Goal: Task Accomplishment & Management: Complete application form

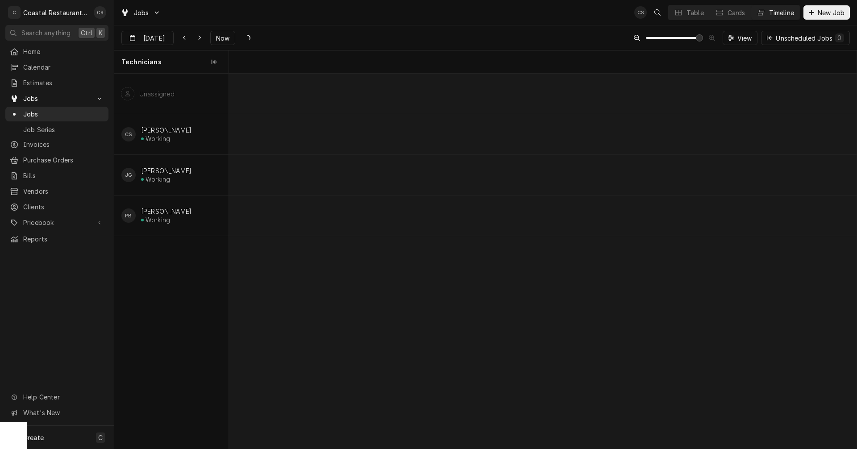
scroll to position [0, 12445]
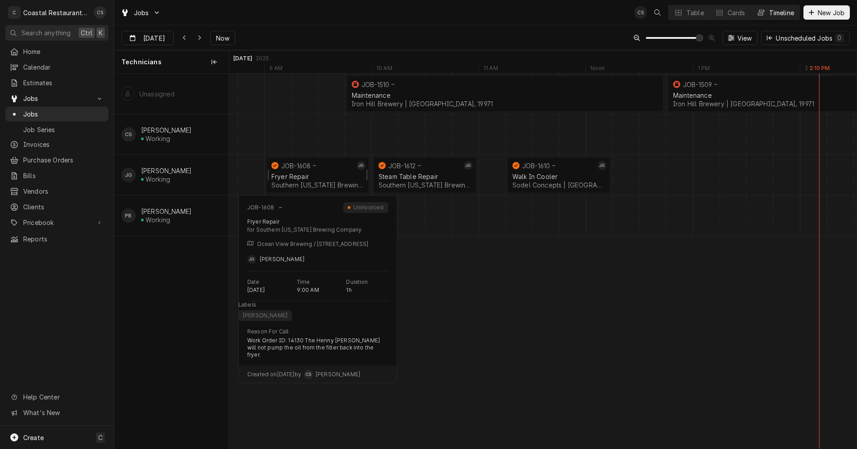
click at [309, 172] on div "Fryer Repair Southern Delaware Brewing Company | Ocean View, 19970" at bounding box center [318, 181] width 96 height 20
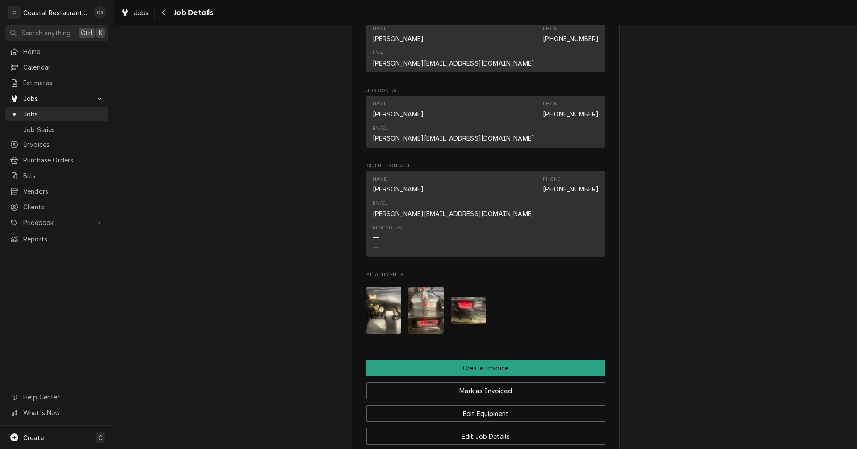
scroll to position [670, 0]
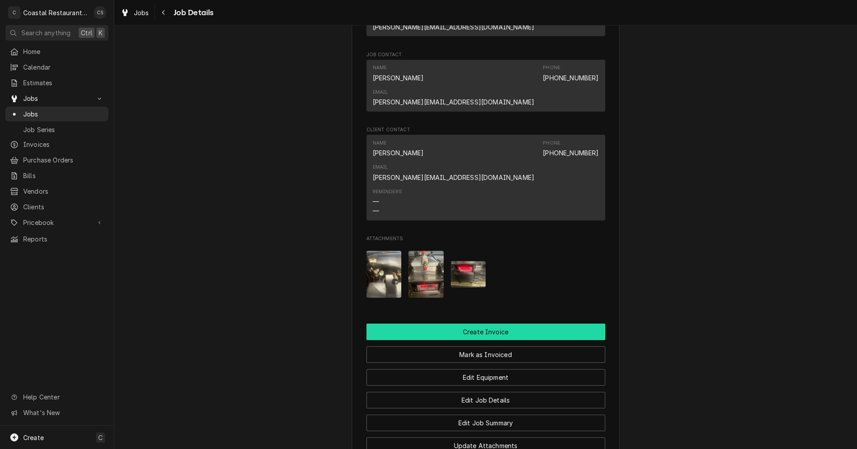
click at [462, 324] on button "Create Invoice" at bounding box center [485, 332] width 239 height 17
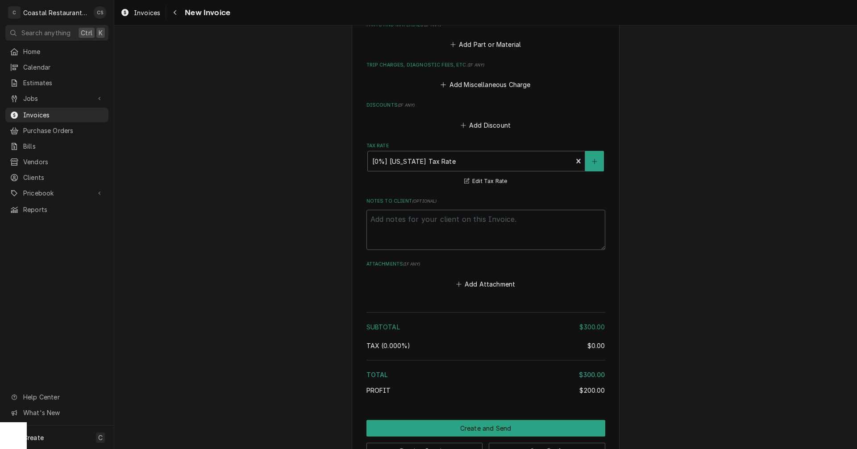
scroll to position [893, 0]
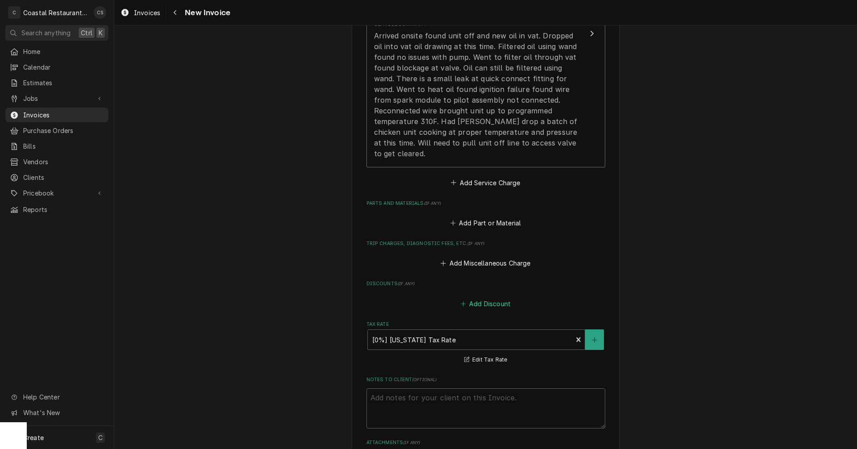
click at [492, 297] on button "Add Discount" at bounding box center [485, 303] width 53 height 12
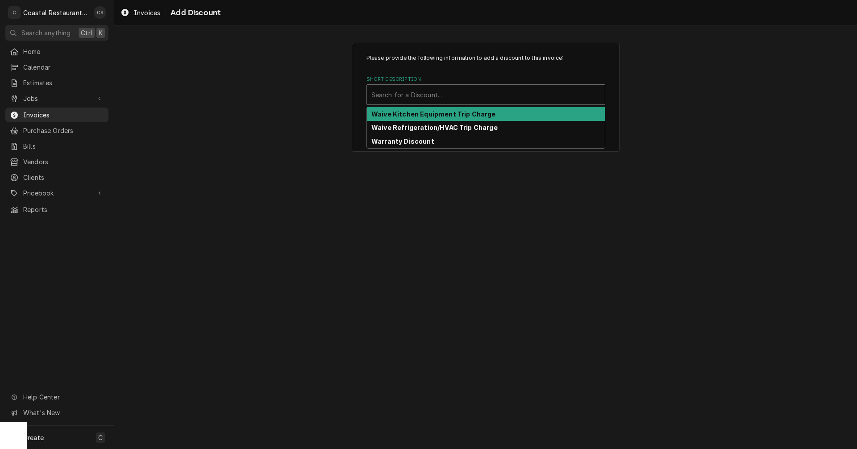
click at [418, 92] on div "Short Description" at bounding box center [485, 95] width 229 height 16
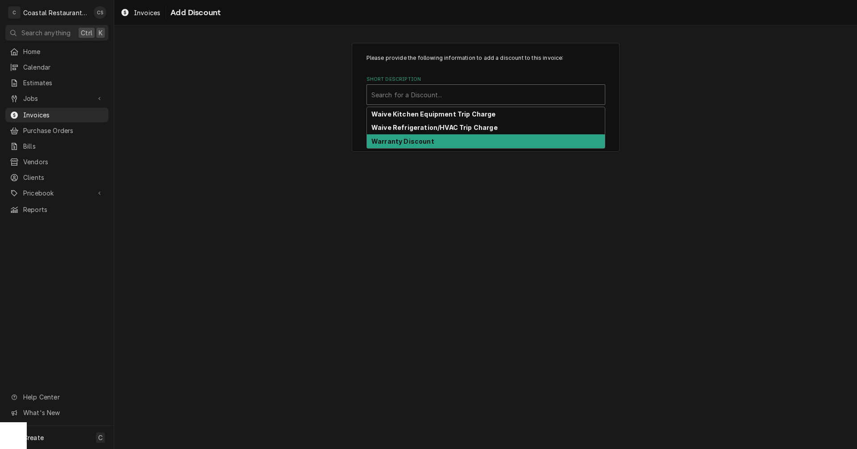
click at [417, 141] on strong "Warranty Discount" at bounding box center [402, 141] width 63 height 8
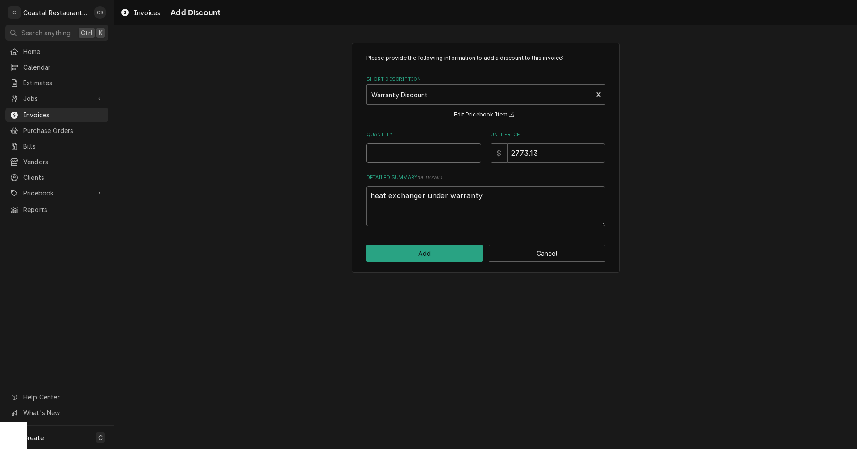
click at [392, 153] on input "Quantity" at bounding box center [423, 153] width 115 height 20
type textarea "x"
type input "1"
drag, startPoint x: 540, startPoint y: 152, endPoint x: 508, endPoint y: 153, distance: 32.6
click at [508, 153] on input "2773.13" at bounding box center [556, 153] width 98 height 20
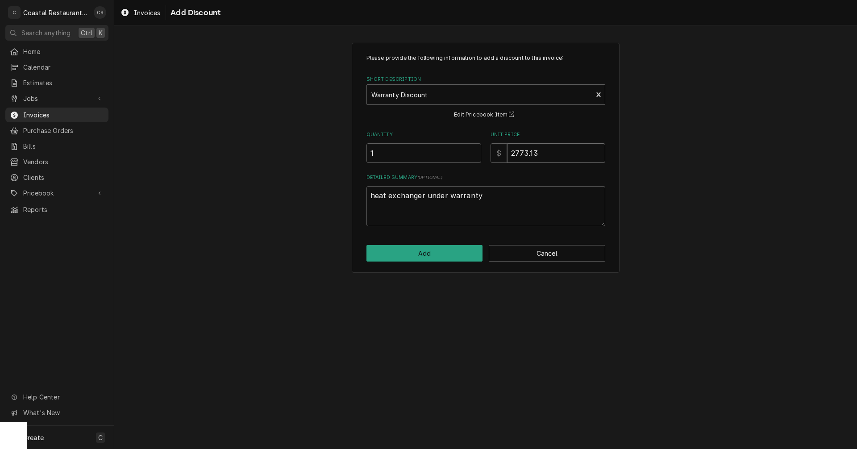
type textarea "x"
type input "2"
type textarea "x"
type input "25"
type textarea "x"
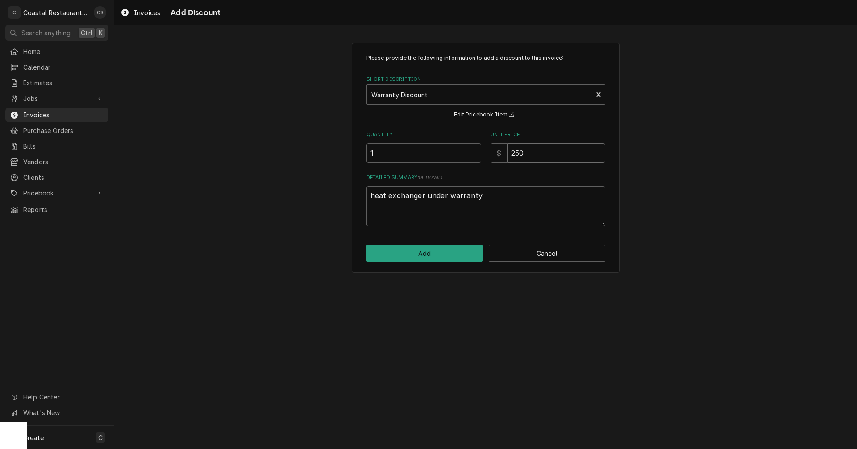
type input "250"
drag, startPoint x: 483, startPoint y: 196, endPoint x: 355, endPoint y: 196, distance: 127.7
click at [355, 196] on div "Please provide the following information to add a discount to this invoice: Sho…" at bounding box center [486, 158] width 268 height 230
click at [527, 152] on input "250" at bounding box center [556, 153] width 98 height 20
type textarea "x"
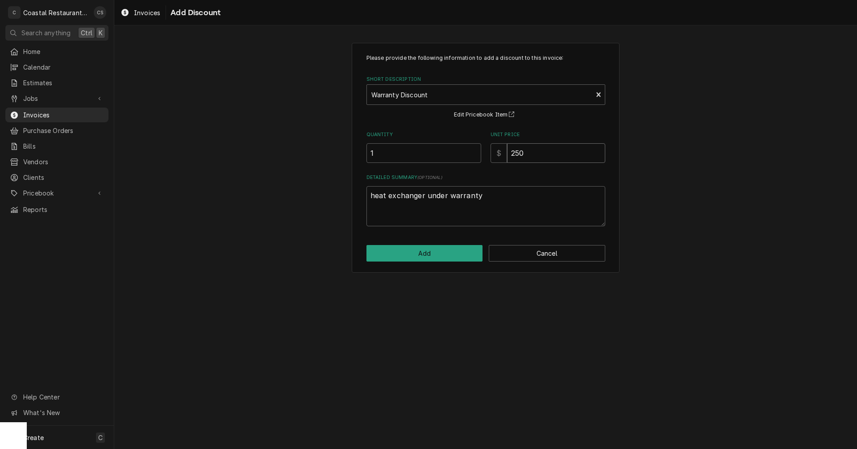
type input "25"
type textarea "x"
type input "2"
type textarea "x"
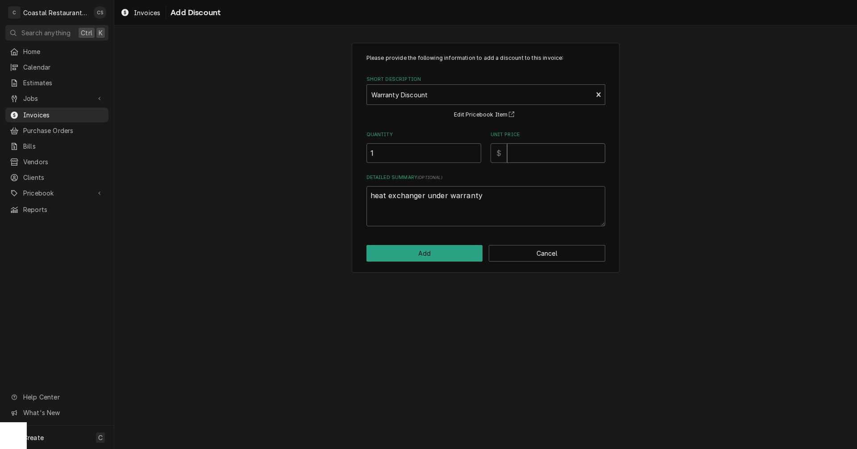
type input "2"
type textarea "x"
type input "29"
type textarea "x"
type input "299"
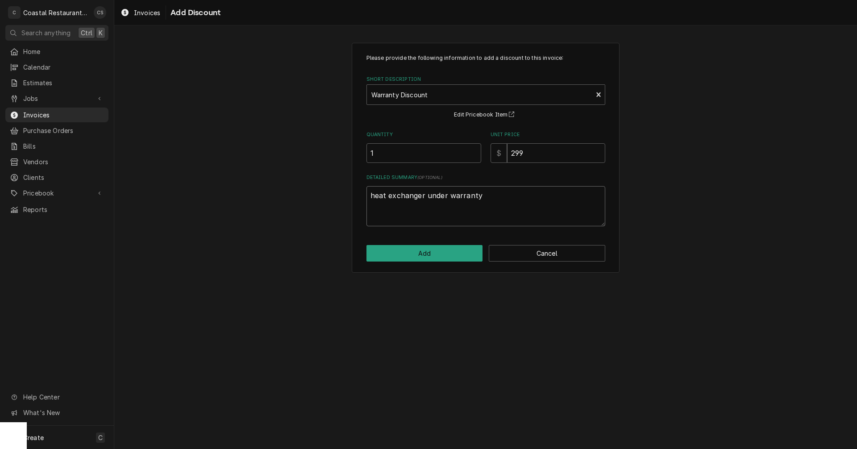
drag, startPoint x: 493, startPoint y: 194, endPoint x: 370, endPoint y: 190, distance: 122.4
click at [370, 190] on textarea "heat exchanger under warranty" at bounding box center [485, 206] width 239 height 40
type textarea "x"
type textarea "W"
type textarea "x"
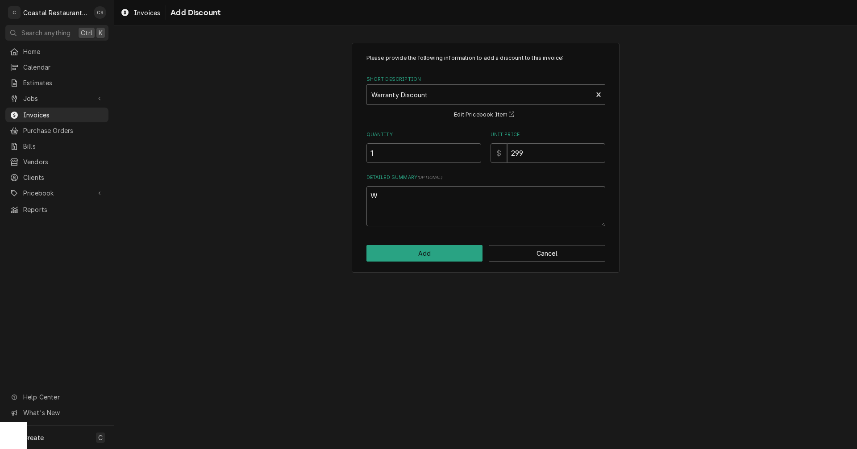
type textarea "Wa"
type textarea "x"
type textarea "War"
type textarea "x"
type textarea "Warr"
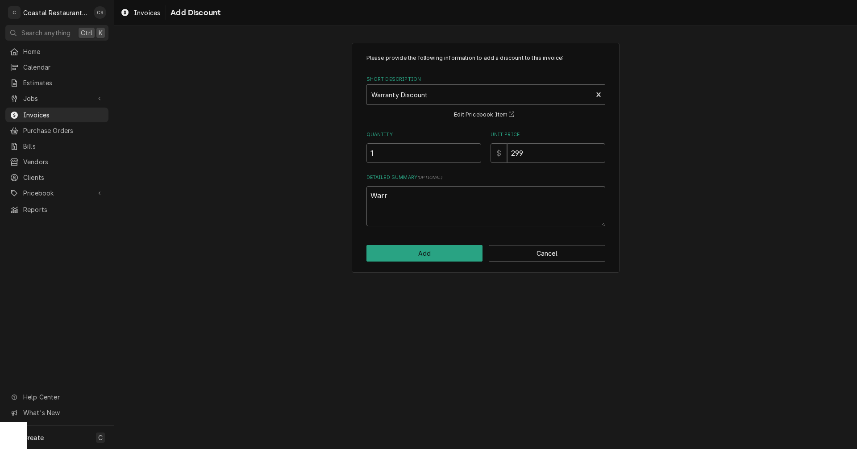
type textarea "x"
type textarea "Warra"
type textarea "x"
type textarea "Warran"
type textarea "x"
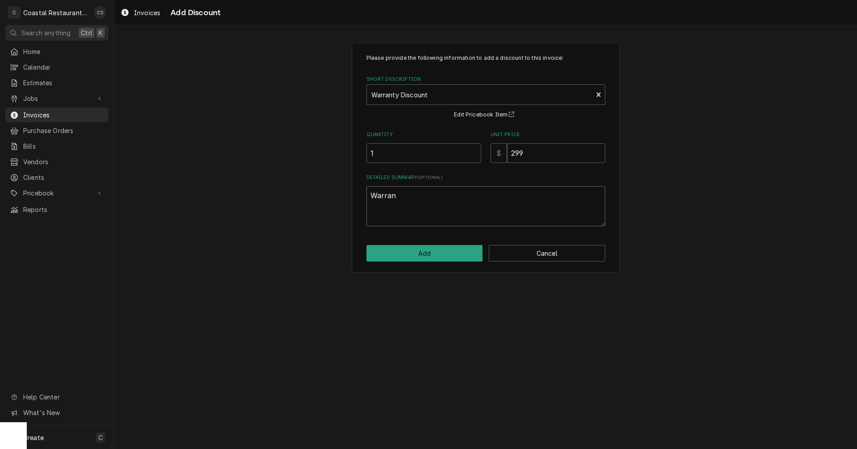
type textarea "Warrant"
type textarea "x"
type textarea "Warranty"
type textarea "x"
type textarea "Warrantyi"
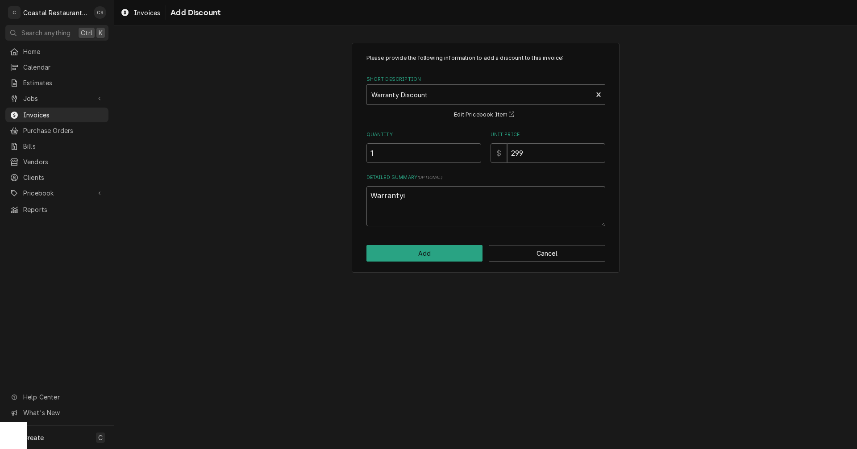
type textarea "x"
type textarea "Warrantyin"
type textarea "x"
type textarea "Warrantying"
type textarea "x"
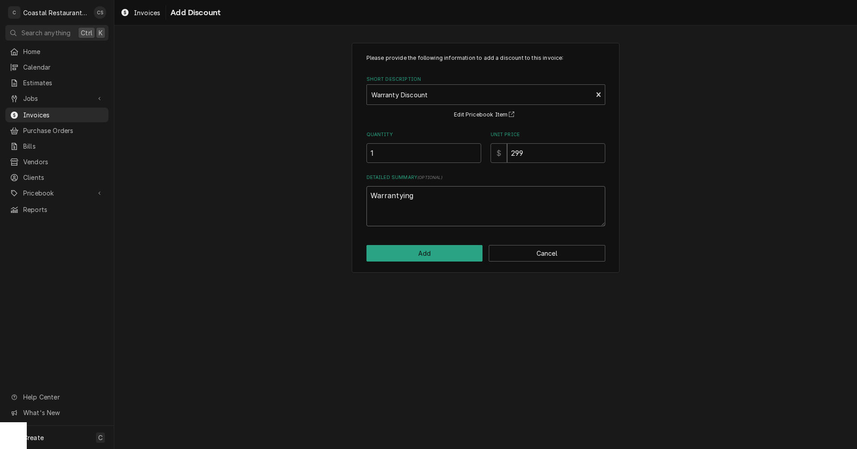
type textarea "Warrantying"
type textarea "x"
type textarea "Warrantying"
type textarea "x"
type textarea "Warrantyin"
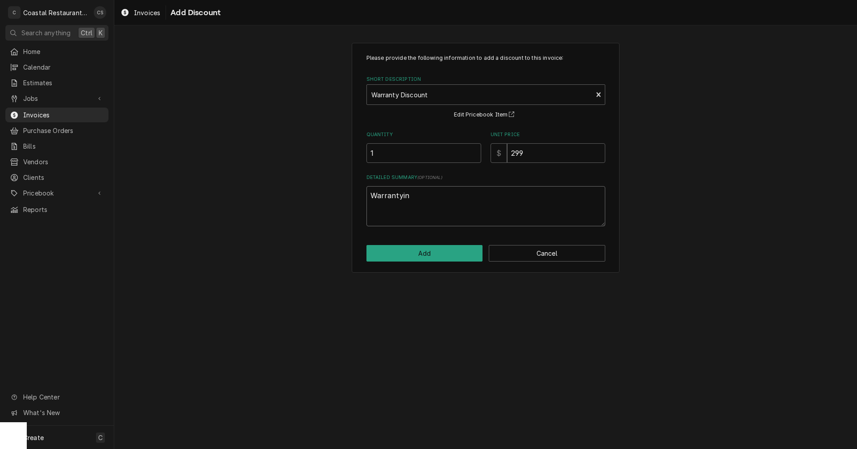
type textarea "x"
type textarea "Warrantyi"
type textarea "x"
type textarea "Warranty"
type textarea "x"
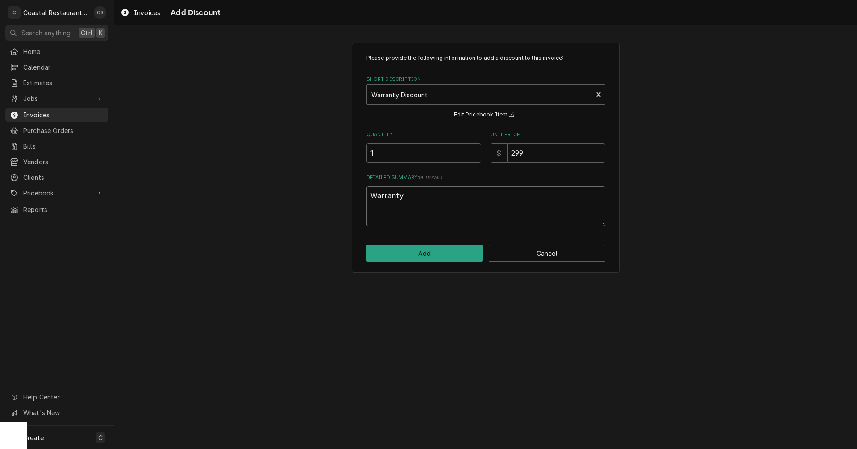
type textarea "Warranty"
type textarea "x"
type textarea "Warranty f"
type textarea "x"
type textarea "Warranty fo"
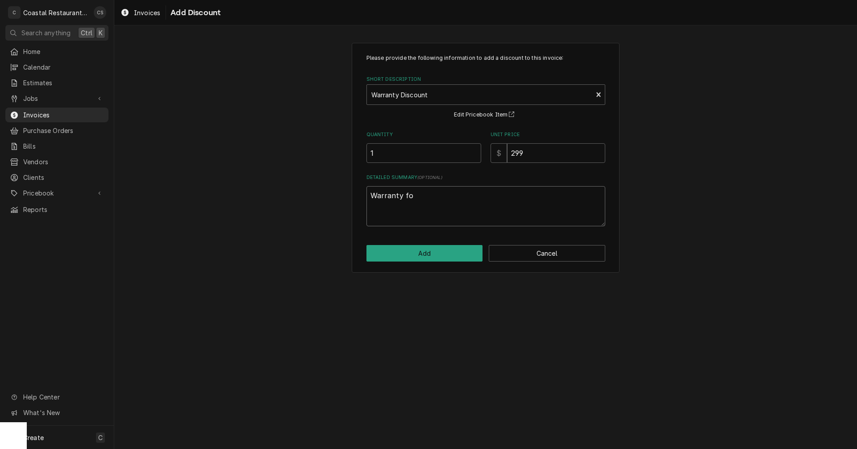
type textarea "x"
type textarea "Warranty for"
type textarea "x"
type textarea "Warranty for"
type textarea "x"
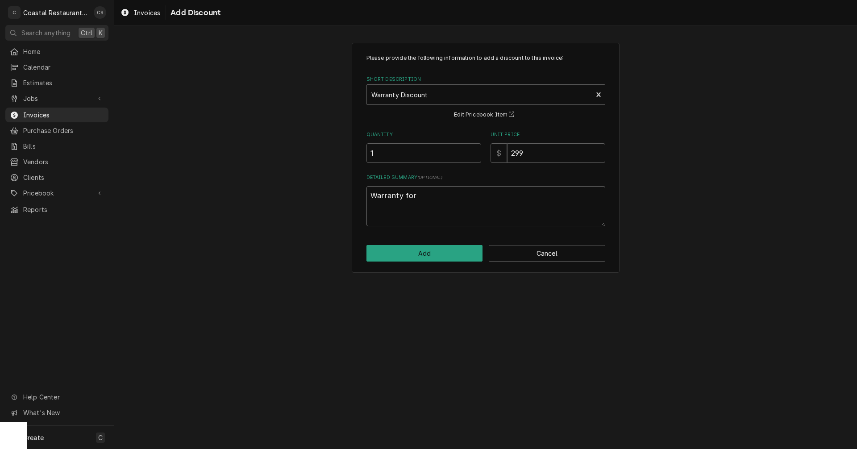
type textarea "Warranty for p"
type textarea "x"
type textarea "Warranty for pa"
type textarea "x"
type textarea "Warranty for pas"
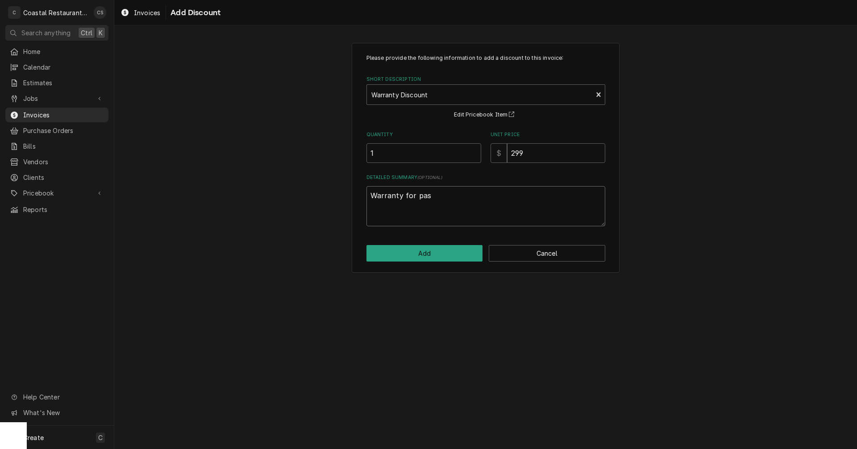
type textarea "x"
type textarea "Warranty for past"
type textarea "x"
type textarea "Warranty for past"
type textarea "x"
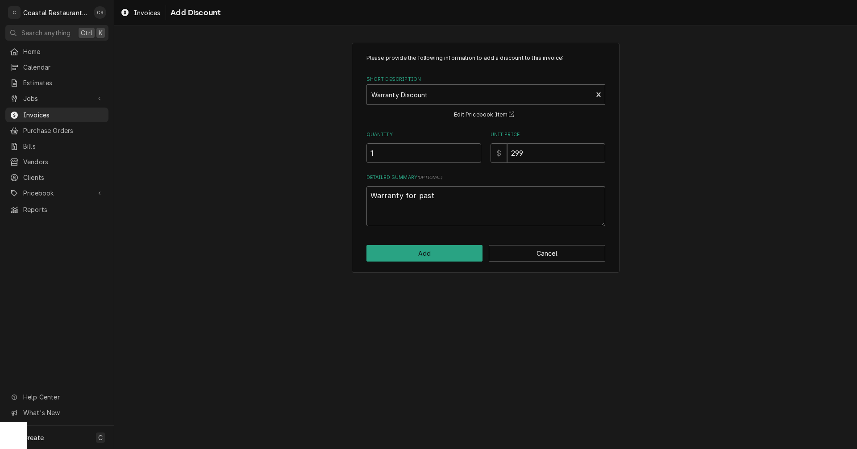
type textarea "Warranty for past l"
type textarea "x"
type textarea "Warranty for past la"
type textarea "x"
type textarea "Warranty for past lab"
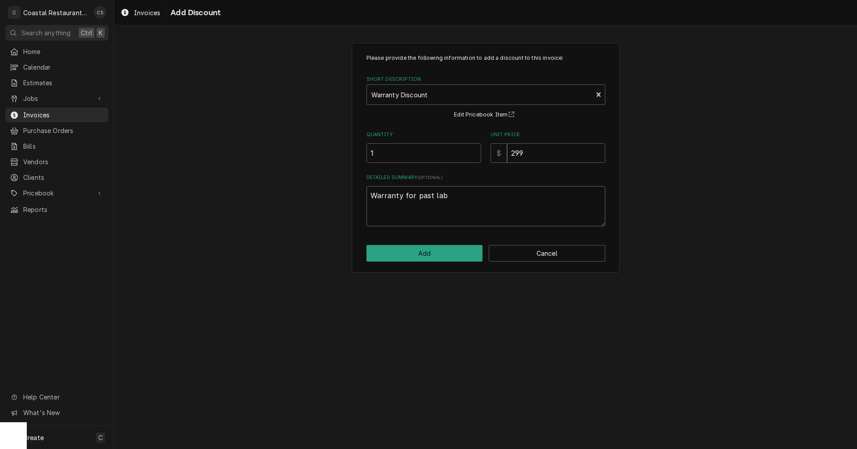
type textarea "x"
type textarea "Warranty for past labo"
type textarea "x"
type textarea "Warranty for past labor"
type textarea "x"
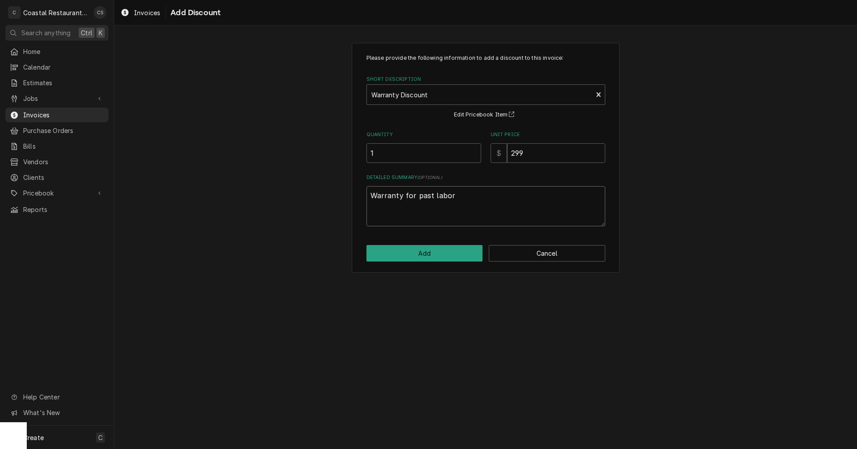
type textarea "Warranty for past labor"
type textarea "x"
type textarea "Warranty for past labor a"
type textarea "x"
type textarea "Warranty for past labor ad"
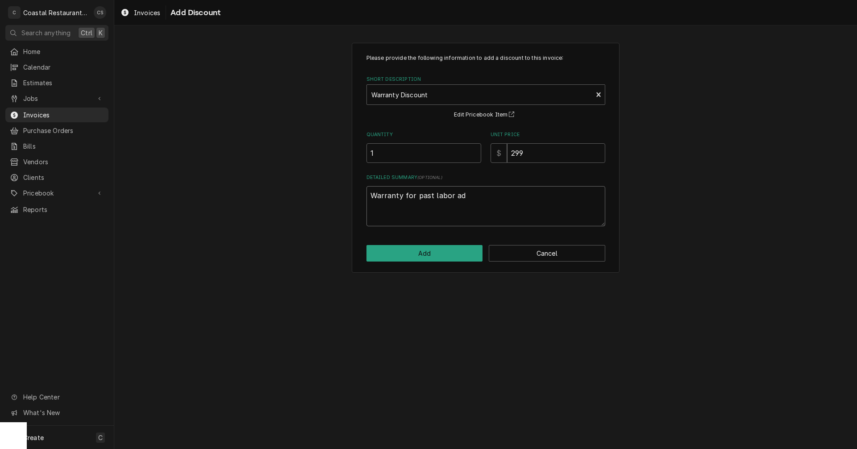
type textarea "x"
type textarea "Warranty for past labor a"
type textarea "x"
type textarea "Warranty for past labor an"
type textarea "x"
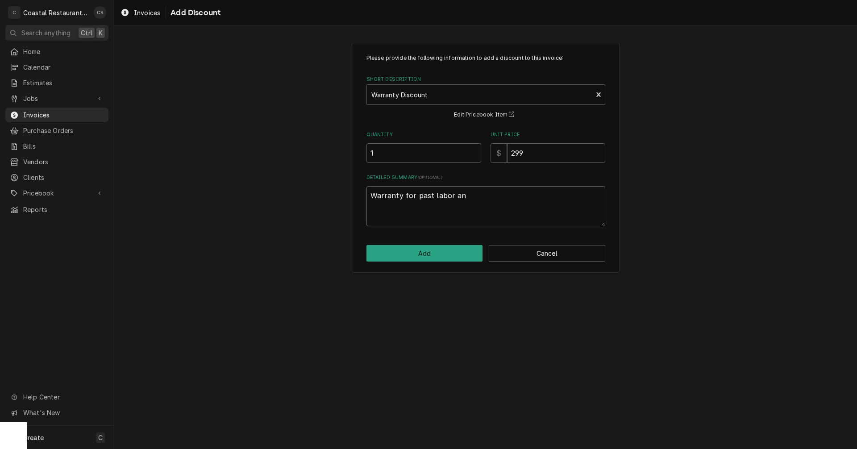
type textarea "Warranty for past labor and"
type textarea "x"
type textarea "Warranty for past labor and"
type textarea "x"
type textarea "Warranty for past labor and m"
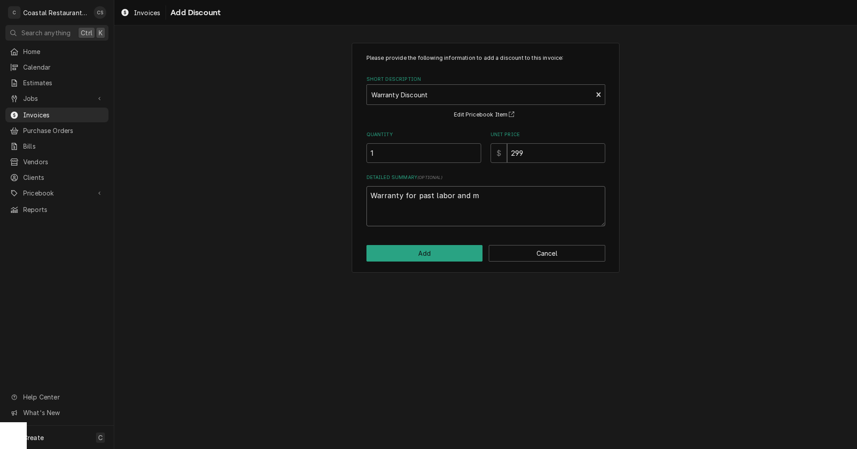
type textarea "x"
type textarea "Warranty for past labor and mi"
type textarea "x"
type textarea "Warranty for past labor and mis"
type textarea "x"
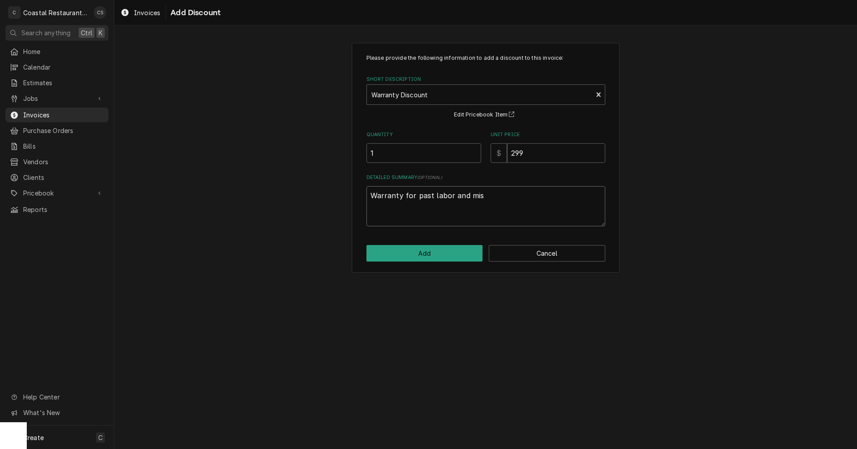
type textarea "Warranty for past labor and miss"
type textarea "x"
type textarea "Warranty for past labor and misse"
type textarea "x"
type textarea "Warranty for past labor and missed"
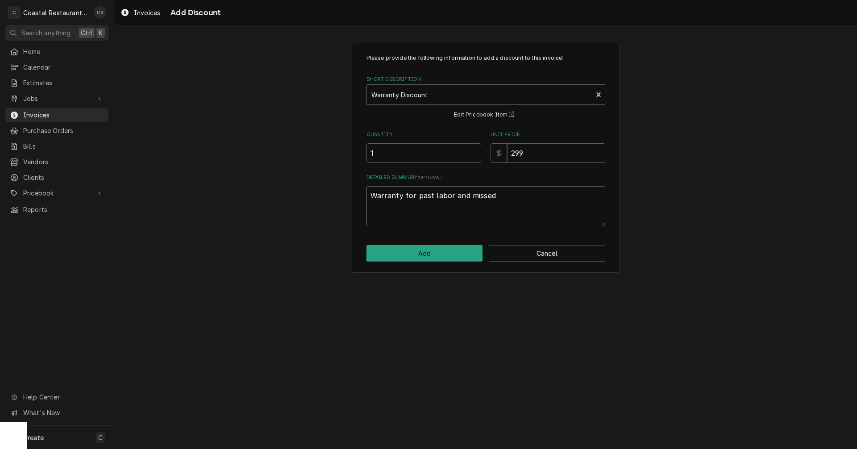
type textarea "x"
type textarea "Warranty for past labor and missed"
type textarea "x"
type textarea "Warranty for past labor and missed d"
type textarea "x"
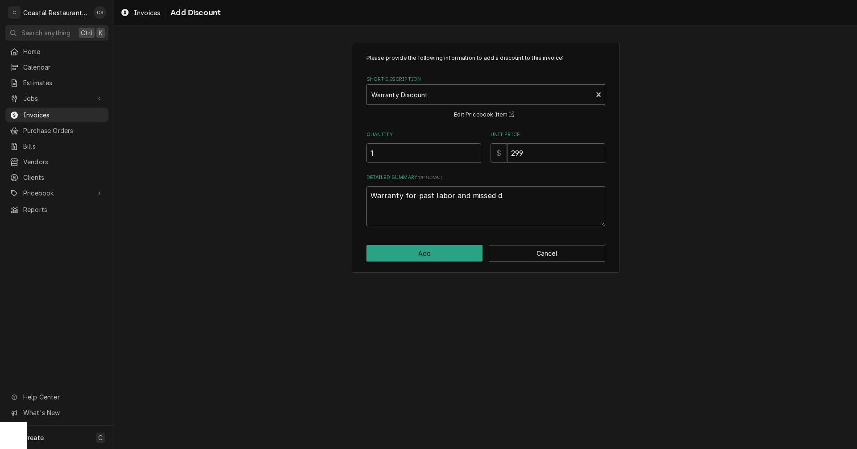
type textarea "Warranty for past labor and missed di"
type textarea "x"
type textarea "Warranty for past labor and missed dia"
type textarea "x"
type textarea "Warranty for past labor and missed diag"
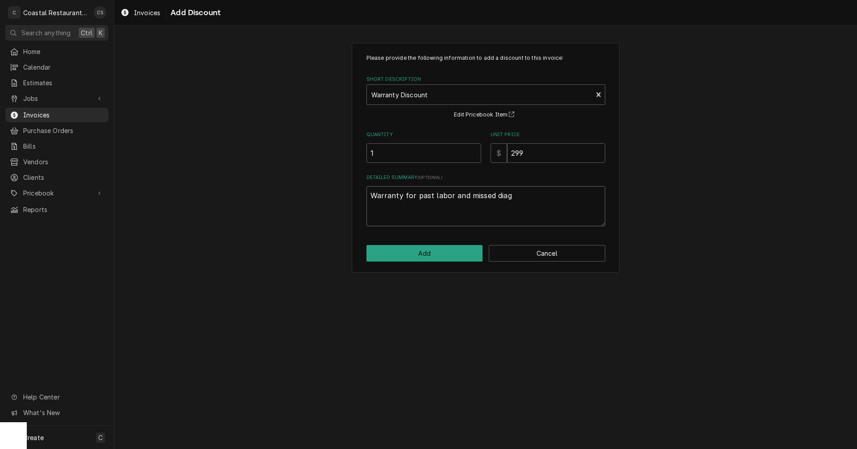
type textarea "x"
type textarea "Warranty for past labor and missed diag"
type textarea "x"
type textarea "Warranty for past labor and missed diag o"
type textarea "x"
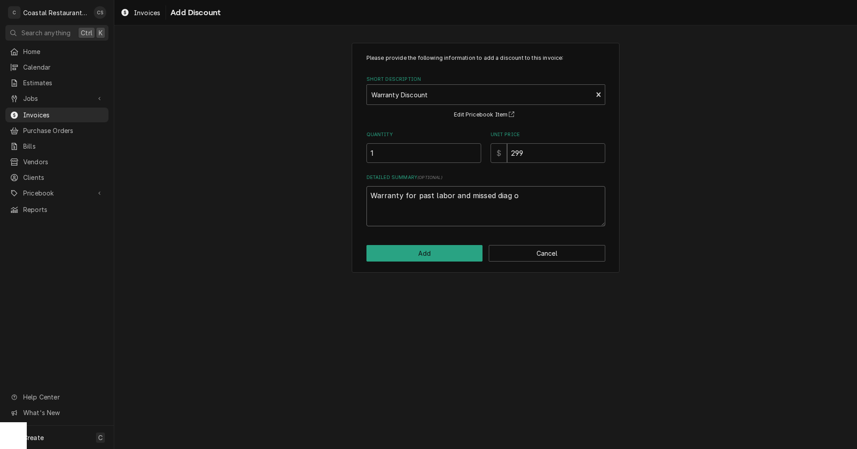
type textarea "Warranty for past labor and missed diag on"
type textarea "x"
type textarea "Warranty for past labor and missed diag on"
type textarea "x"
type textarea "Warranty for past labor and missed diag on"
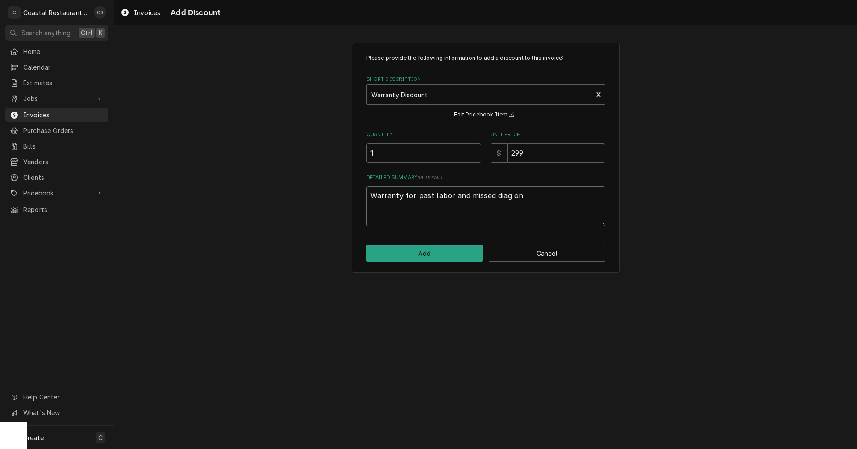
type textarea "x"
type textarea "Warranty for past labor and missed diag o"
type textarea "x"
type textarea "Warranty for past labor and missed diag"
type textarea "x"
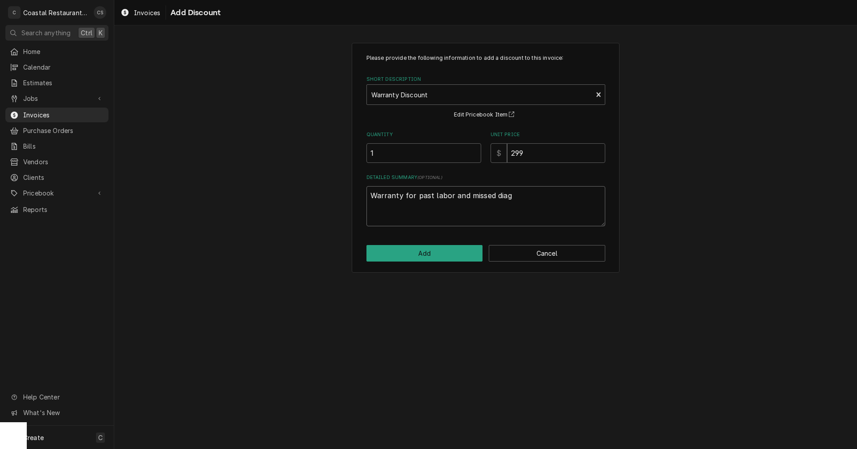
type textarea "Warranty for past labor and missed diag"
type textarea "x"
type textarea "Warranty for past labor and missed dia"
type textarea "x"
type textarea "Warranty for past labor and missed diag"
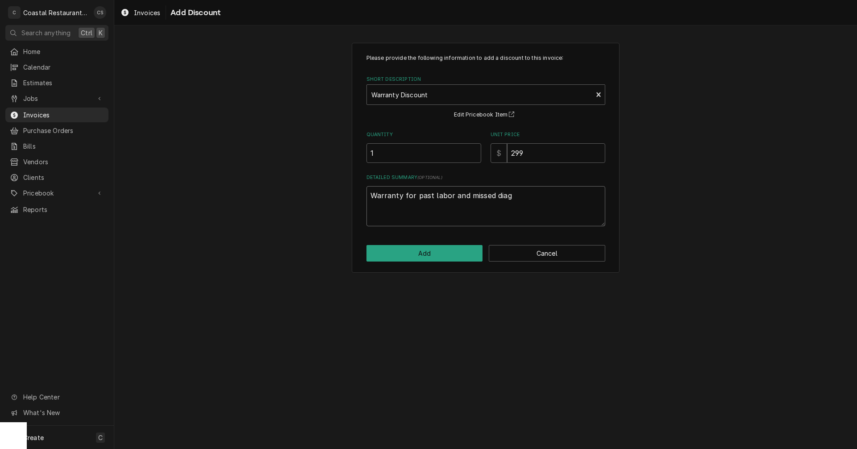
type textarea "x"
type textarea "Warranty for past labor and missed diagn"
type textarea "x"
type textarea "Warranty for past labor and missed diagno"
type textarea "x"
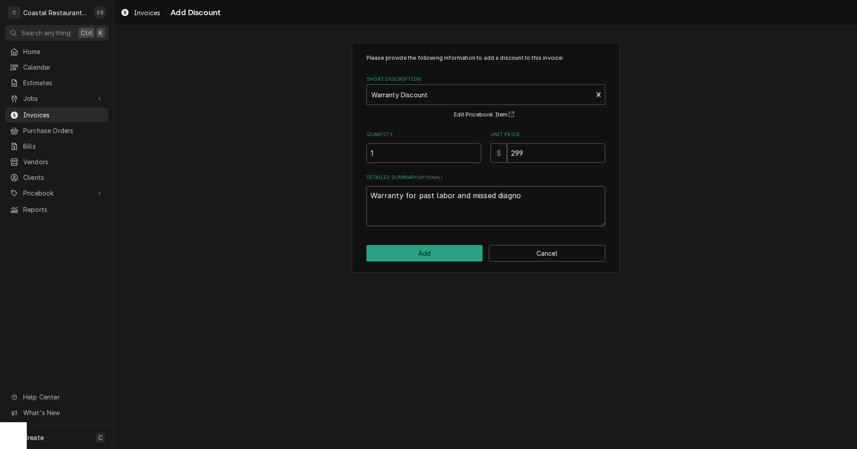
type textarea "Warranty for past labor and missed diagnos"
type textarea "x"
type textarea "Warranty for past labor and missed diagnosi"
type textarea "x"
type textarea "Warranty for past labor and missed diagnosis"
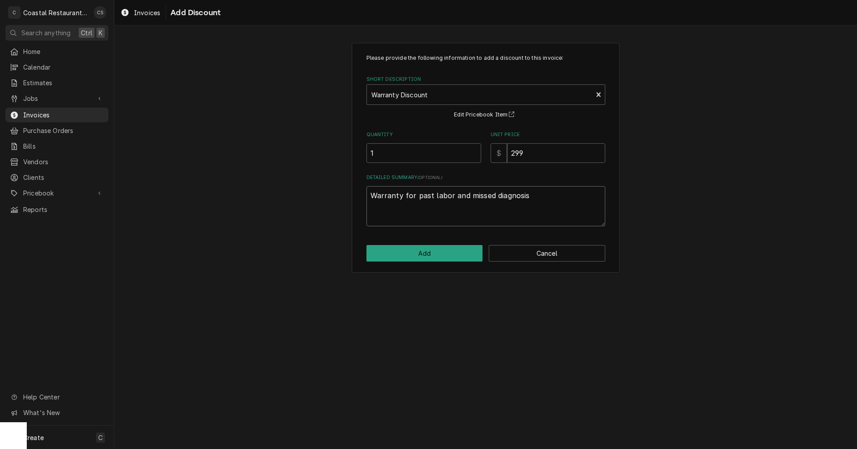
type textarea "x"
type textarea "Warranty for past labor and missed diagnosis"
type textarea "x"
type textarea "Warranty for past labor and missed diagnosis o"
type textarea "x"
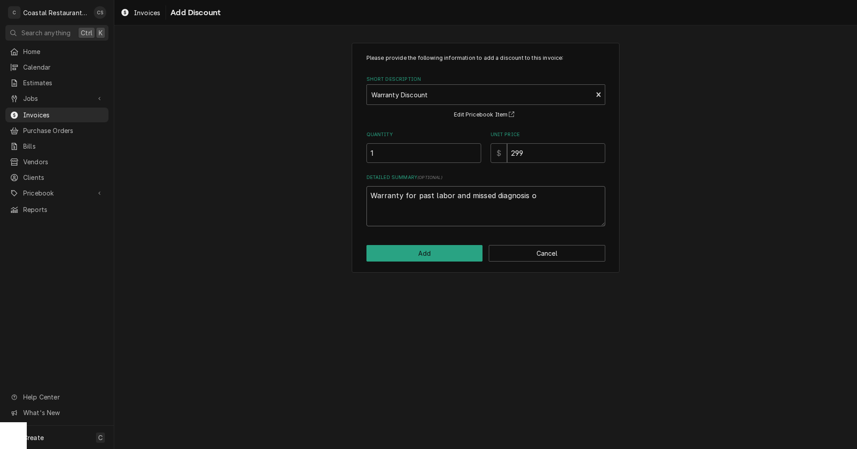
type textarea "Warranty for past labor and missed diagnosis on"
type textarea "x"
type textarea "Warranty for past labor and missed diagnosis on"
click at [559, 201] on textarea "Warranty for past labor and missed diagnosis on" at bounding box center [485, 206] width 239 height 40
type textarea "x"
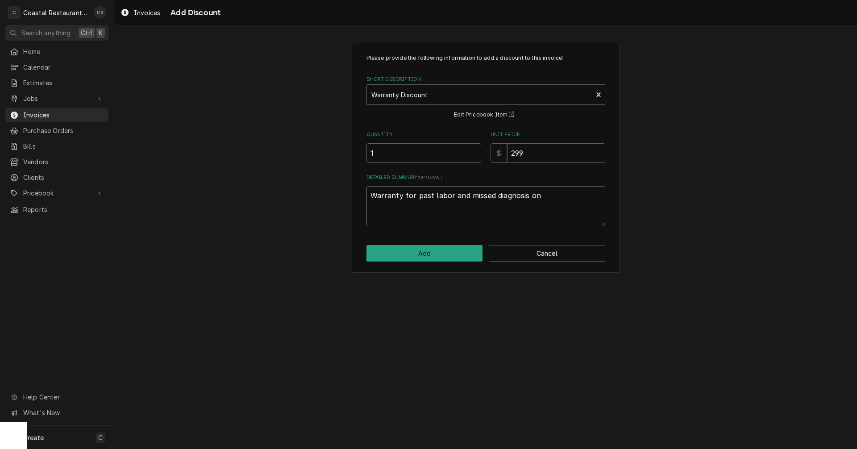
type textarea "Warranty for past labor and missed diagnosis on 1"
type textarea "x"
type textarea "Warranty for past labor and missed diagnosis on 11"
type textarea "x"
type textarea "Warranty for past labor and missed diagnosis on 115"
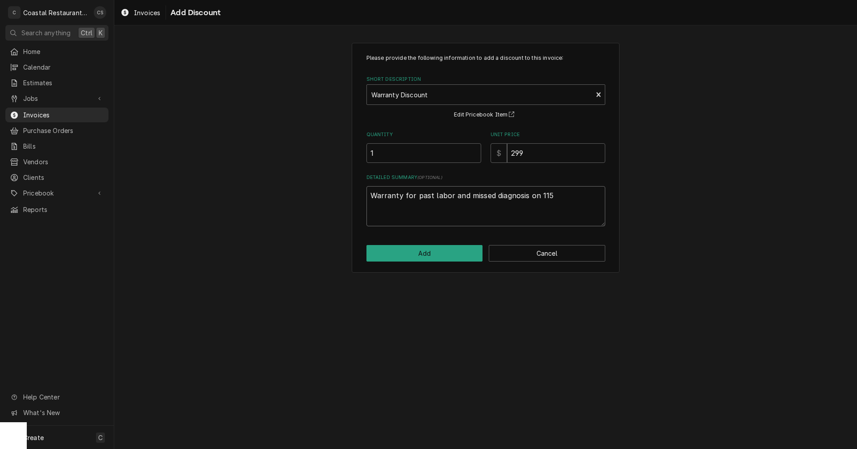
type textarea "x"
type textarea "Warranty for past labor and missed diagnosis on 1152"
click at [566, 196] on textarea "Warranty for past labor and missed diagnosis on 1152" at bounding box center [485, 206] width 239 height 40
type textarea "x"
type textarea "Warranty for past labor and missed diagnosis on 115"
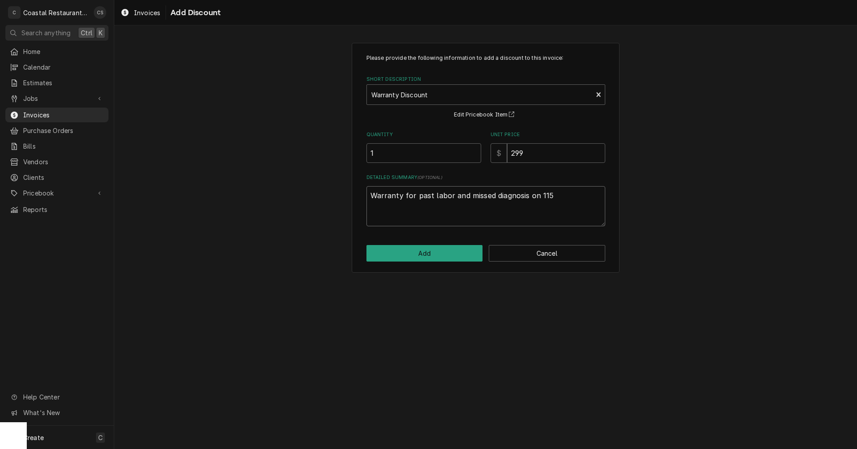
type textarea "x"
type textarea "Warranty for past labor and missed diagnosis on 11"
type textarea "x"
type textarea "Warranty for past labor and missed diagnosis on 1"
type textarea "x"
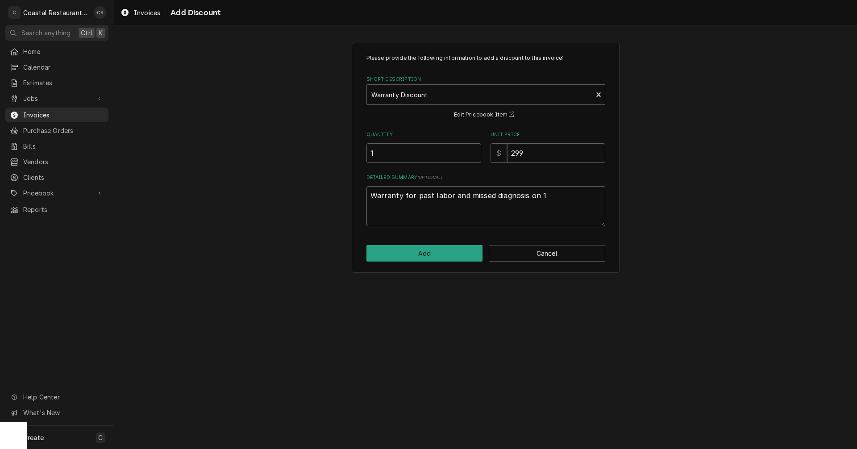
type textarea "Warranty for past labor and missed diagnosis on"
type textarea "x"
type textarea "Warranty for past labor and missed diagnosis on"
type textarea "x"
type textarea "Warranty for past labor and missed diagnosis o"
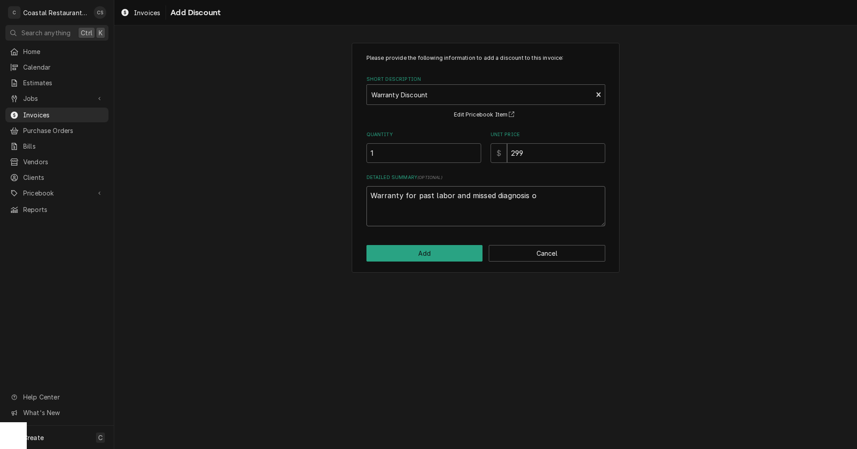
type textarea "x"
type textarea "Warranty for past labor and missed diagnosis"
type textarea "x"
type textarea "Warranty for past labor and missed diagnosis a"
type textarea "x"
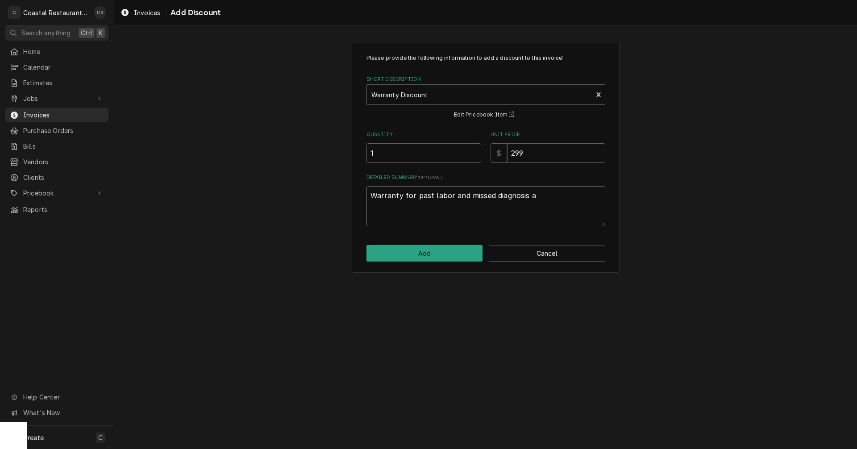
type textarea "Warranty for past labor and missed diagnosis an"
type textarea "x"
type textarea "Warranty for past labor and missed diagnosis and"
type textarea "x"
type textarea "Warranty for past labor and missed diagnosis and"
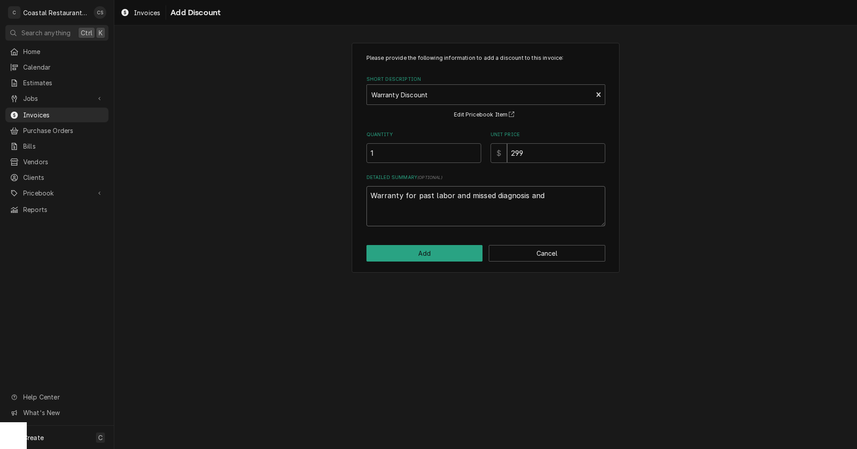
click at [550, 194] on textarea "Warranty for past labor and missed diagnosis and" at bounding box center [485, 206] width 239 height 40
type textarea "x"
type textarea "Warranty for past labor and missed diagnosis and c"
type textarea "x"
type textarea "Warranty for past labor and missed diagnosis and ca"
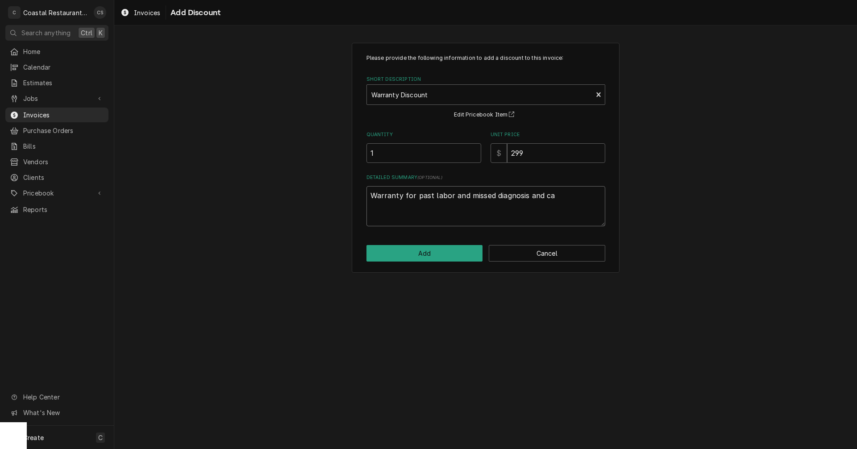
type textarea "x"
type textarea "Warranty for past labor and missed diagnosis and cal"
type textarea "x"
type textarea "Warranty for past labor and missed diagnosis and call"
type textarea "x"
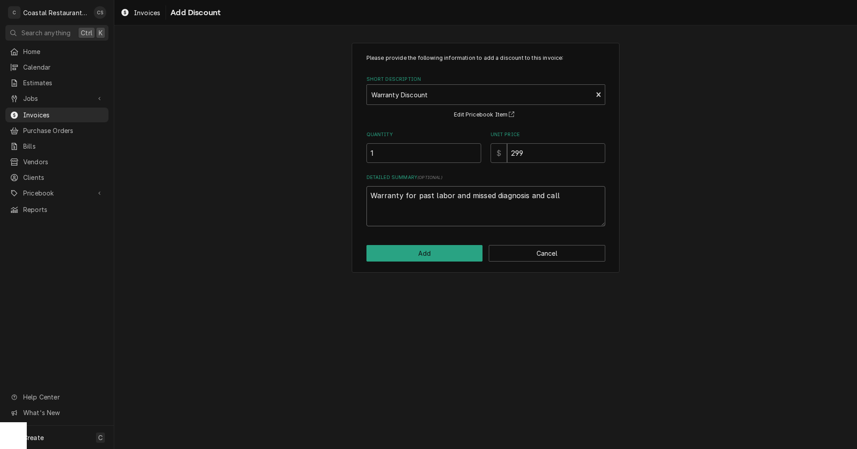
type textarea "Warranty for past labor and missed diagnosis and callb"
type textarea "x"
type textarea "Warranty for past labor and missed diagnosis and callba"
type textarea "x"
type textarea "Warranty for past labor and missed diagnosis and callbac"
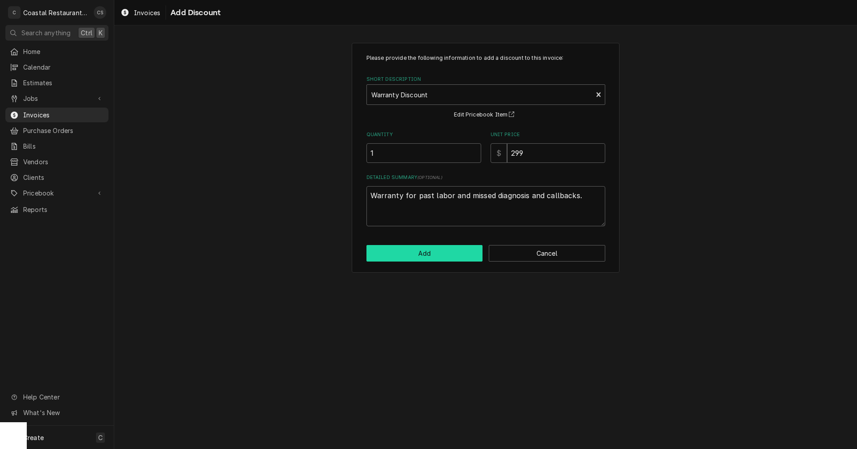
click at [449, 256] on button "Add" at bounding box center [424, 253] width 117 height 17
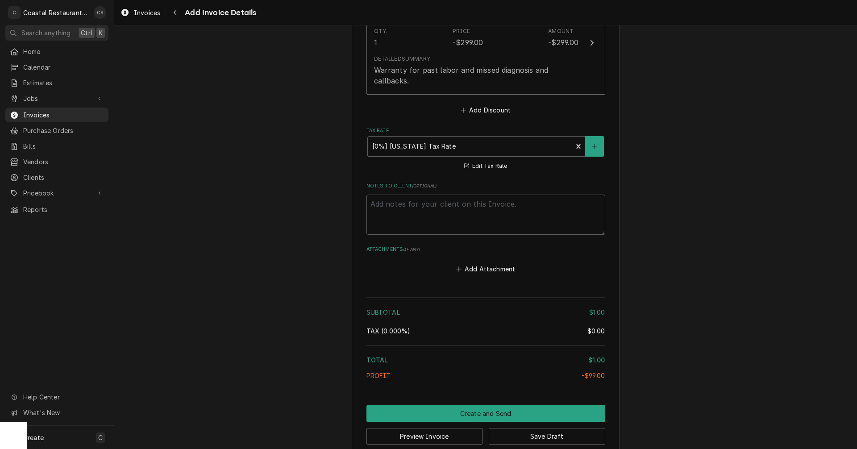
scroll to position [1199, 0]
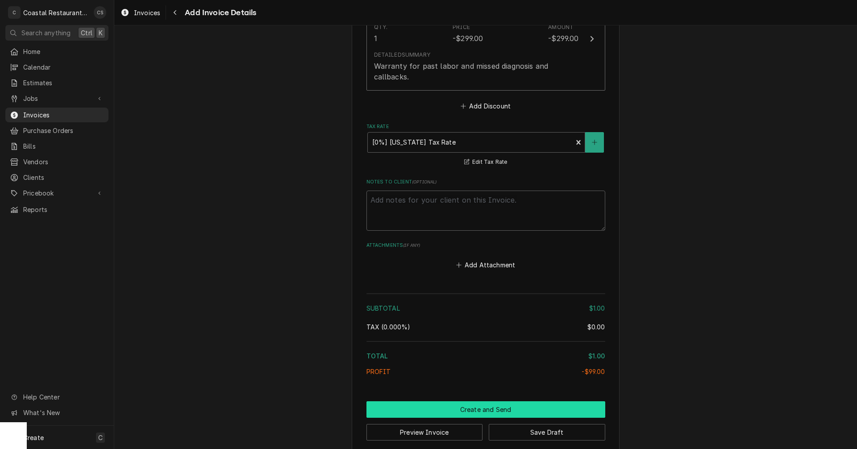
click at [483, 401] on button "Create and Send" at bounding box center [485, 409] width 239 height 17
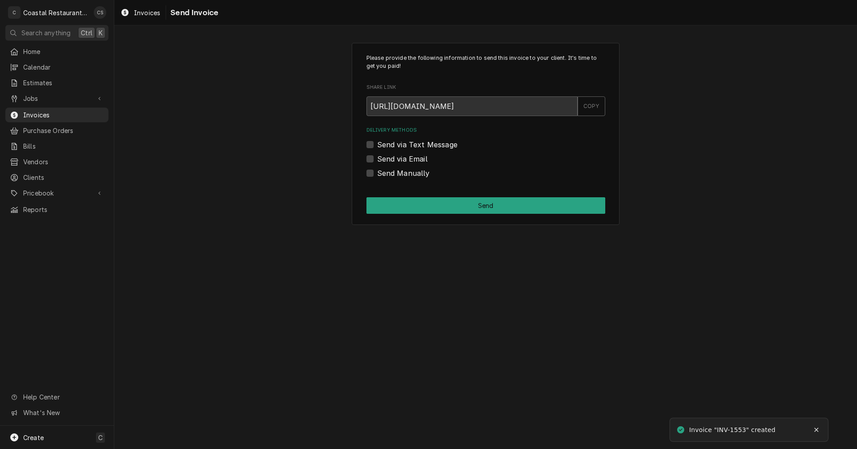
click at [377, 160] on label "Send via Email" at bounding box center [402, 159] width 50 height 11
click at [377, 160] on input "Send via Email" at bounding box center [496, 164] width 239 height 20
checkbox input "true"
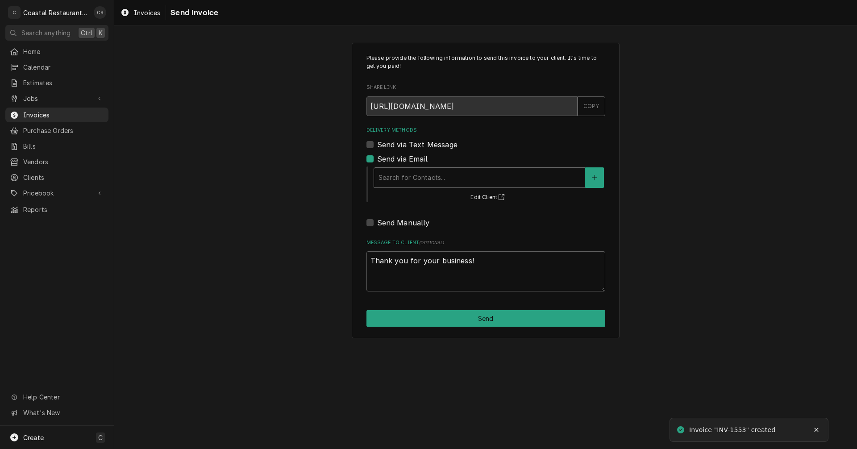
click at [397, 177] on div "Delivery Methods" at bounding box center [480, 178] width 202 height 16
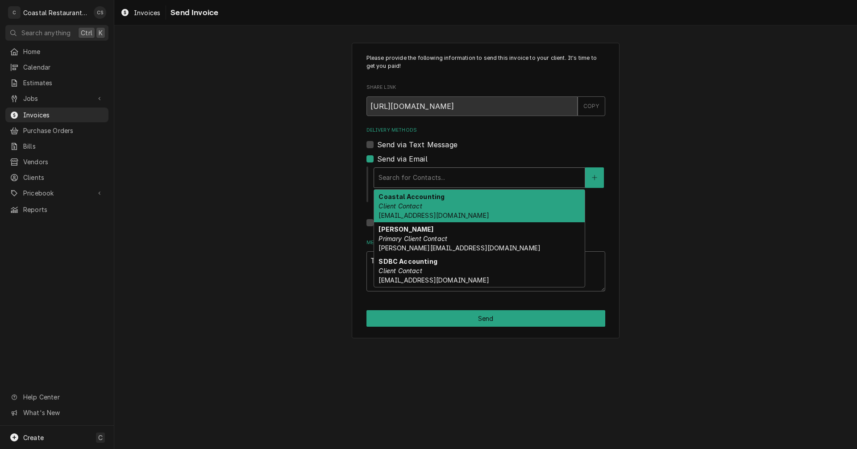
click at [409, 206] on em "Client Contact" at bounding box center [400, 206] width 43 height 8
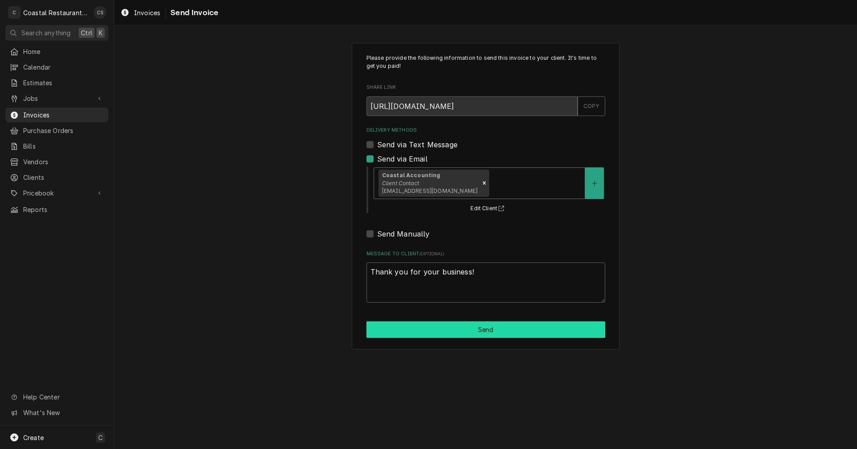
click at [467, 330] on button "Send" at bounding box center [485, 329] width 239 height 17
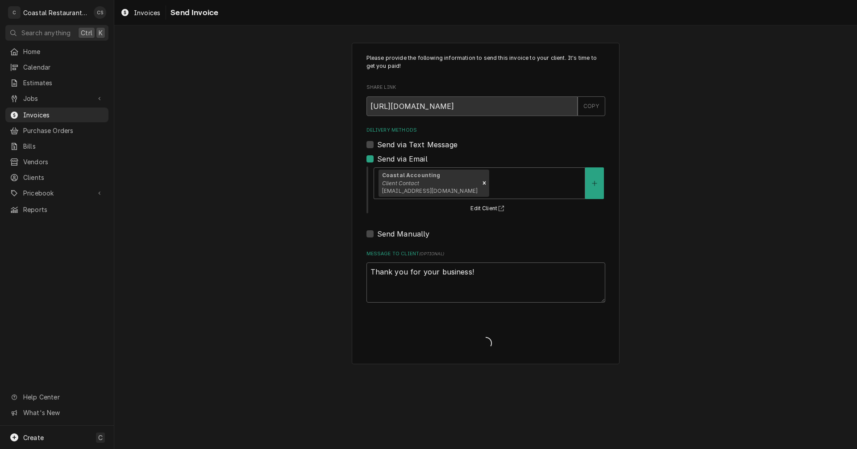
type textarea "x"
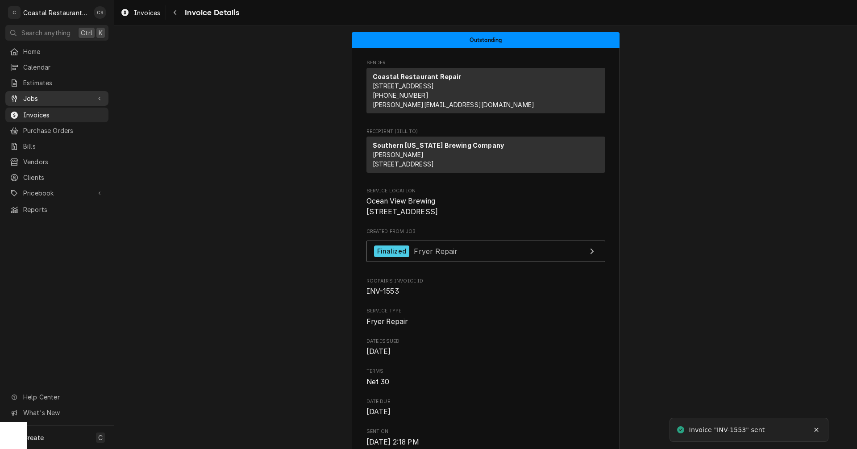
click at [61, 96] on span "Jobs" at bounding box center [56, 98] width 67 height 9
click at [57, 109] on span "Jobs" at bounding box center [63, 113] width 81 height 9
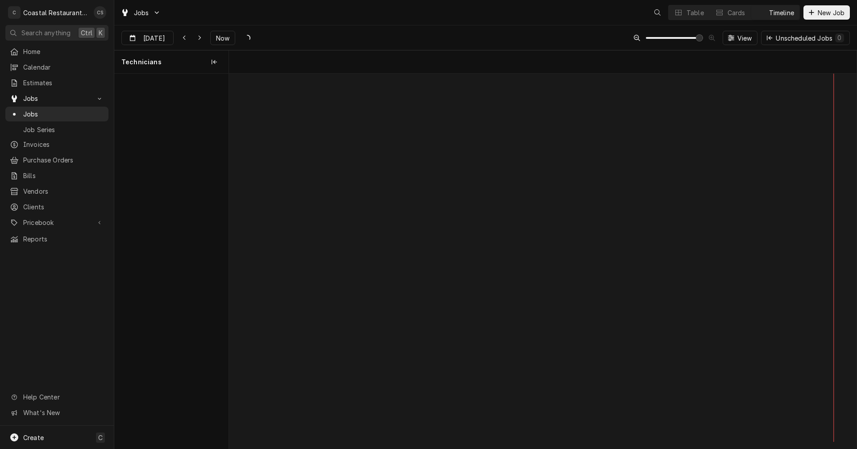
scroll to position [0, 12445]
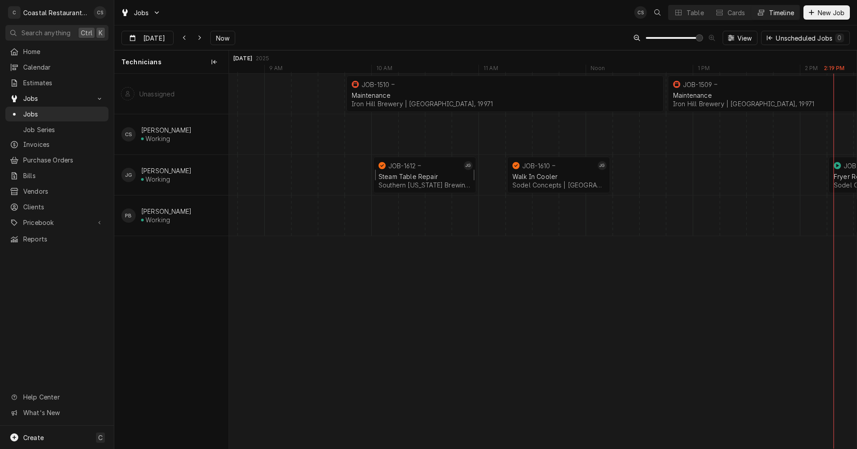
click at [403, 171] on div "Steam Table Repair Southern [US_STATE] Brewing Company | Ocean View, 19970" at bounding box center [425, 181] width 96 height 20
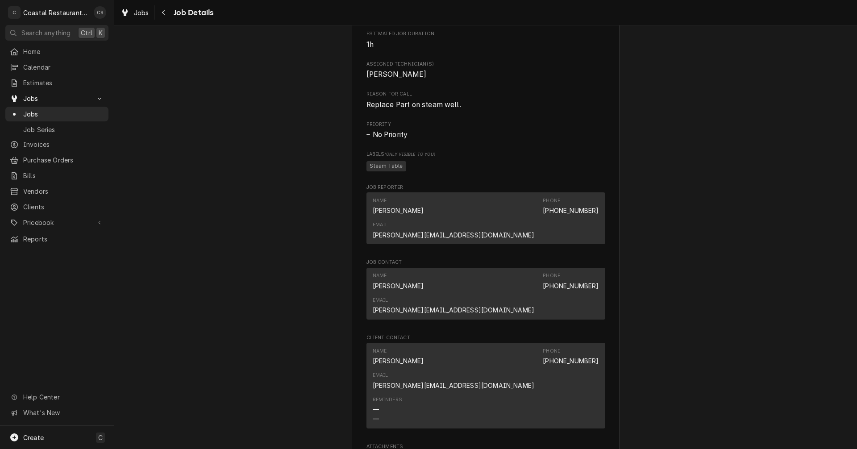
scroll to position [670, 0]
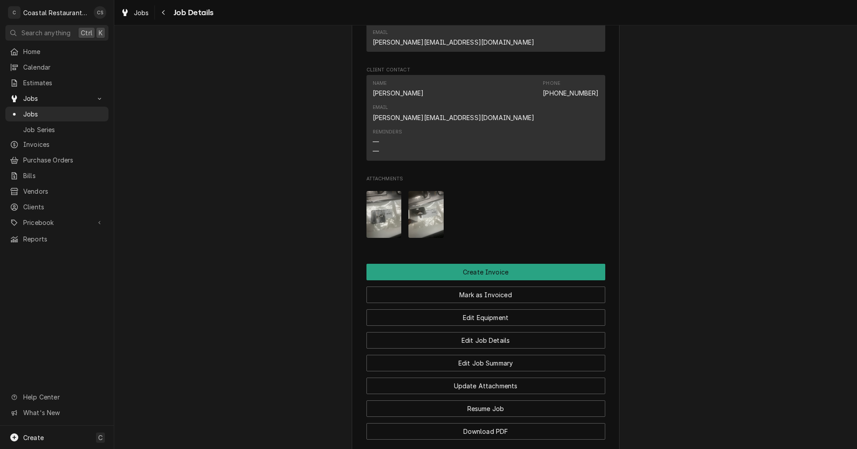
click at [373, 191] on img "Attachments" at bounding box center [383, 214] width 35 height 47
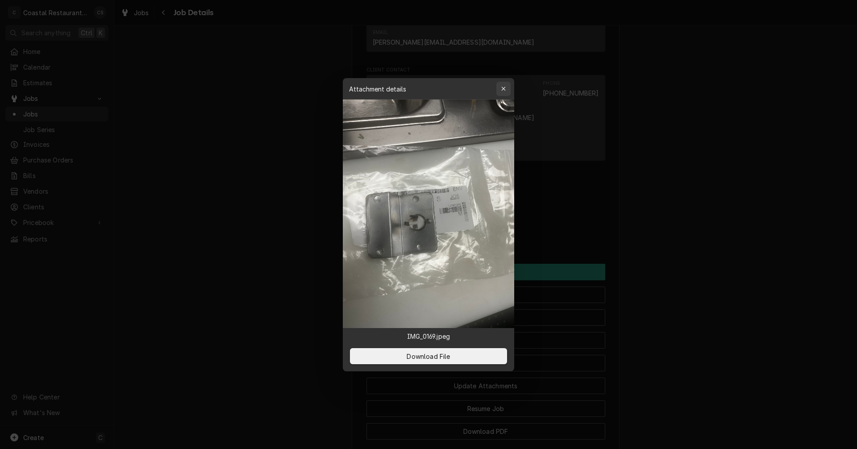
click at [504, 85] on div "button" at bounding box center [503, 88] width 9 height 9
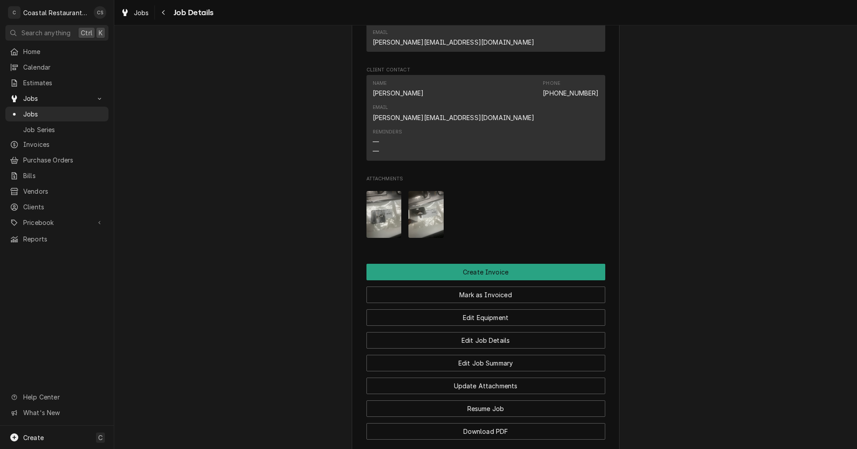
click at [425, 191] on img "Attachments" at bounding box center [425, 214] width 35 height 47
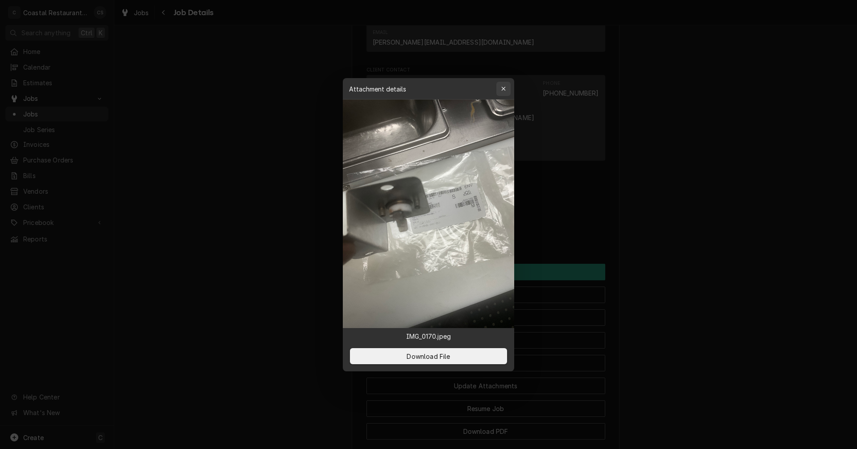
click at [506, 89] on div "button" at bounding box center [503, 88] width 9 height 9
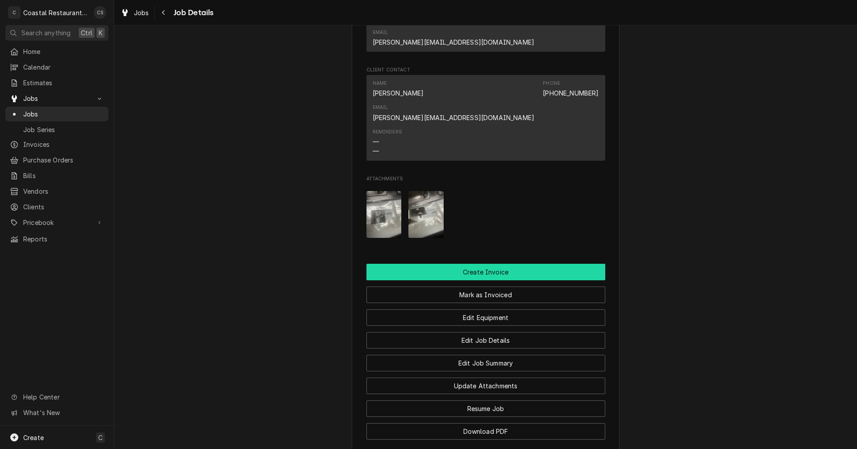
click at [484, 264] on button "Create Invoice" at bounding box center [485, 272] width 239 height 17
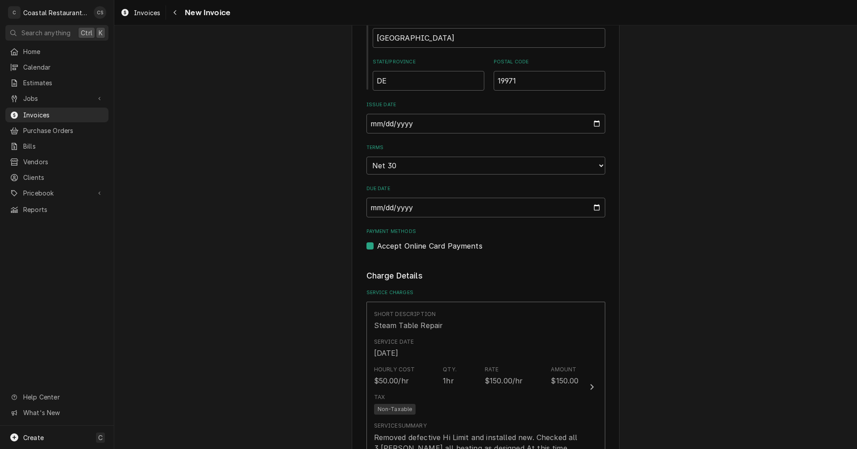
scroll to position [714, 0]
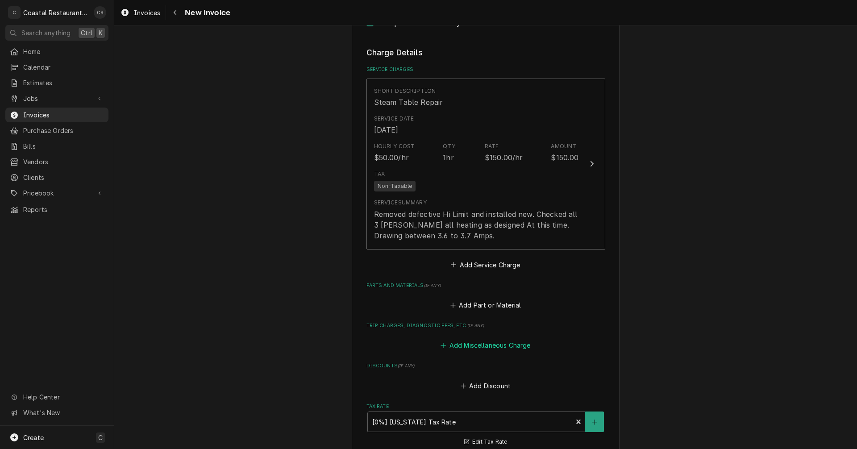
click at [492, 345] on button "Add Miscellaneous Charge" at bounding box center [485, 345] width 93 height 12
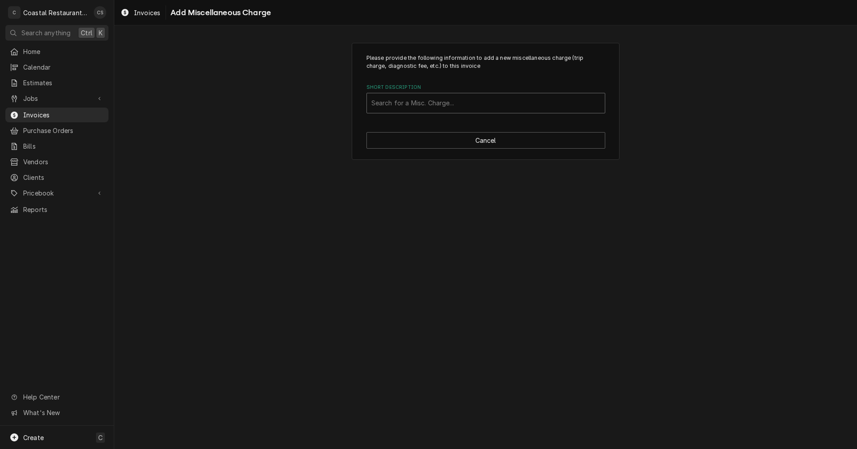
click at [401, 104] on div "Short Description" at bounding box center [485, 103] width 229 height 16
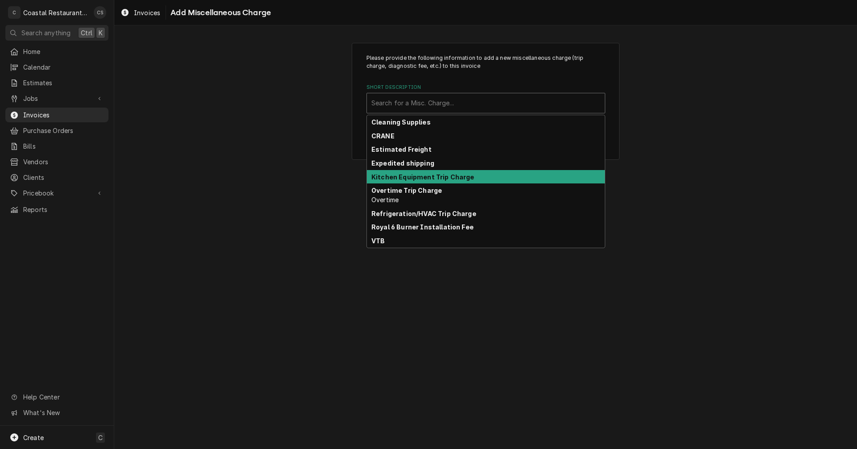
click at [401, 177] on strong "Kitchen Equipment Trip Charge" at bounding box center [422, 177] width 103 height 8
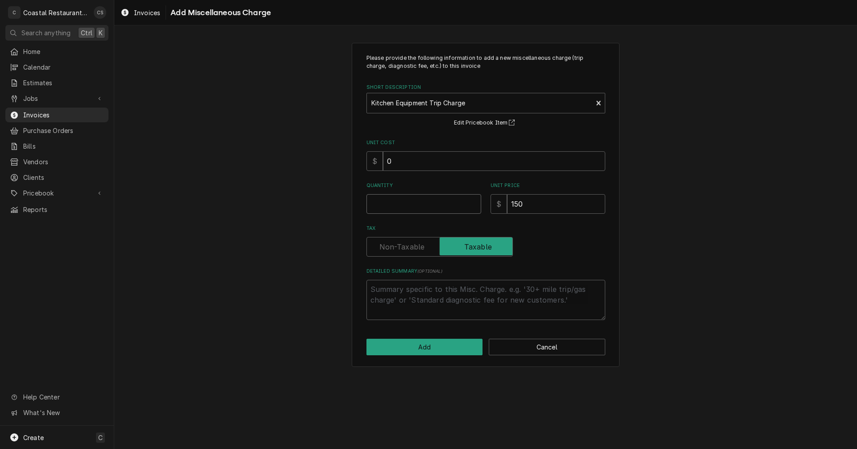
click at [397, 200] on input "Quantity" at bounding box center [423, 204] width 115 height 20
type textarea "x"
type input "1"
click at [434, 345] on button "Add" at bounding box center [424, 347] width 117 height 17
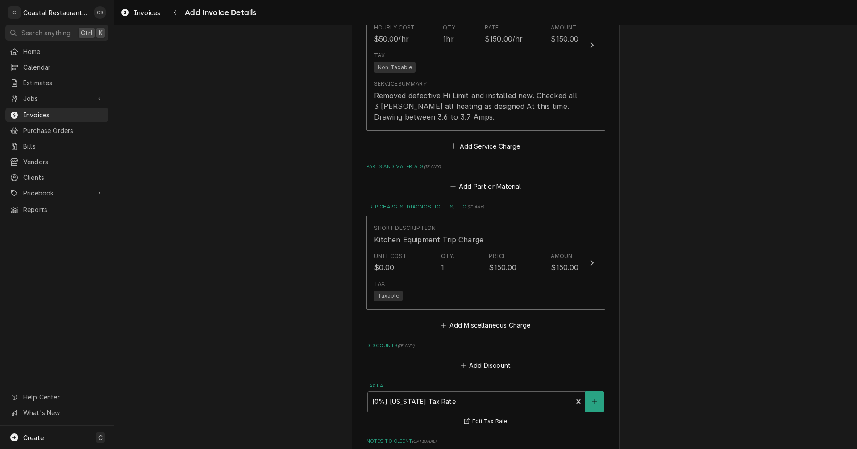
scroll to position [837, 0]
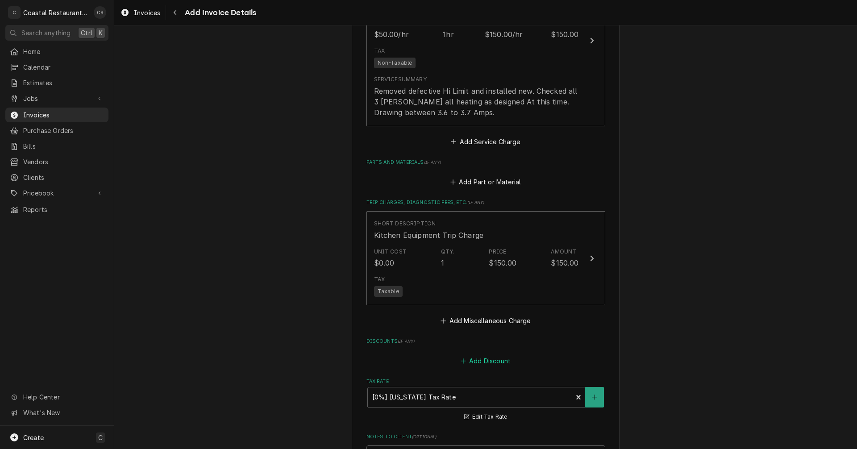
click at [490, 362] on button "Add Discount" at bounding box center [485, 361] width 53 height 12
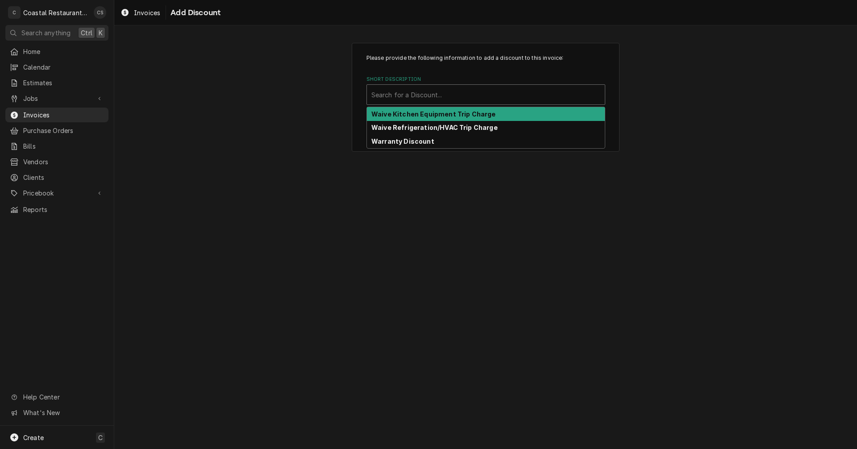
click at [396, 99] on div "Short Description" at bounding box center [485, 95] width 229 height 16
click at [400, 115] on strong "Waive Kitchen Equipment Trip Charge" at bounding box center [433, 114] width 125 height 8
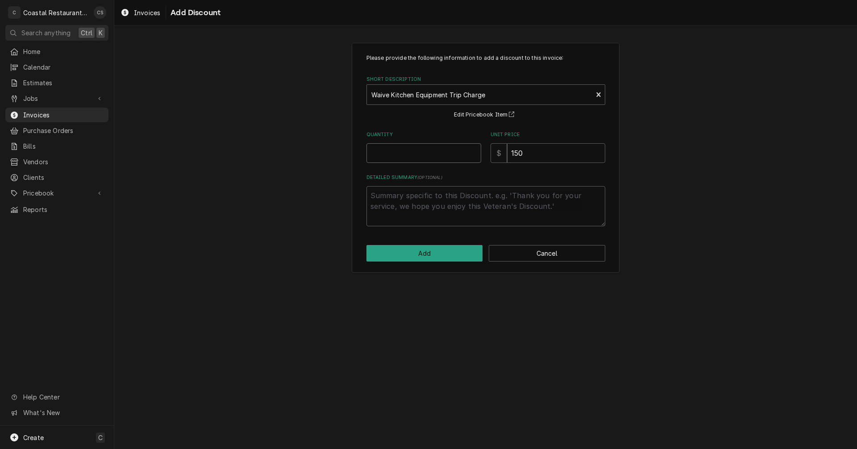
click at [402, 150] on input "Quantity" at bounding box center [423, 153] width 115 height 20
type textarea "x"
type input "1"
click at [417, 250] on button "Add" at bounding box center [424, 253] width 117 height 17
type textarea "x"
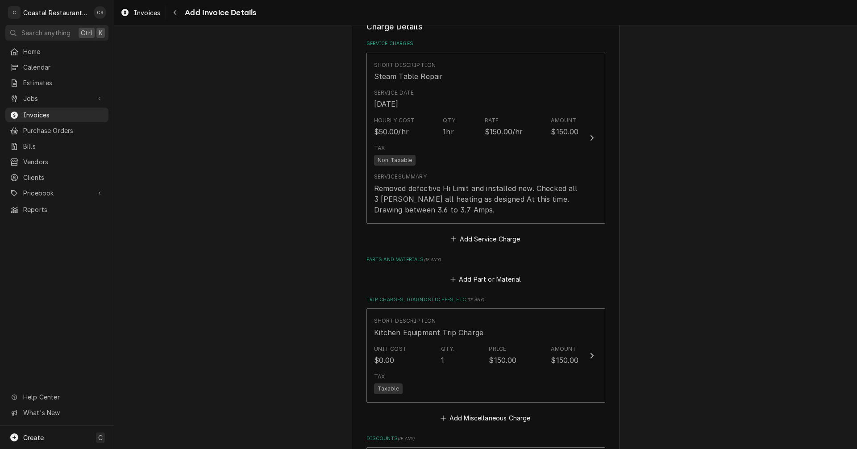
scroll to position [737, 0]
click at [480, 278] on button "Add Part or Material" at bounding box center [486, 282] width 74 height 12
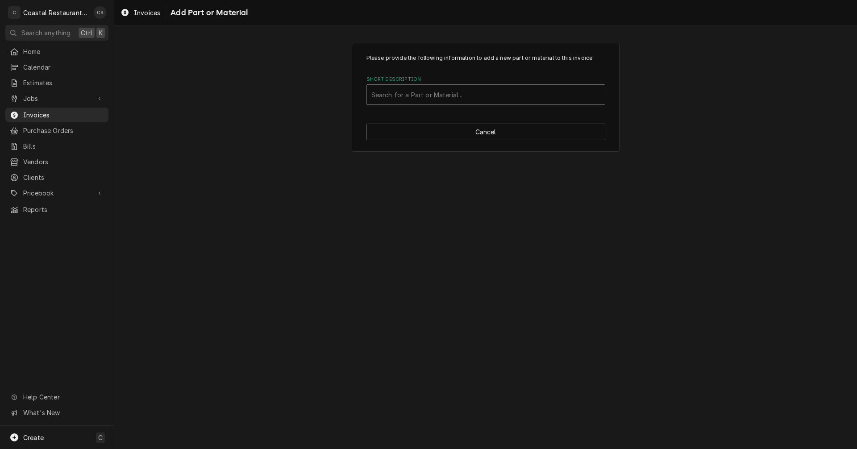
click at [417, 95] on div "Short Description" at bounding box center [485, 95] width 229 height 16
click at [426, 96] on div "Short Description" at bounding box center [485, 95] width 229 height 16
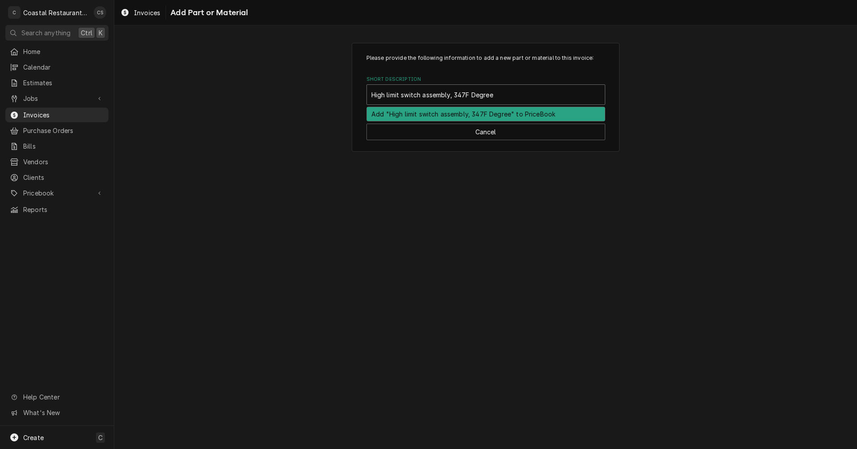
click at [371, 93] on input "High limit switch assembly, 347F Degree" at bounding box center [433, 94] width 124 height 14
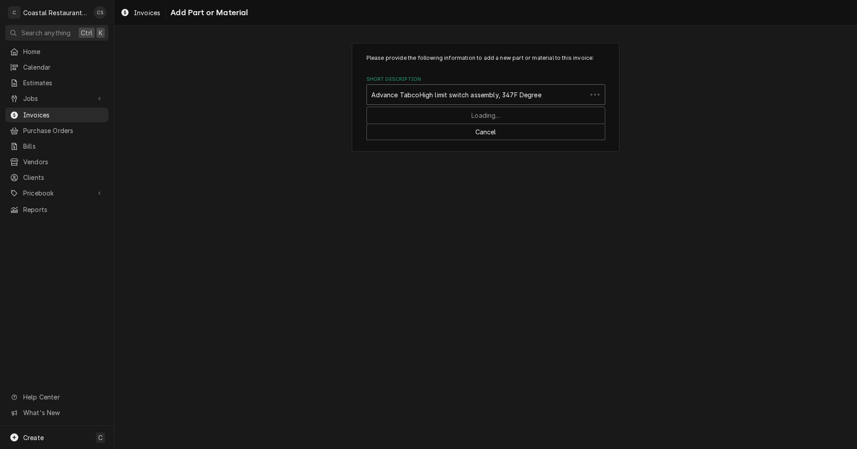
type input "Advance Tabco High limit switch assembly, 347F Degree"
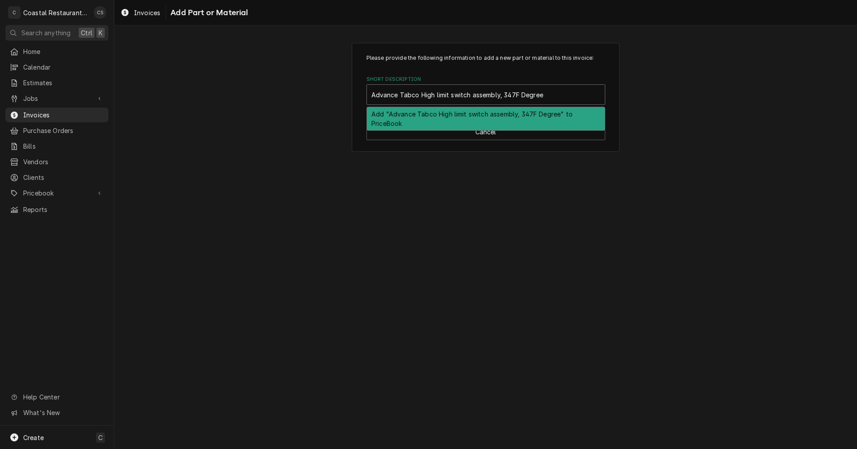
click at [418, 116] on div "Add "Advance Tabco High limit switch assembly, 347F Degree" to PriceBook" at bounding box center [486, 118] width 238 height 23
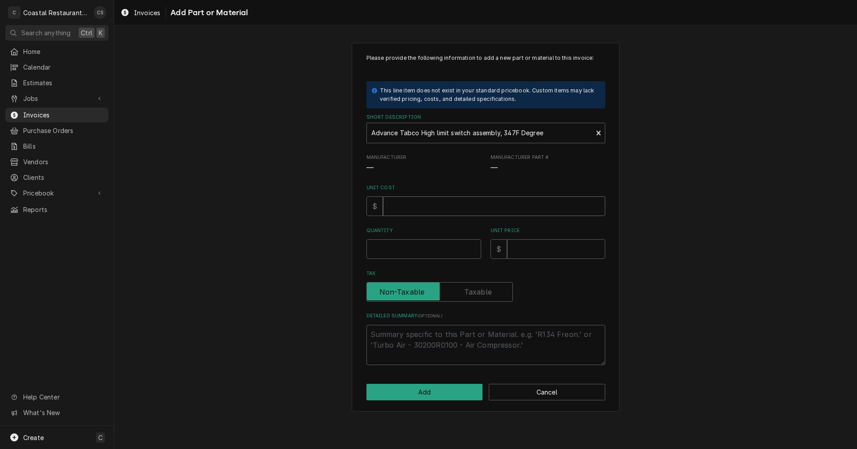
click at [412, 208] on input "Unit Cost" at bounding box center [494, 206] width 222 height 20
type textarea "x"
type input "1"
type textarea "x"
type input "16"
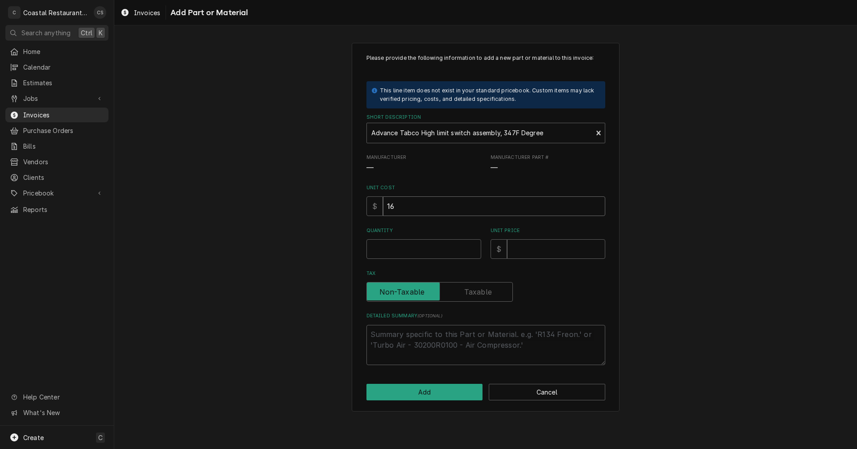
type textarea "x"
type input "168"
type textarea "x"
type input "168.5"
type textarea "x"
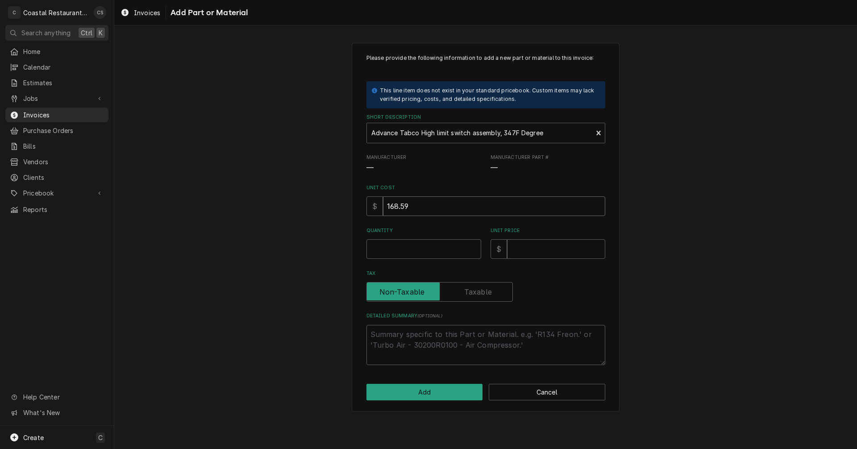
type input "168.59"
type textarea "x"
type input "1"
click at [543, 250] on input "Unit Price" at bounding box center [556, 249] width 98 height 20
click at [525, 248] on input "Unit Price" at bounding box center [556, 249] width 98 height 20
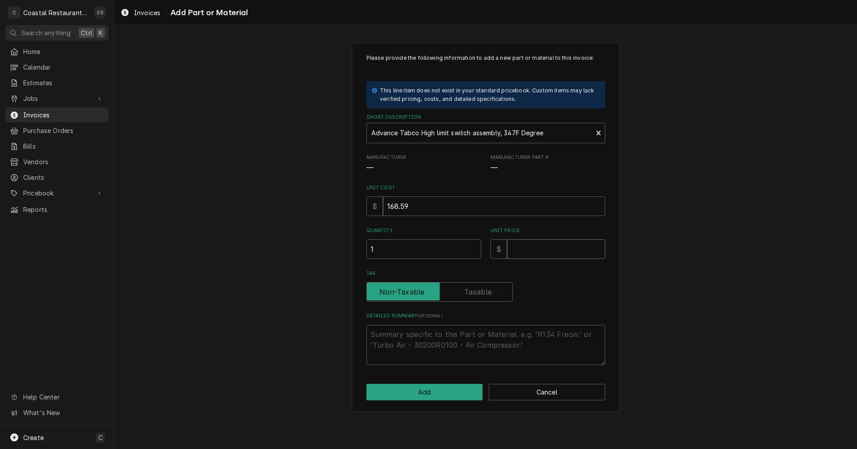
type textarea "x"
type input "2"
type textarea "x"
type input "27"
type textarea "x"
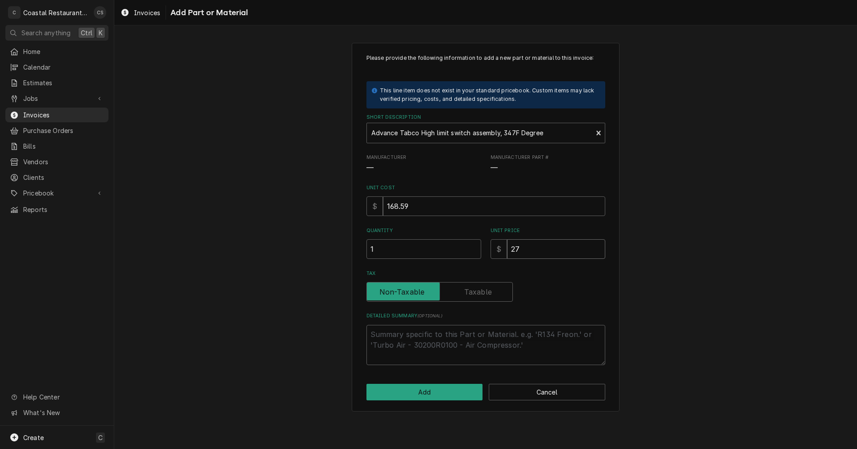
type input "278"
type textarea "x"
type input "278.1"
type textarea "x"
type input "278.17"
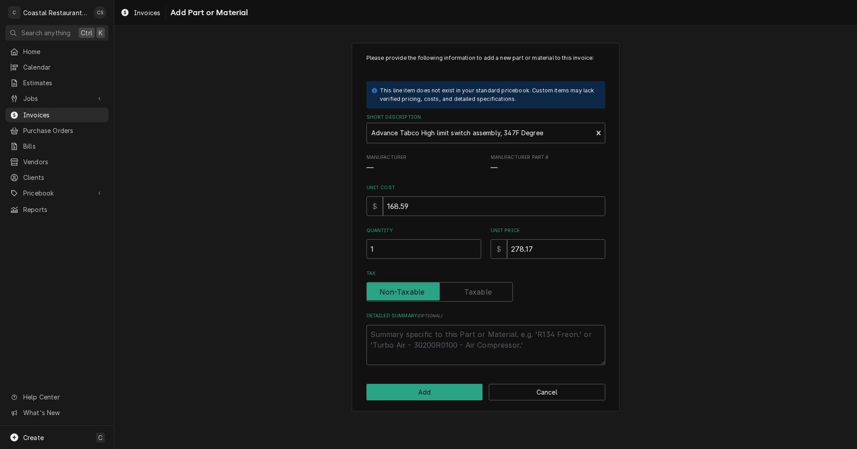
click at [479, 293] on label "Tax" at bounding box center [439, 292] width 146 height 20
click at [479, 293] on input "Tax" at bounding box center [439, 292] width 138 height 20
checkbox input "true"
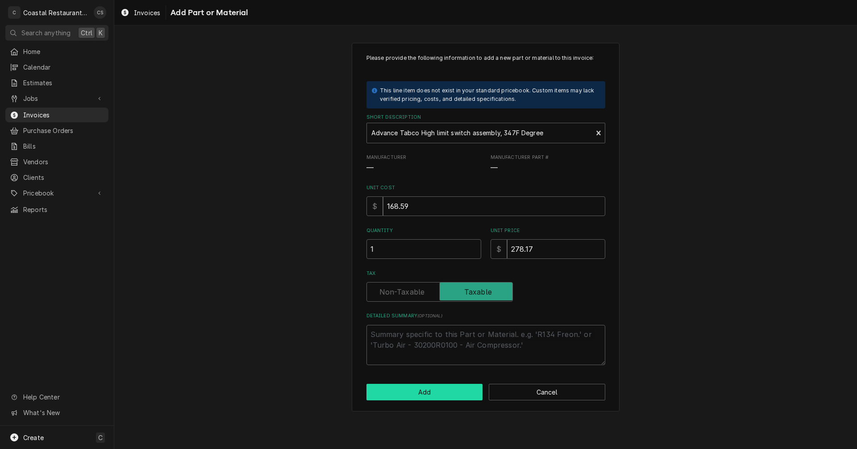
click at [451, 392] on button "Add" at bounding box center [424, 392] width 117 height 17
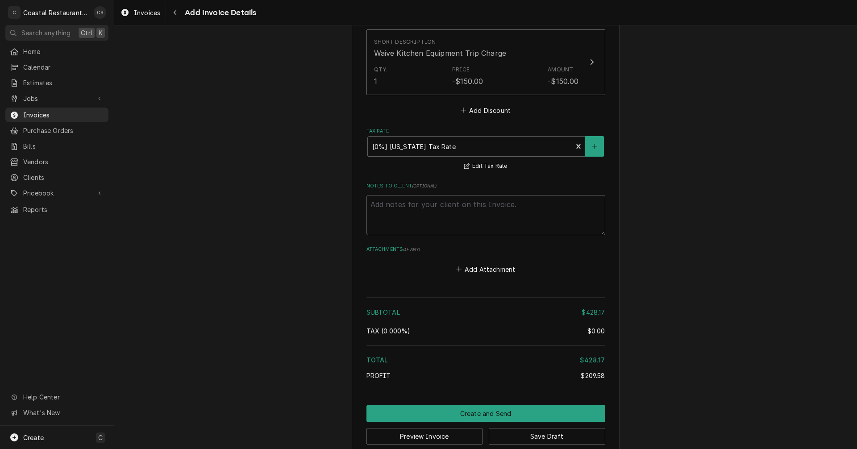
scroll to position [1357, 0]
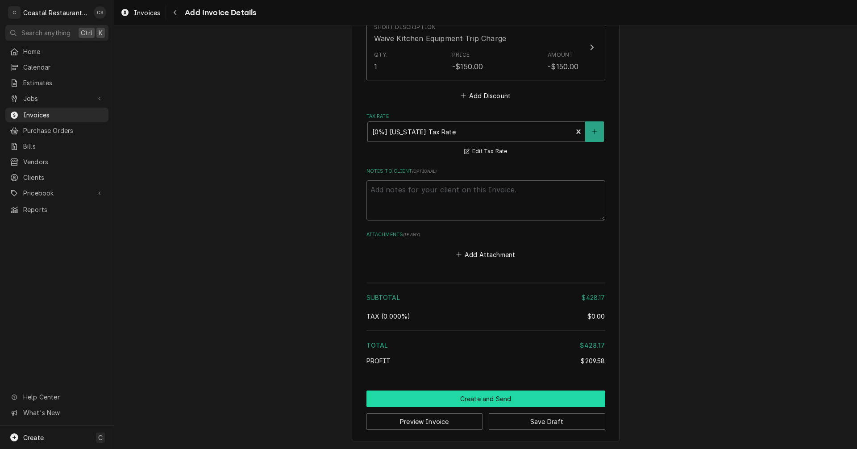
click at [495, 401] on button "Create and Send" at bounding box center [485, 399] width 239 height 17
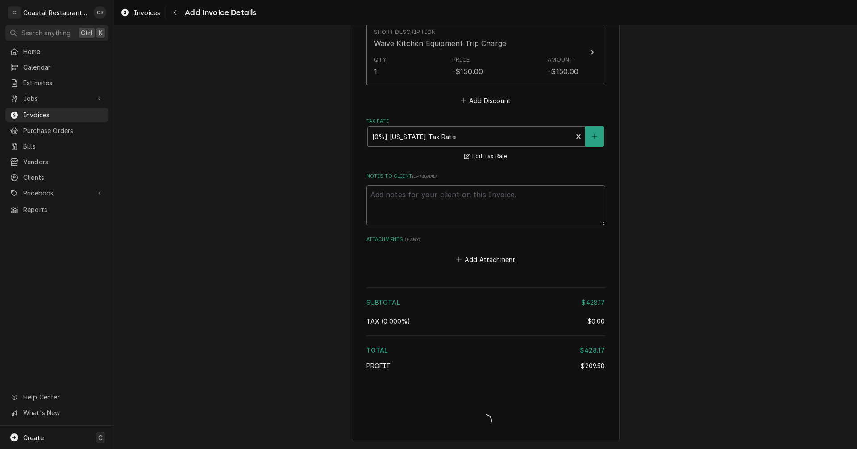
type textarea "x"
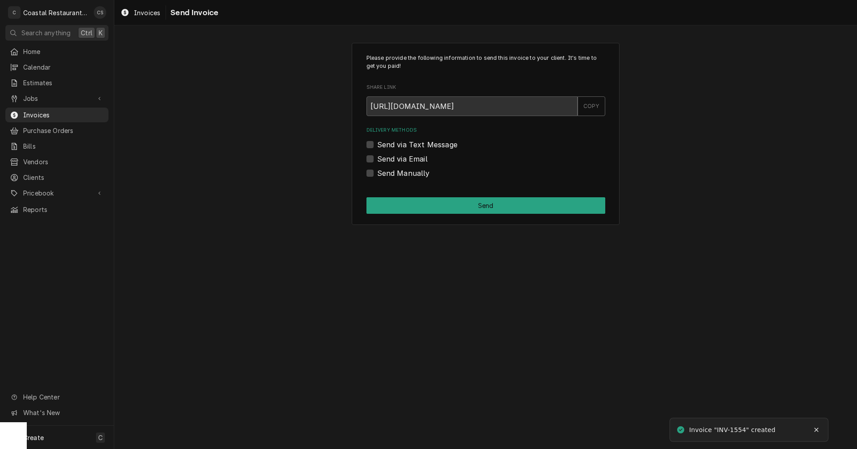
click at [377, 158] on label "Send via Email" at bounding box center [402, 159] width 50 height 11
click at [377, 158] on input "Send via Email" at bounding box center [496, 164] width 239 height 20
checkbox input "true"
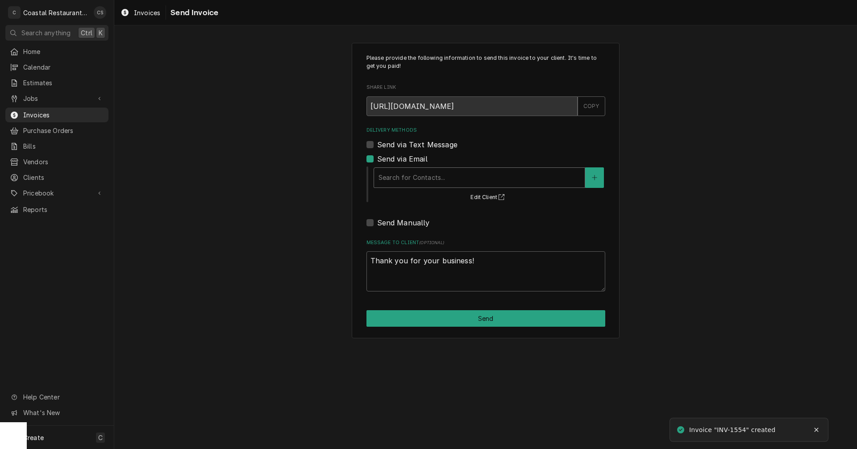
click at [393, 171] on div "Delivery Methods" at bounding box center [480, 178] width 202 height 16
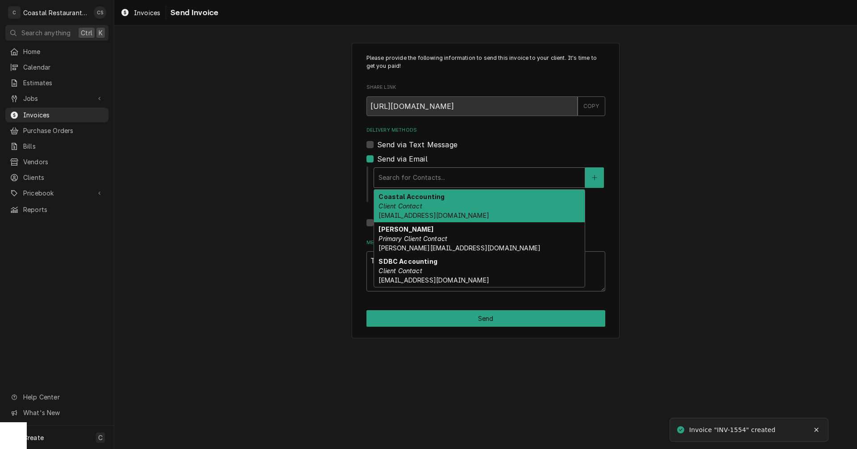
click at [404, 207] on em "Client Contact" at bounding box center [400, 206] width 43 height 8
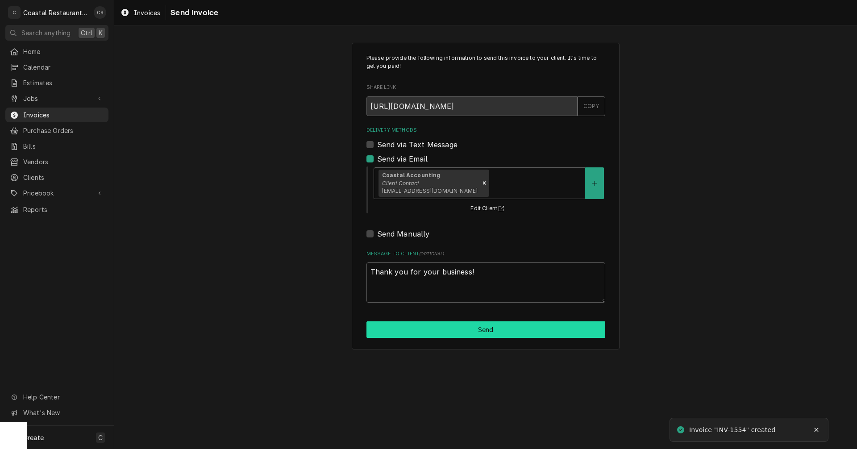
click at [462, 333] on button "Send" at bounding box center [485, 329] width 239 height 17
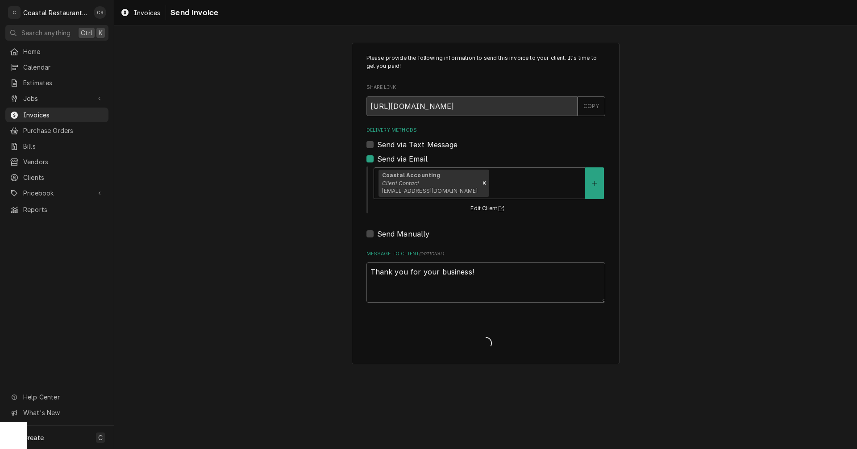
type textarea "x"
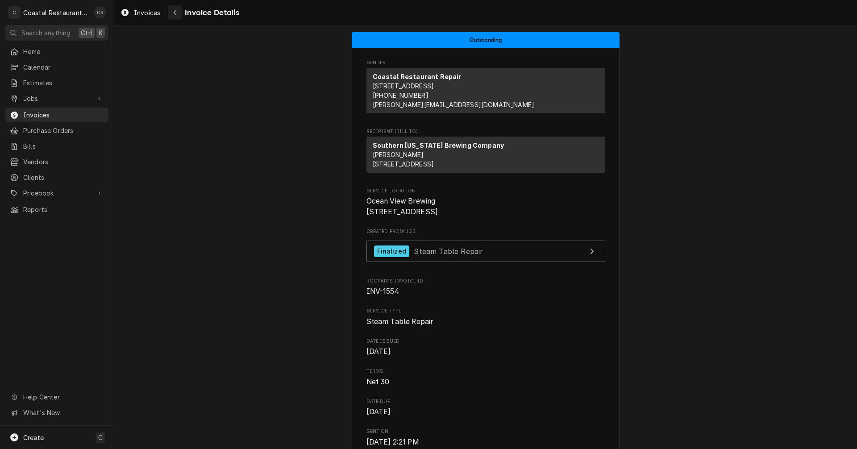
click at [174, 14] on icon "Navigate back" at bounding box center [175, 12] width 4 height 6
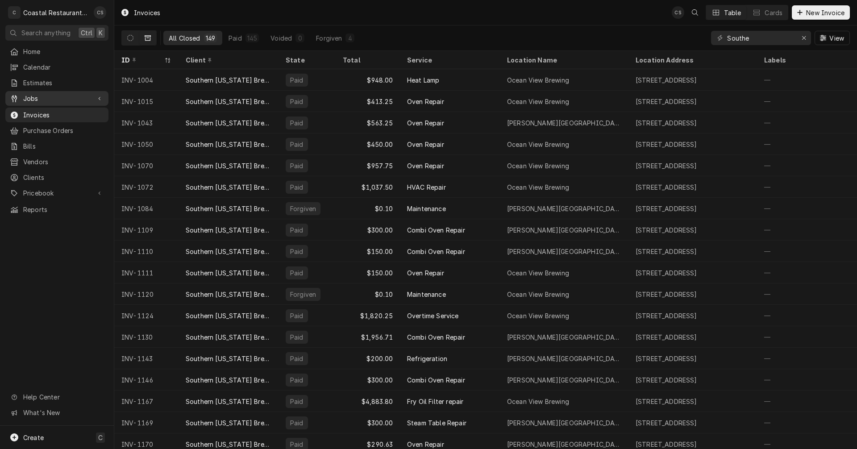
click at [60, 95] on span "Jobs" at bounding box center [56, 98] width 67 height 9
click at [54, 109] on span "Jobs" at bounding box center [63, 113] width 81 height 9
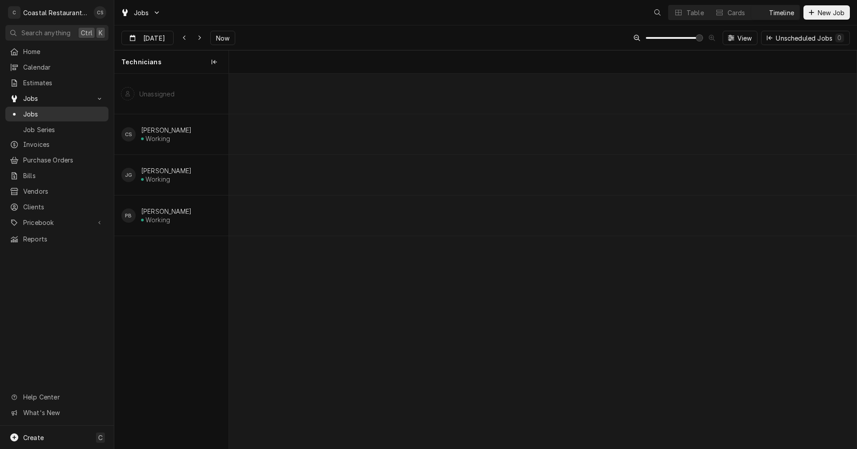
scroll to position [0, 12445]
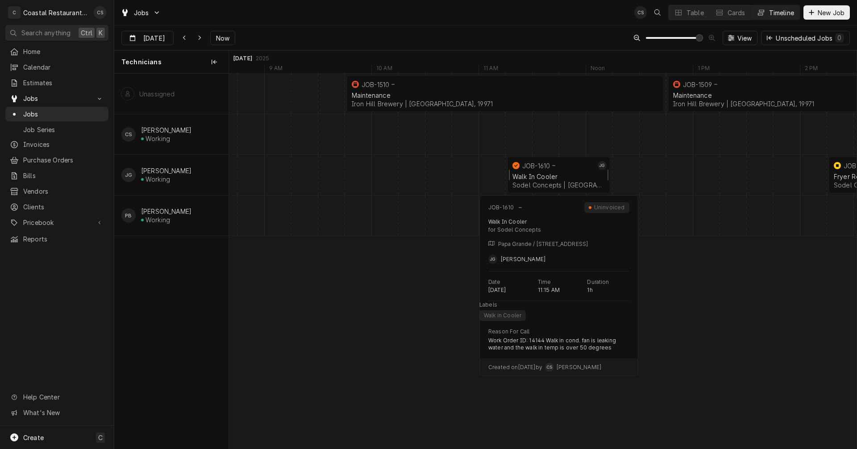
click at [553, 166] on div "normal" at bounding box center [553, 165] width 5 height 5
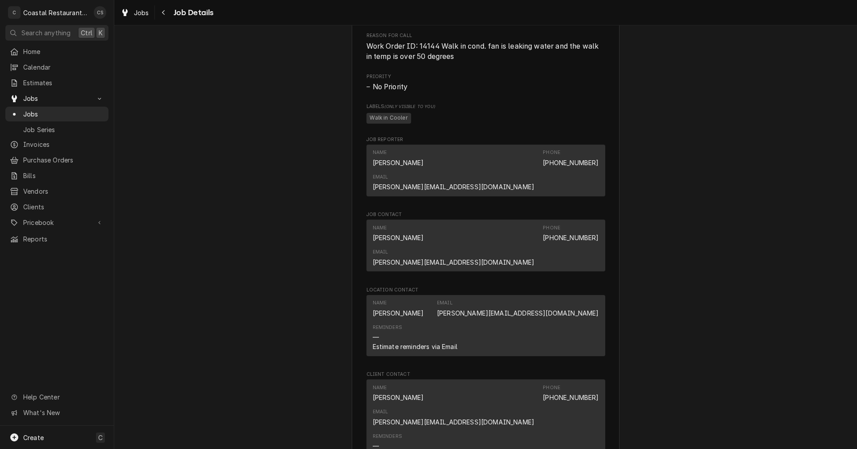
scroll to position [580, 0]
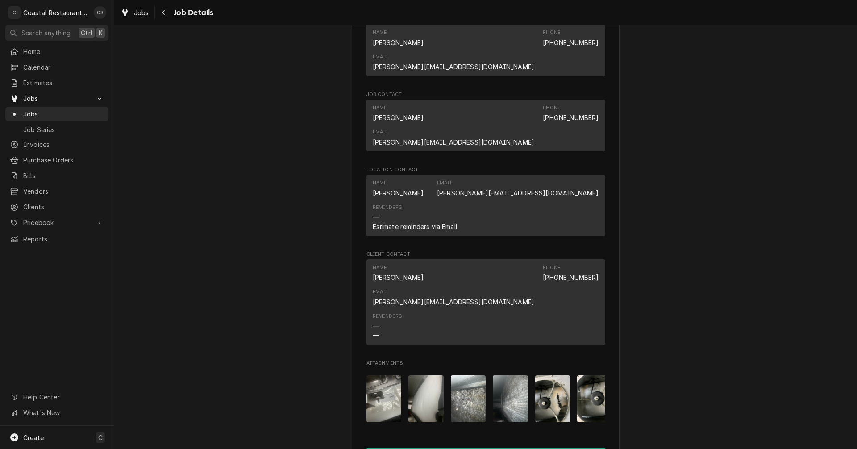
click at [379, 375] on img "Attachments" at bounding box center [383, 398] width 35 height 47
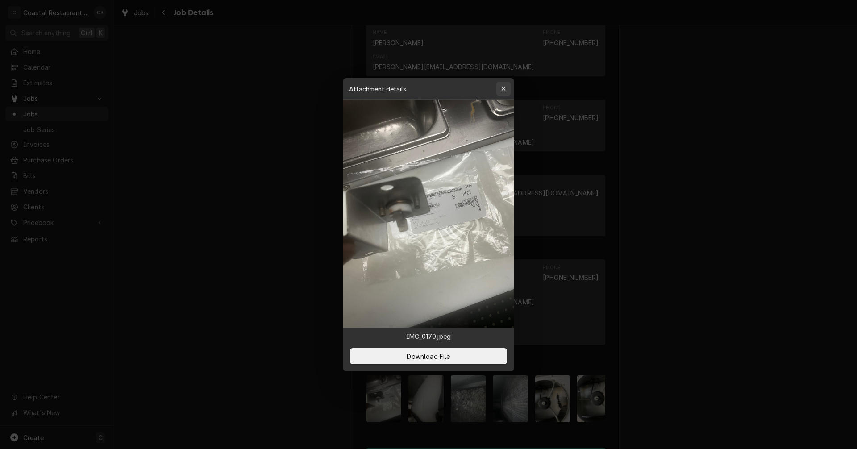
click at [501, 89] on icon "button" at bounding box center [503, 89] width 5 height 6
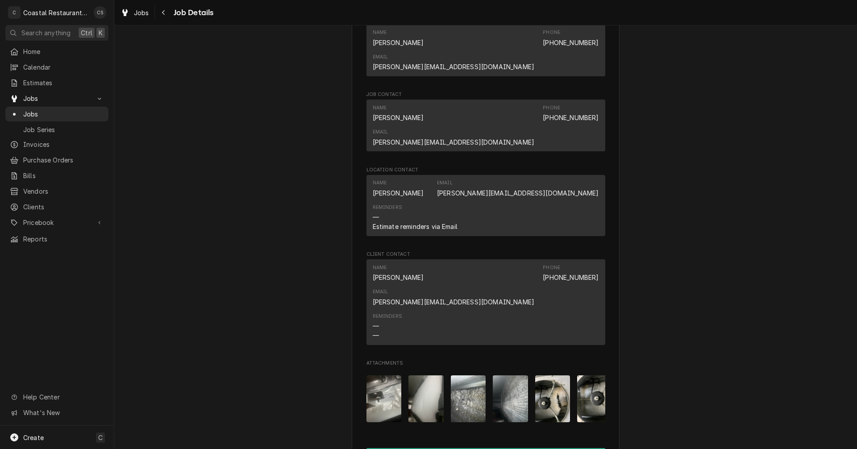
click at [430, 375] on img "Attachments" at bounding box center [425, 398] width 35 height 47
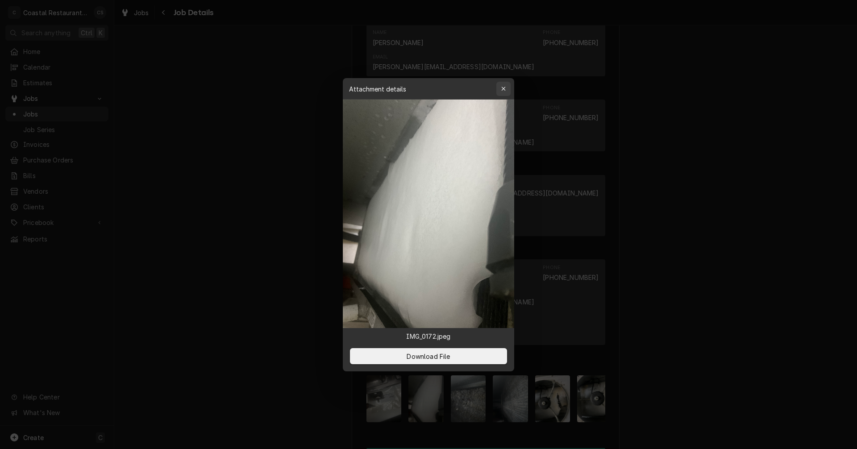
click at [502, 85] on div "button" at bounding box center [503, 88] width 9 height 9
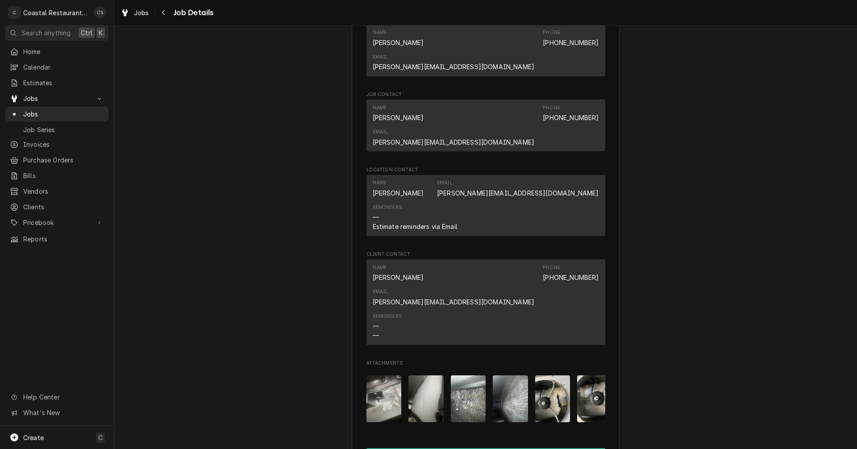
click at [464, 375] on img "Attachments" at bounding box center [468, 398] width 35 height 47
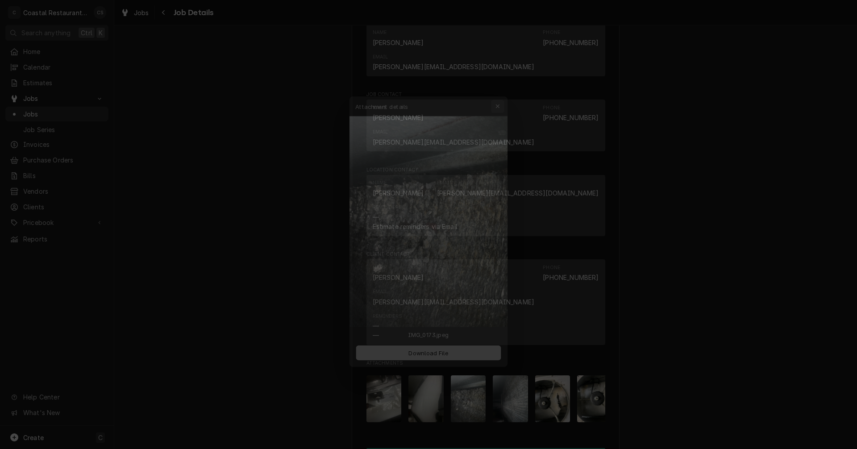
click at [506, 88] on div "button" at bounding box center [503, 88] width 9 height 9
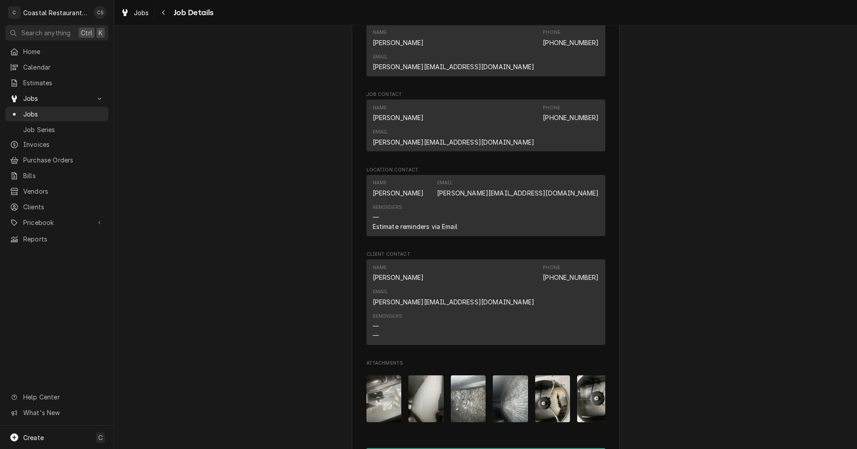
click at [501, 375] on img "Attachments" at bounding box center [510, 398] width 35 height 47
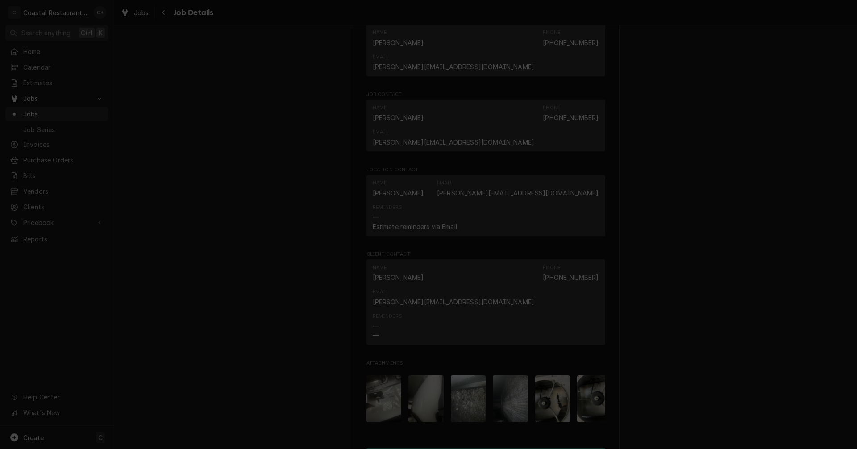
click at [501, 84] on button "button" at bounding box center [503, 89] width 14 height 14
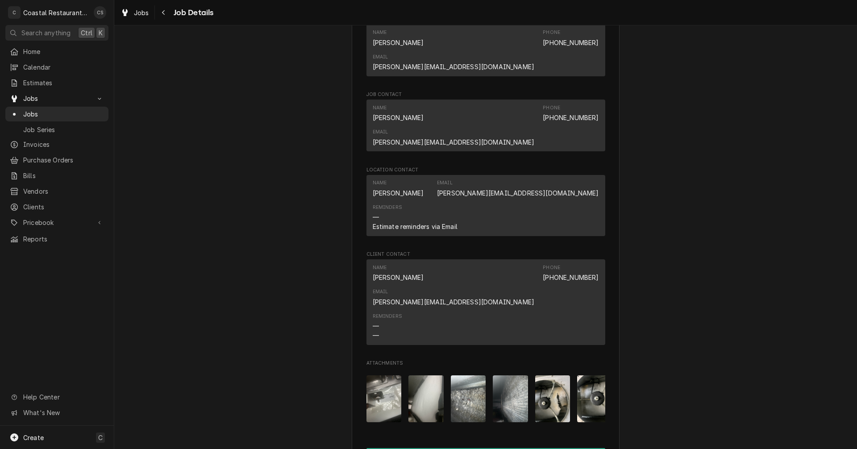
click at [544, 375] on img "Attachments" at bounding box center [552, 398] width 35 height 47
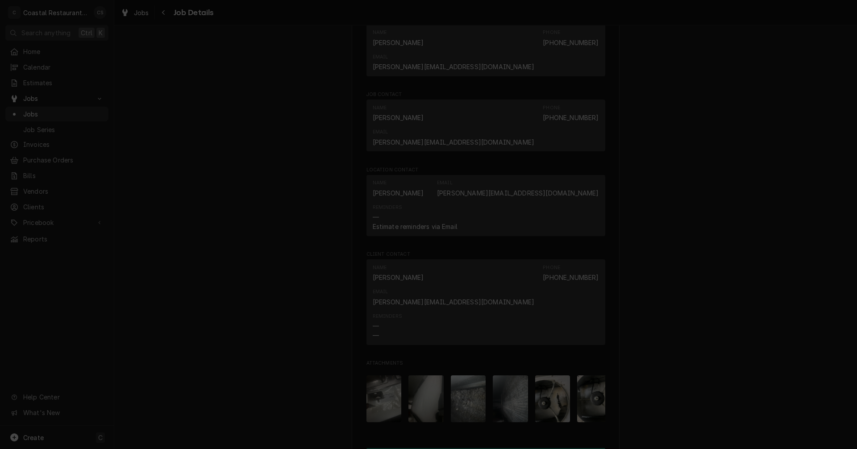
click at [499, 87] on div "button" at bounding box center [503, 88] width 9 height 9
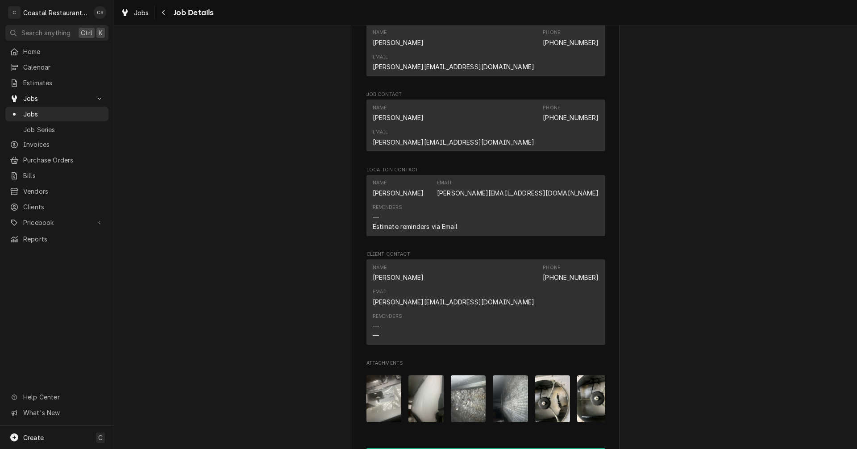
click at [585, 375] on img "Attachments" at bounding box center [594, 398] width 35 height 47
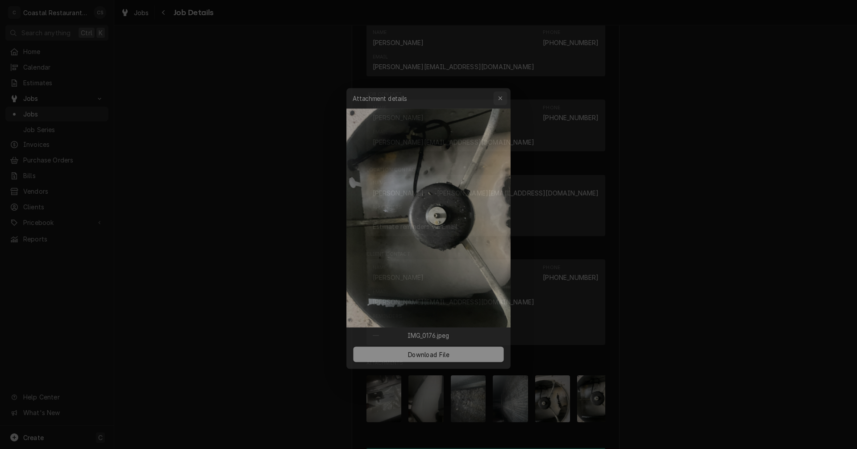
click at [500, 86] on div "button" at bounding box center [503, 88] width 9 height 9
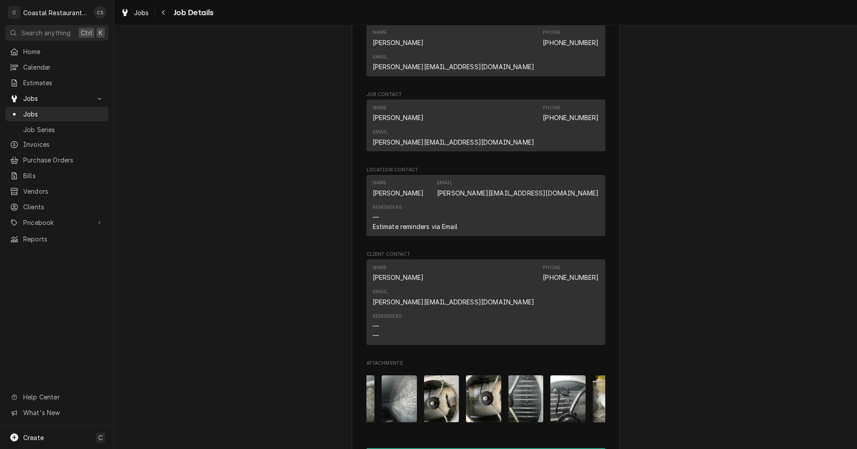
scroll to position [0, 125]
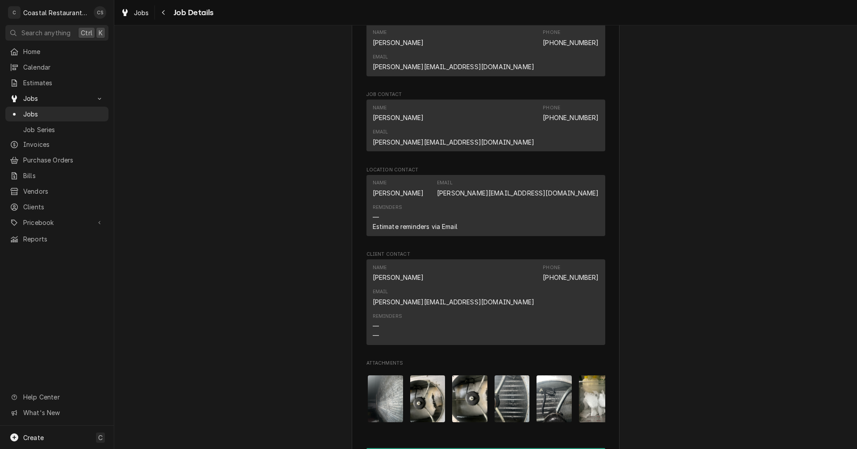
click at [512, 375] on img "Attachments" at bounding box center [512, 398] width 35 height 47
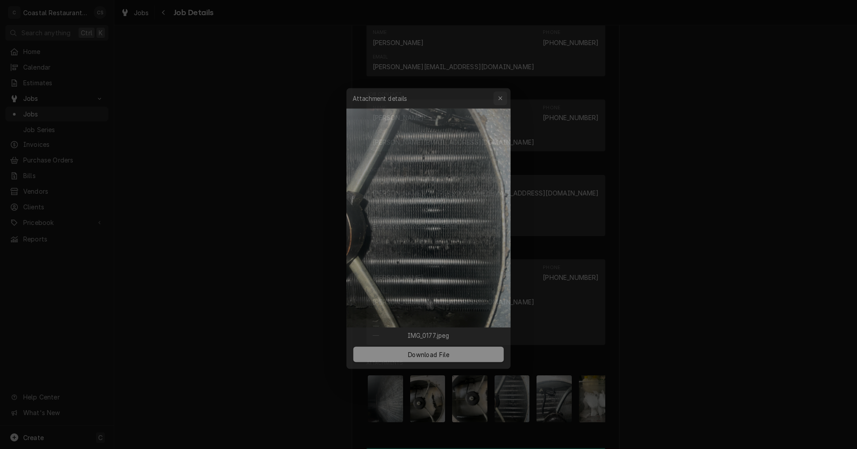
click at [502, 87] on icon "button" at bounding box center [503, 89] width 5 height 6
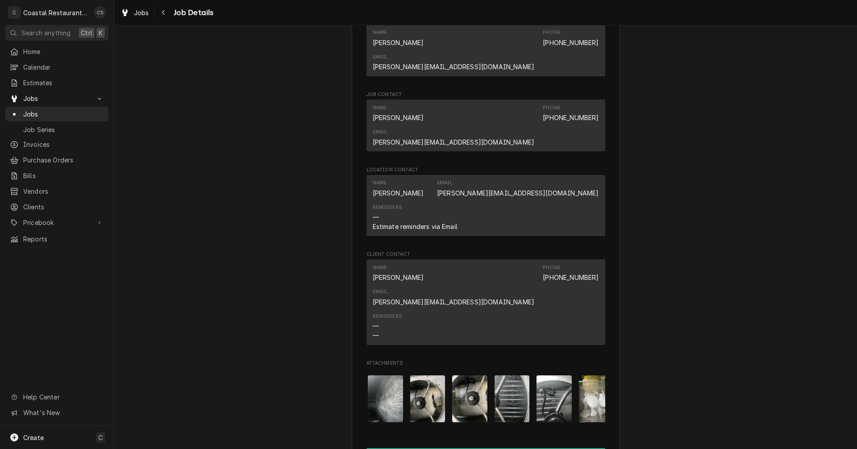
click at [589, 375] on img "Attachments" at bounding box center [596, 398] width 35 height 47
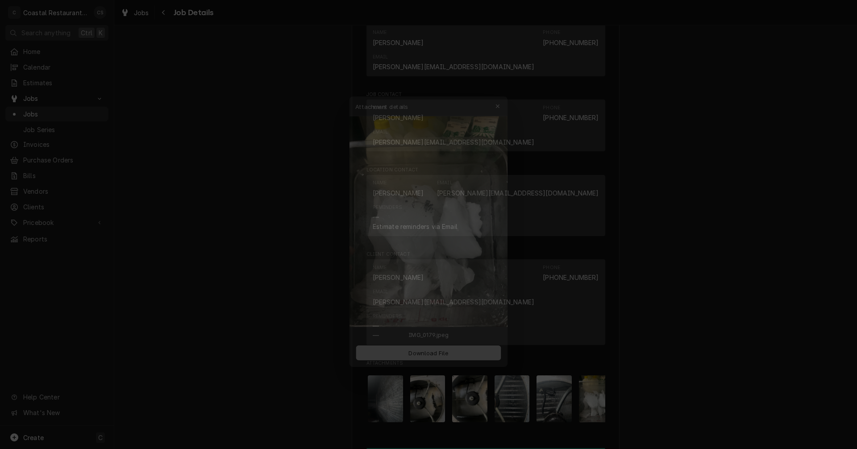
click at [504, 87] on icon "button" at bounding box center [503, 89] width 5 height 6
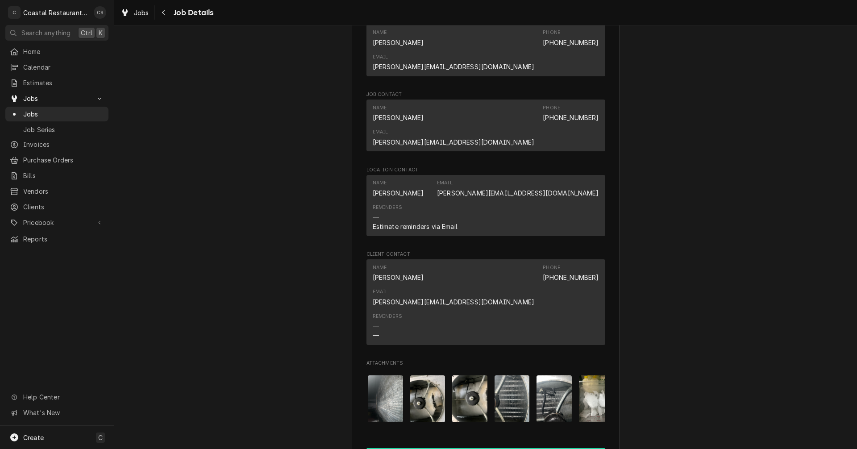
click at [491, 448] on button "Create Invoice" at bounding box center [485, 456] width 239 height 17
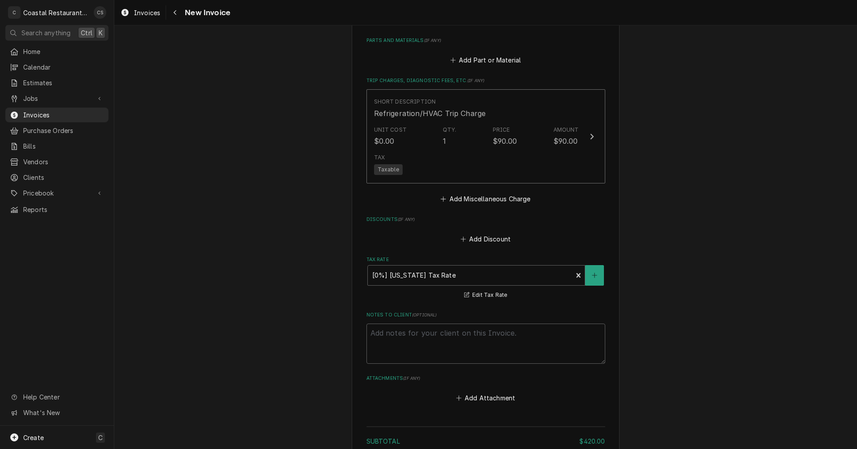
scroll to position [1146, 0]
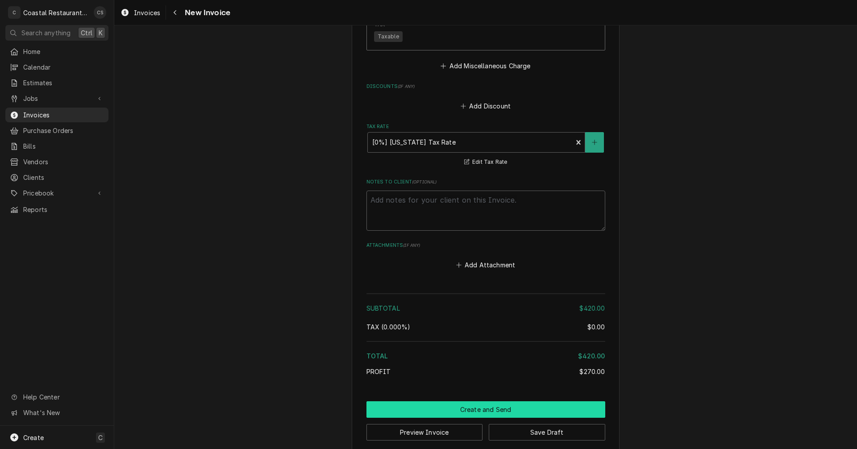
click at [497, 402] on button "Create and Send" at bounding box center [485, 409] width 239 height 17
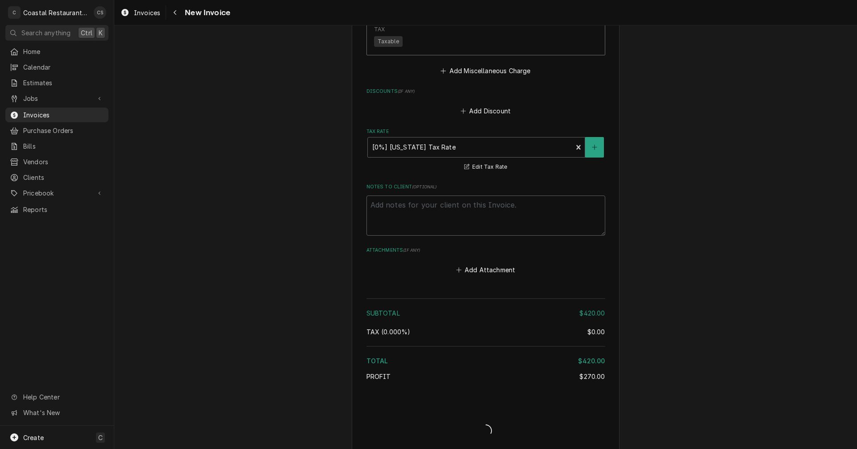
type textarea "x"
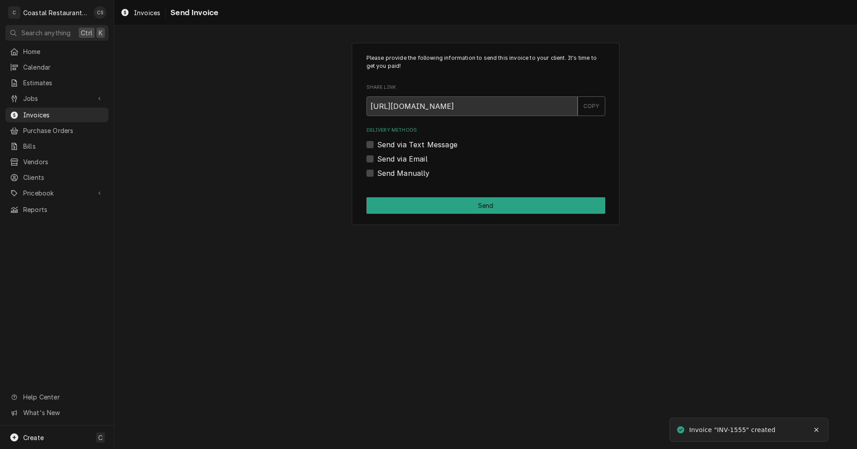
click at [377, 158] on label "Send via Email" at bounding box center [402, 159] width 50 height 11
click at [377, 158] on input "Send via Email" at bounding box center [496, 164] width 239 height 20
checkbox input "true"
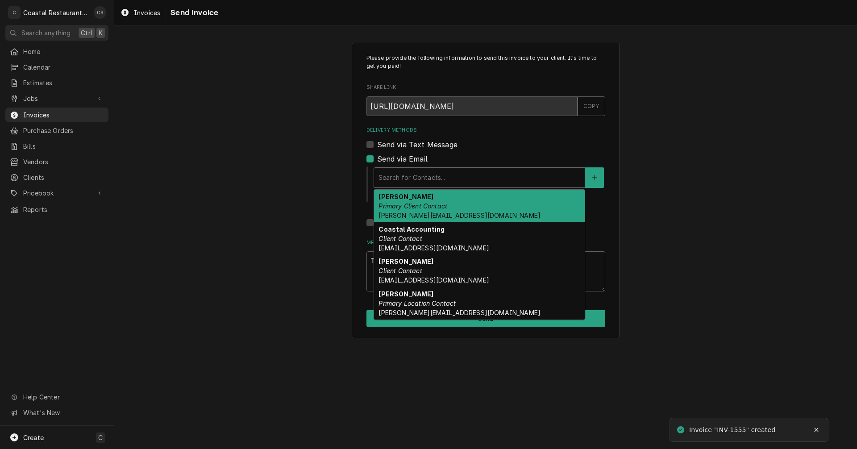
click at [397, 177] on div "Delivery Methods" at bounding box center [480, 178] width 202 height 16
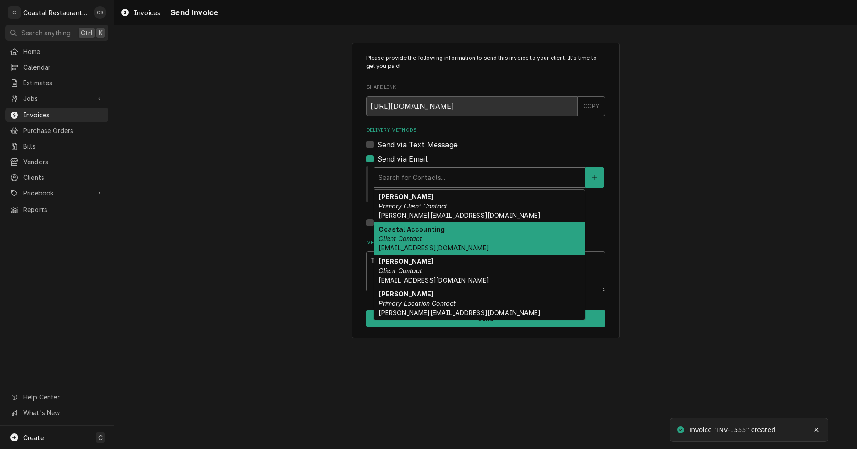
click at [411, 234] on div "Coastal Accounting Client Contact [EMAIL_ADDRESS][DOMAIN_NAME]" at bounding box center [479, 238] width 211 height 33
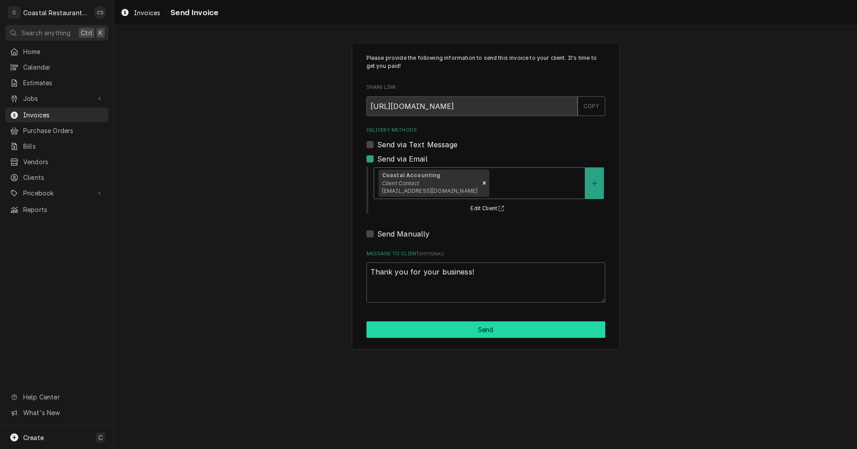
click at [451, 330] on button "Send" at bounding box center [485, 329] width 239 height 17
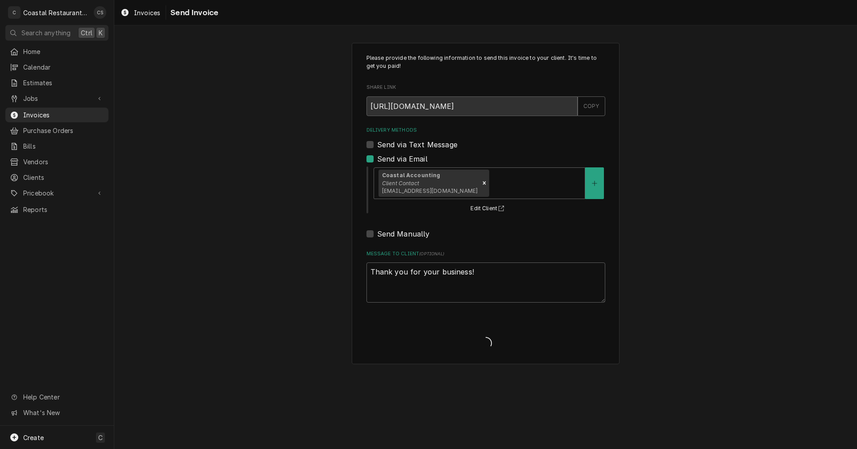
type textarea "x"
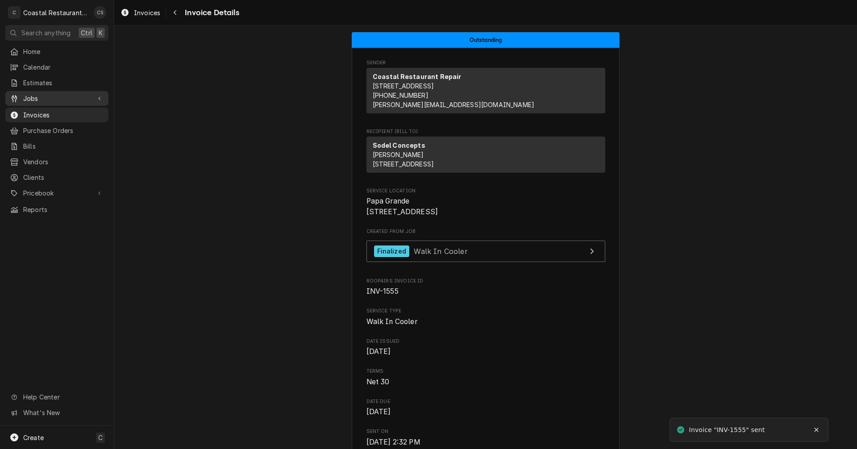
click at [55, 96] on span "Jobs" at bounding box center [56, 98] width 67 height 9
click at [52, 111] on span "Jobs" at bounding box center [63, 113] width 81 height 9
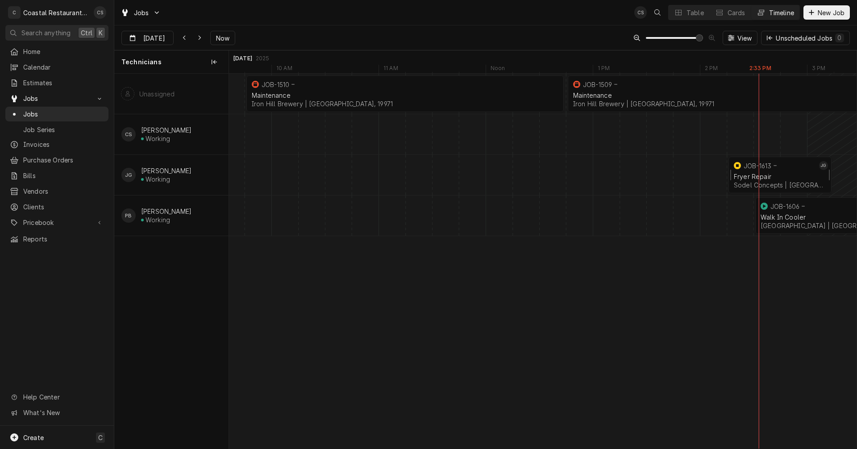
click at [770, 172] on div "Fryer Repair Sodel Concepts | Fenwick Island, 19944" at bounding box center [780, 181] width 96 height 20
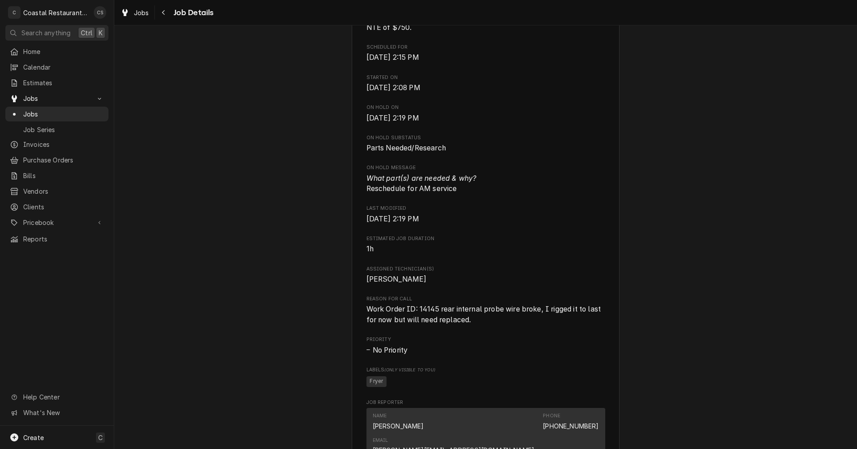
scroll to position [536, 0]
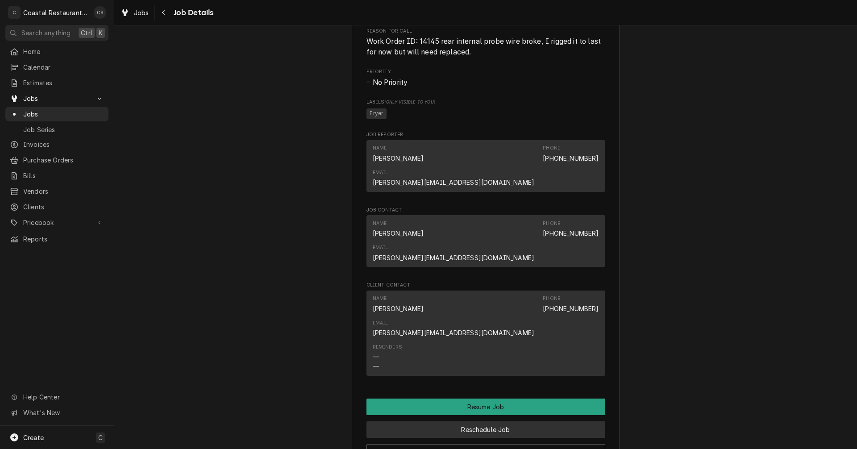
click at [477, 421] on button "Reschedule Job" at bounding box center [485, 429] width 239 height 17
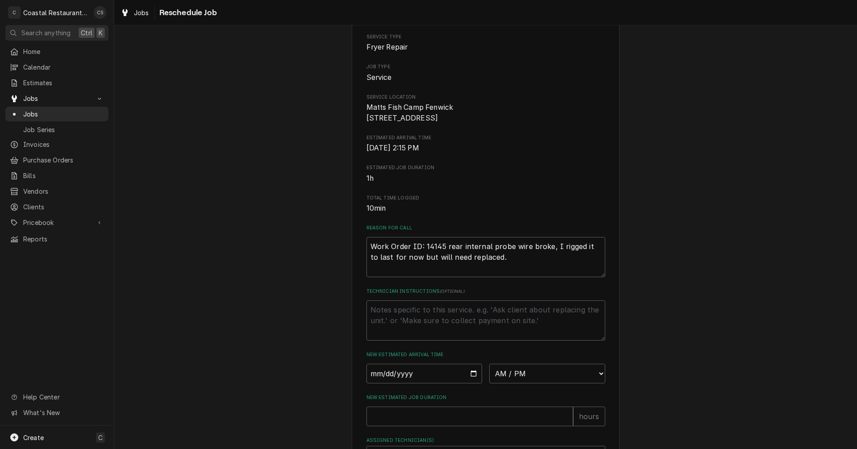
scroll to position [179, 0]
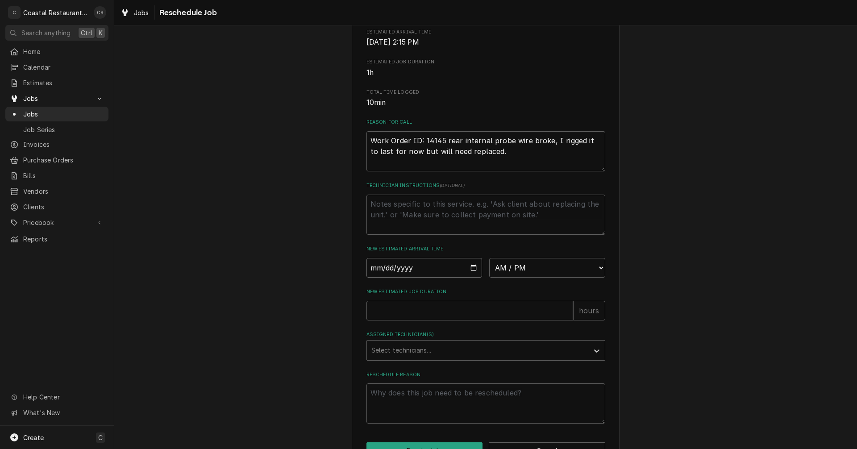
click at [469, 277] on input "Date" at bounding box center [424, 268] width 116 height 20
type textarea "x"
type input "2025-09-04"
click at [501, 277] on select "AM / PM 6:00 AM 6:15 AM 6:30 AM 6:45 AM 7:00 AM 7:15 AM 7:30 AM 7:45 AM 8:00 AM…" at bounding box center [547, 268] width 116 height 20
select select "07:45:00"
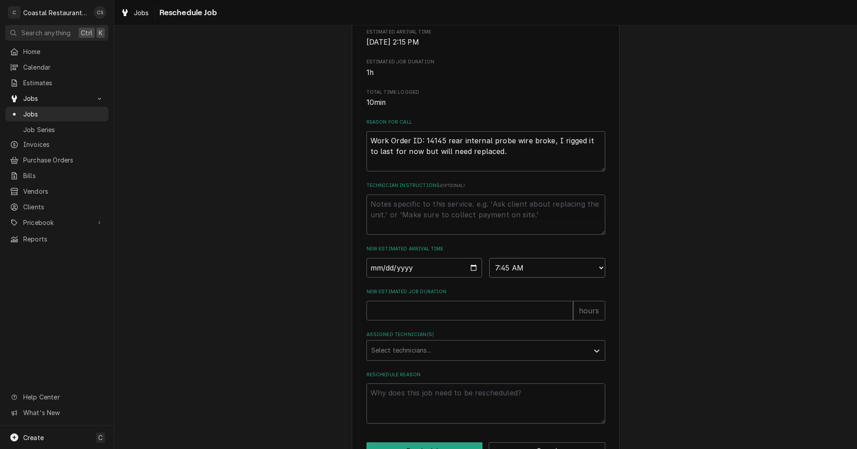
click at [489, 268] on select "AM / PM 6:00 AM 6:15 AM 6:30 AM 6:45 AM 7:00 AM 7:15 AM 7:30 AM 7:45 AM 8:00 AM…" at bounding box center [547, 268] width 116 height 20
click at [446, 320] on input "New Estimated Job Duration" at bounding box center [469, 311] width 207 height 20
type textarea "x"
type input "1"
click at [440, 358] on div "Assigned Technician(s)" at bounding box center [477, 350] width 213 height 16
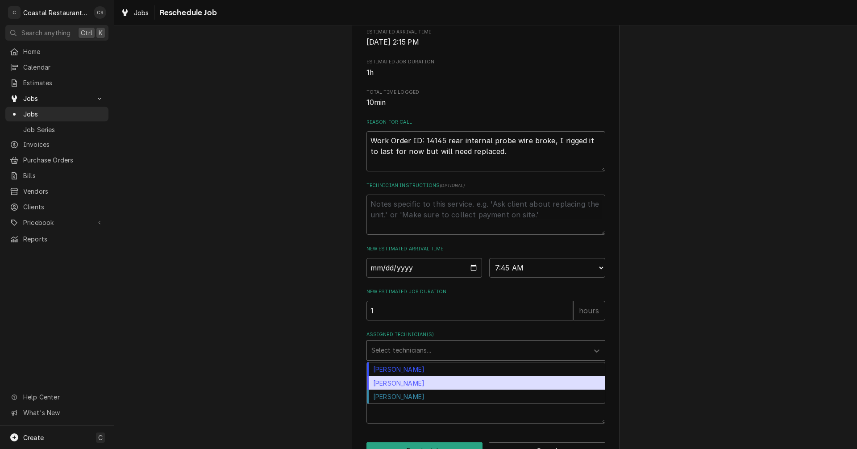
click at [431, 390] on div "[PERSON_NAME]" at bounding box center [486, 383] width 238 height 14
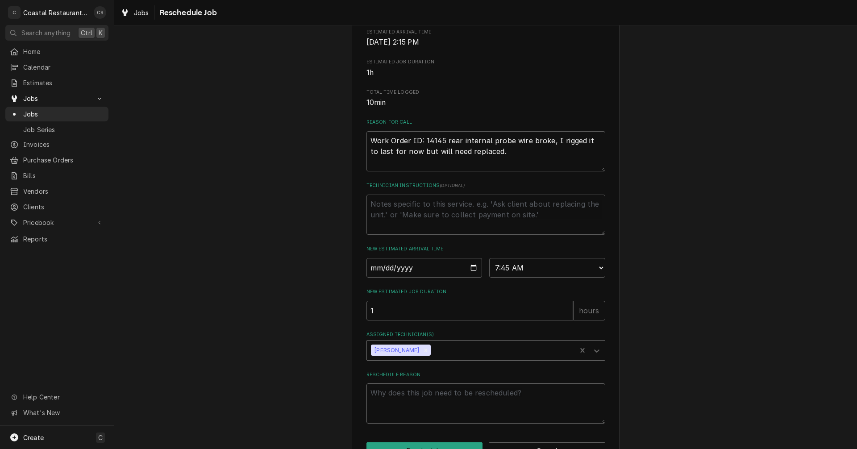
click at [423, 404] on textarea "Reschedule Reason" at bounding box center [485, 403] width 239 height 40
type textarea "x"
type textarea "M"
type textarea "x"
type textarea "Mo"
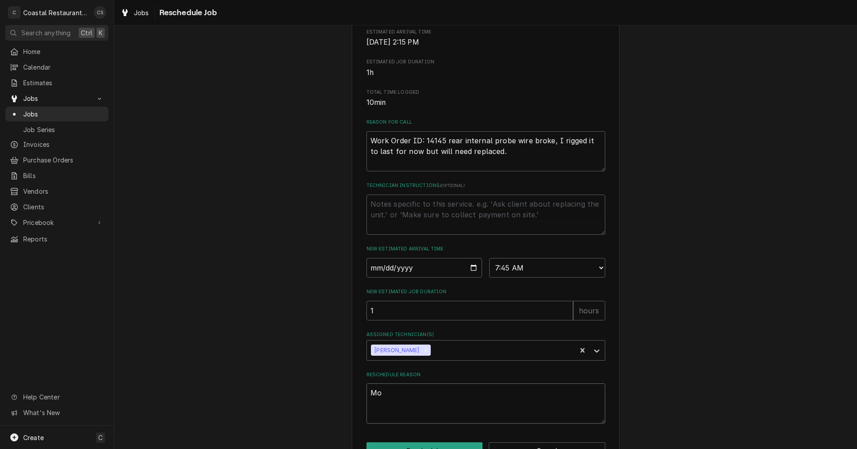
type textarea "x"
type textarea "Mor"
type textarea "x"
type textarea "Mori"
type textarea "x"
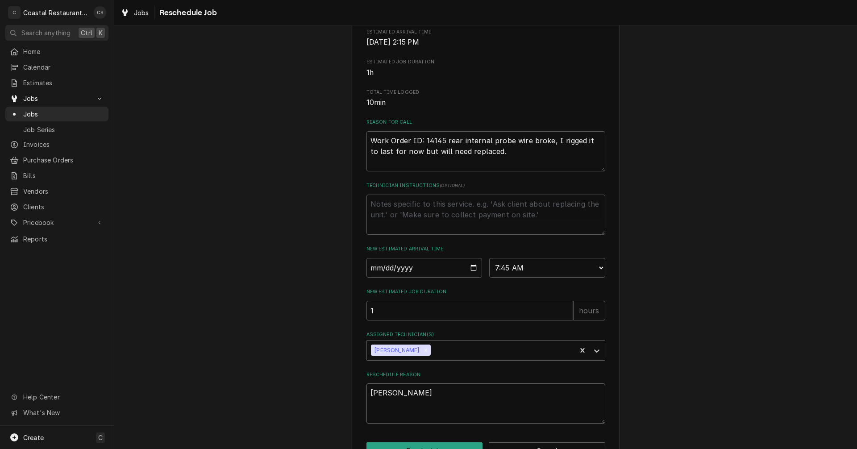
type textarea "Morin"
type textarea "x"
type textarea "Moring"
type textarea "x"
type textarea "Moringi"
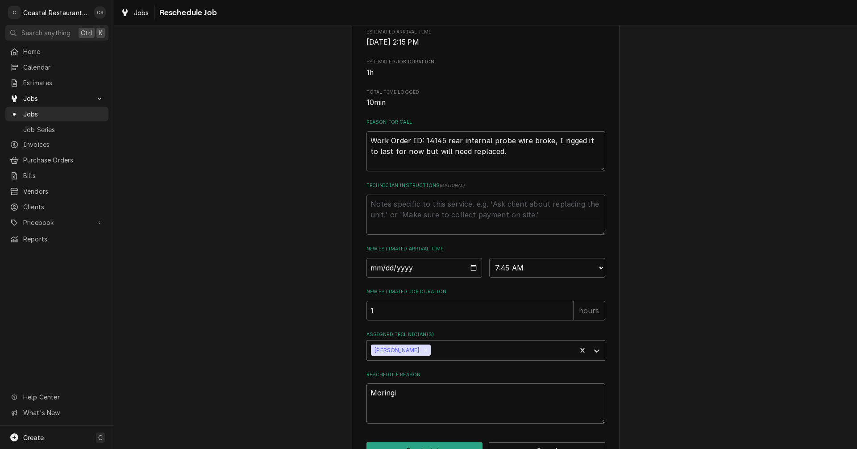
type textarea "x"
type textarea "Moringin"
type textarea "x"
type textarea "Moringi"
type textarea "x"
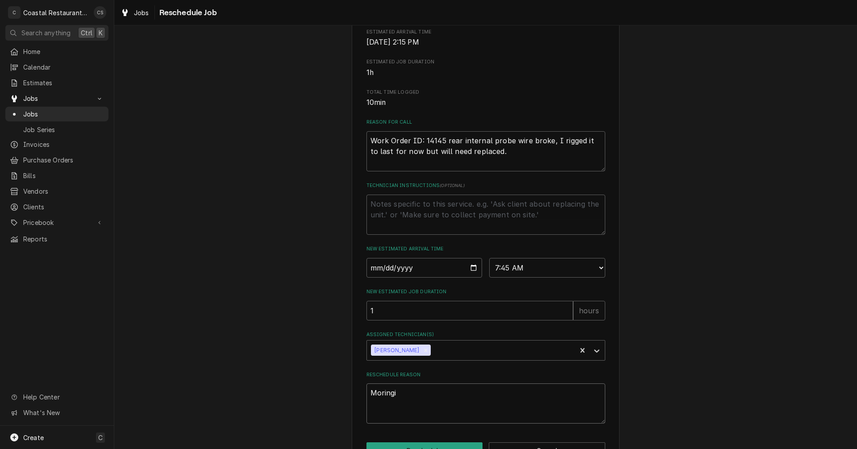
type textarea "Moring"
type textarea "x"
type textarea "Morin"
type textarea "x"
type textarea "Mori"
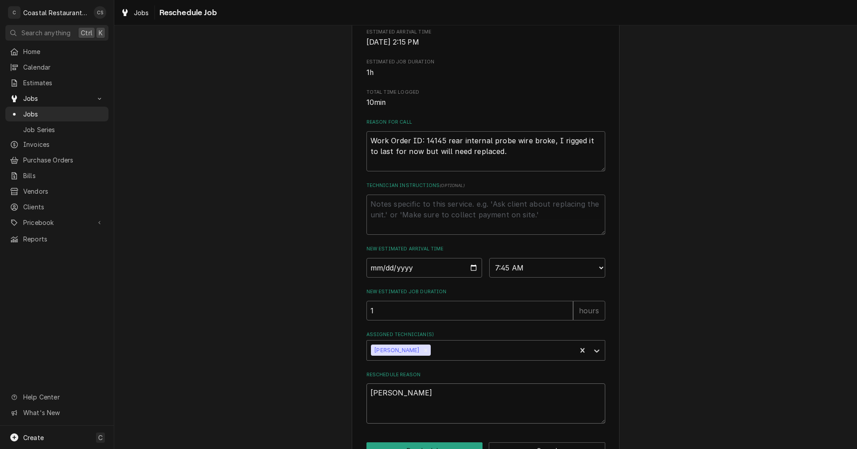
type textarea "x"
type textarea "Mor"
type textarea "x"
type textarea "Morn"
type textarea "x"
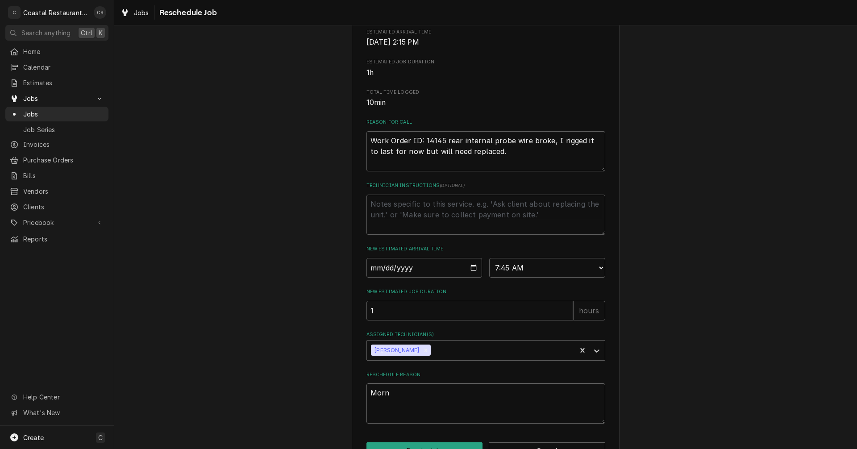
type textarea "Morni"
type textarea "x"
type textarea "Mornin"
type textarea "x"
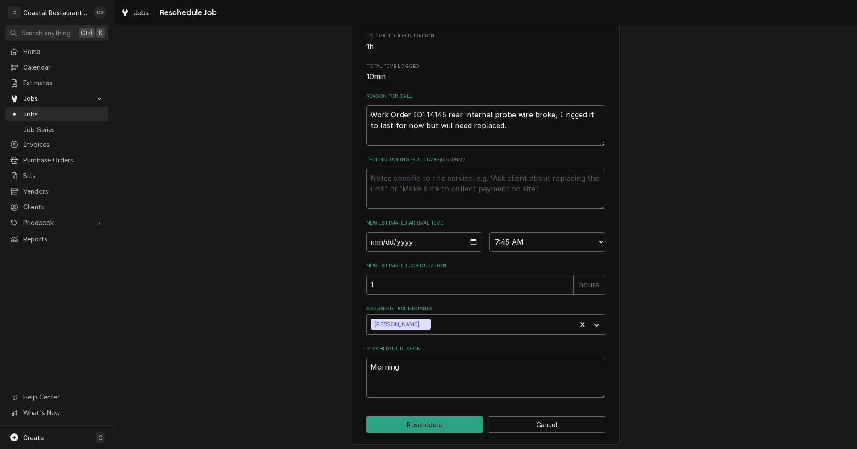
scroll to position [218, 0]
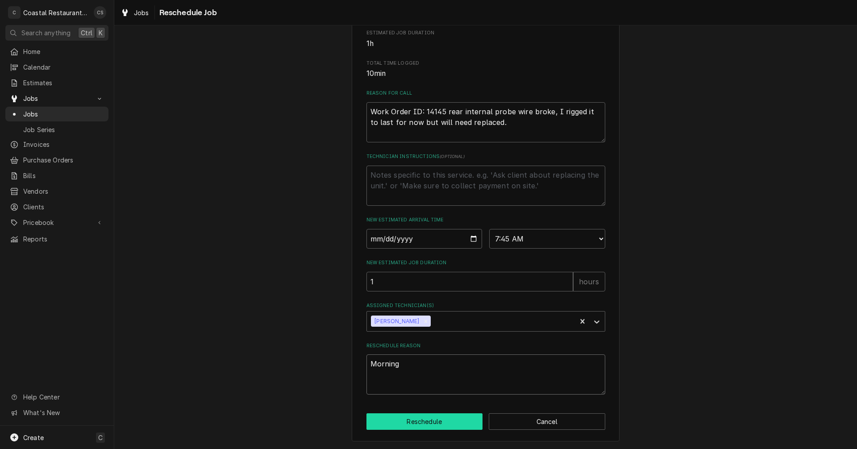
type textarea "Morning"
click at [454, 422] on button "Reschedule" at bounding box center [424, 421] width 117 height 17
type textarea "x"
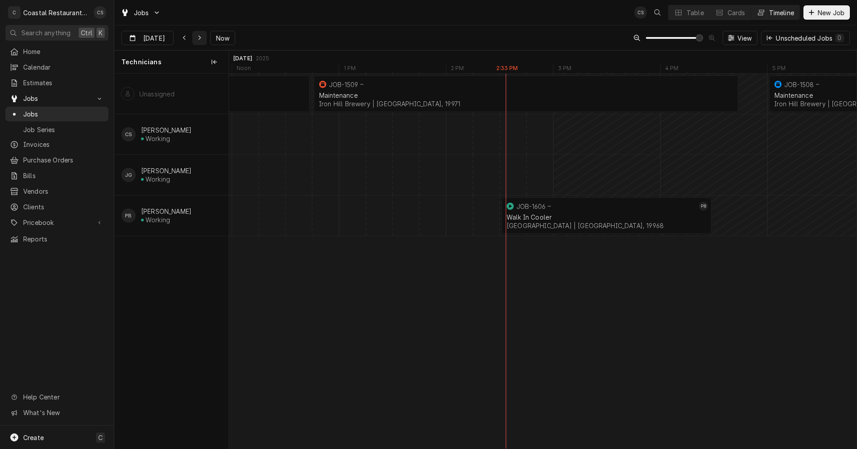
click at [198, 37] on icon "Dynamic Content Wrapper" at bounding box center [200, 38] width 4 height 6
type input "[DATE]"
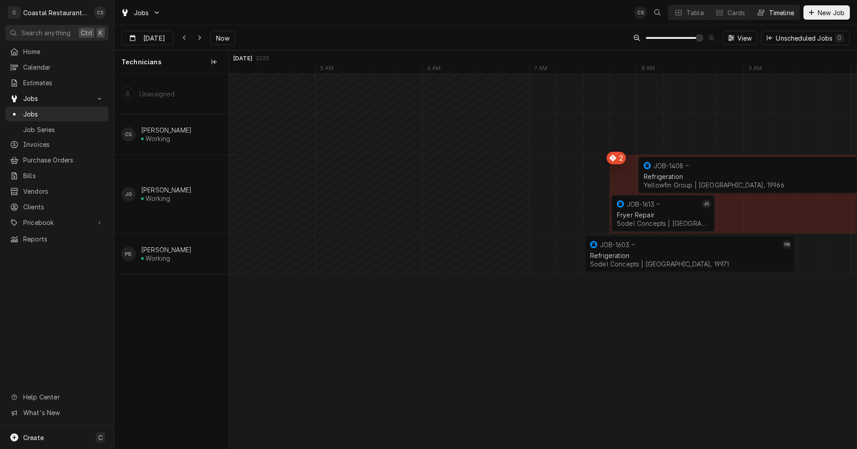
click at [675, 173] on div "Refrigeration" at bounding box center [797, 177] width 307 height 8
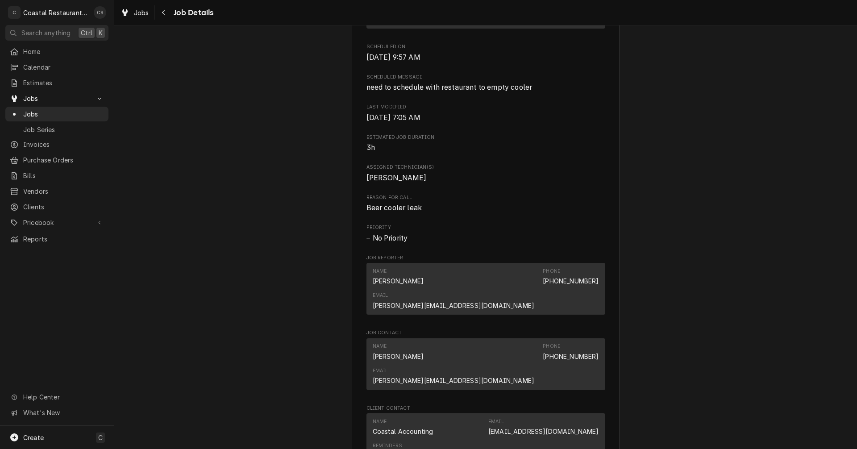
scroll to position [670, 0]
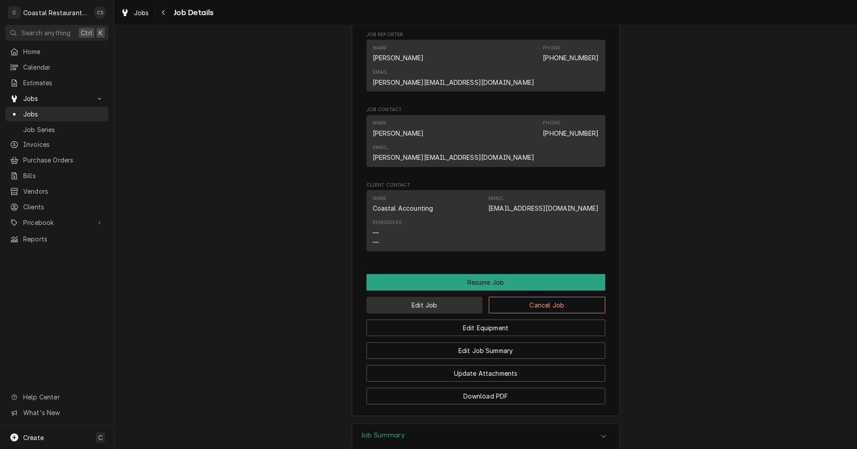
click at [431, 297] on button "Edit Job" at bounding box center [424, 305] width 117 height 17
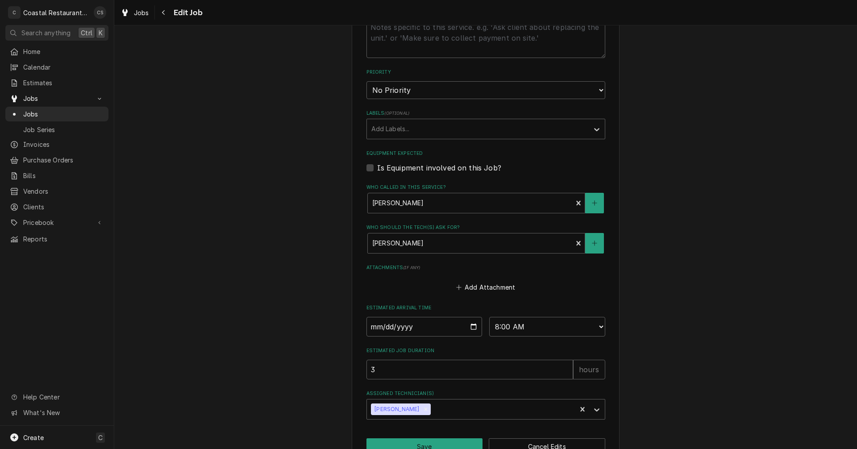
scroll to position [401, 0]
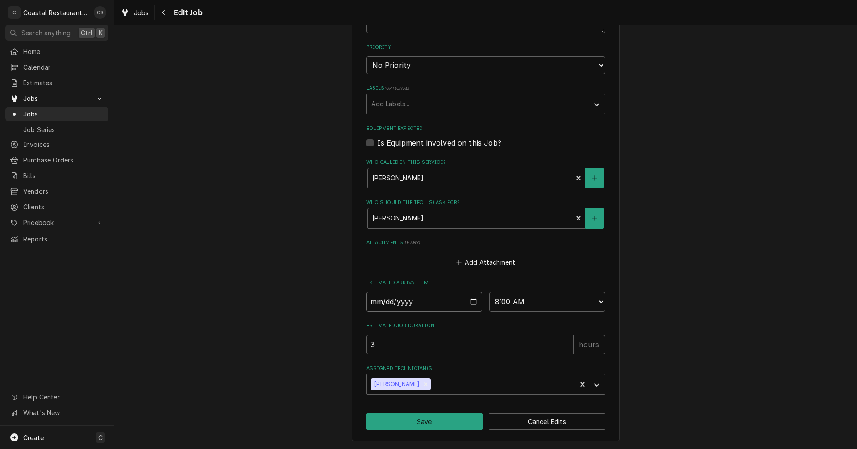
click at [471, 300] on input "2025-09-04" at bounding box center [424, 302] width 116 height 20
type textarea "x"
type input "2025-09-17"
click at [432, 425] on button "Save" at bounding box center [424, 421] width 117 height 17
type textarea "x"
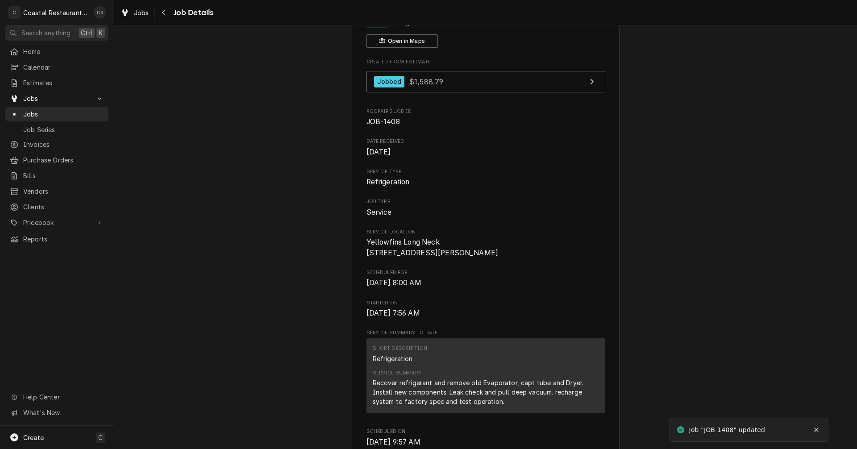
scroll to position [179, 0]
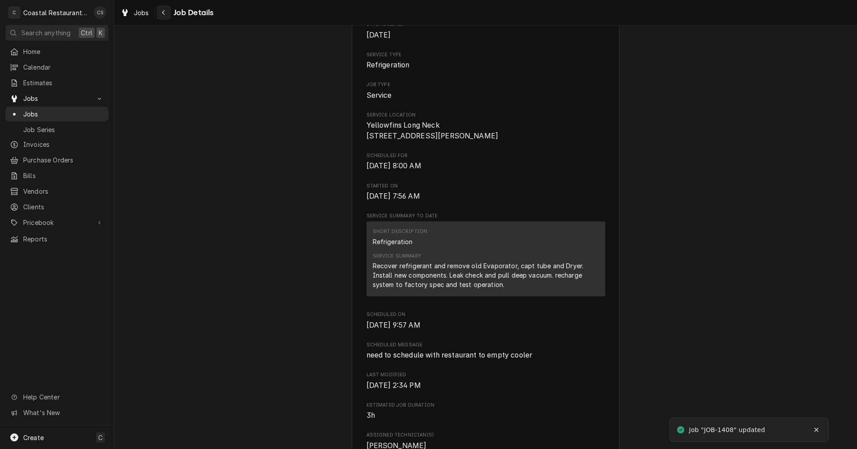
click at [167, 12] on div "Navigate back" at bounding box center [163, 12] width 9 height 9
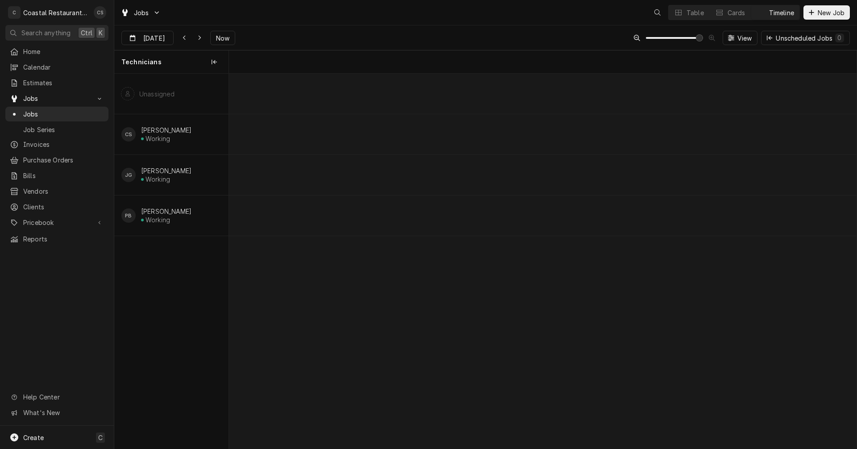
scroll to position [0, 12448]
click at [602, 340] on div "7:45 AM 8:45 AM JOB-1613 JG Fryer Repair Sodel Concepts | Fenwick Island, 19944…" at bounding box center [543, 261] width 628 height 375
click at [680, 5] on div "Table Cards Timeline" at bounding box center [734, 12] width 132 height 15
click at [687, 9] on div "Table" at bounding box center [695, 12] width 17 height 9
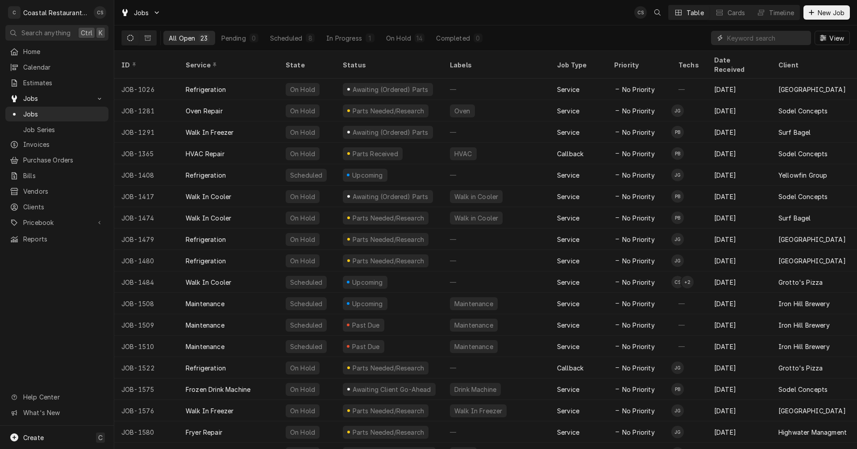
click at [745, 41] on input "Dynamic Content Wrapper" at bounding box center [766, 38] width 79 height 14
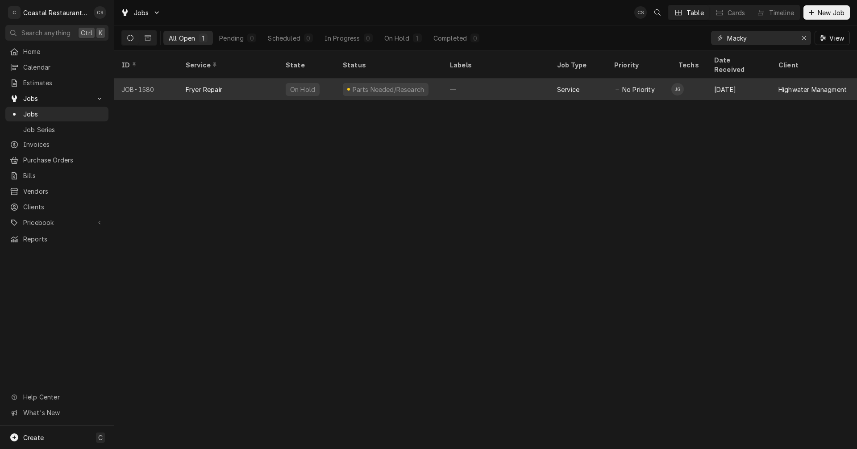
type input "Macky"
click at [252, 82] on div "Fryer Repair" at bounding box center [229, 89] width 100 height 21
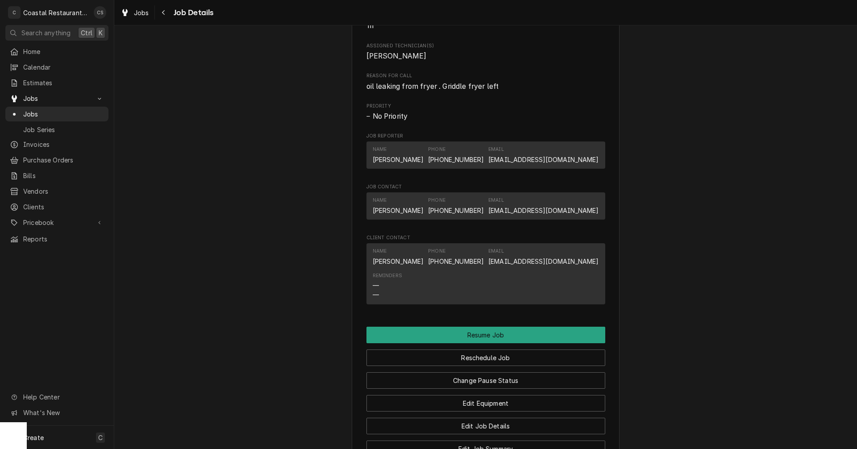
scroll to position [759, 0]
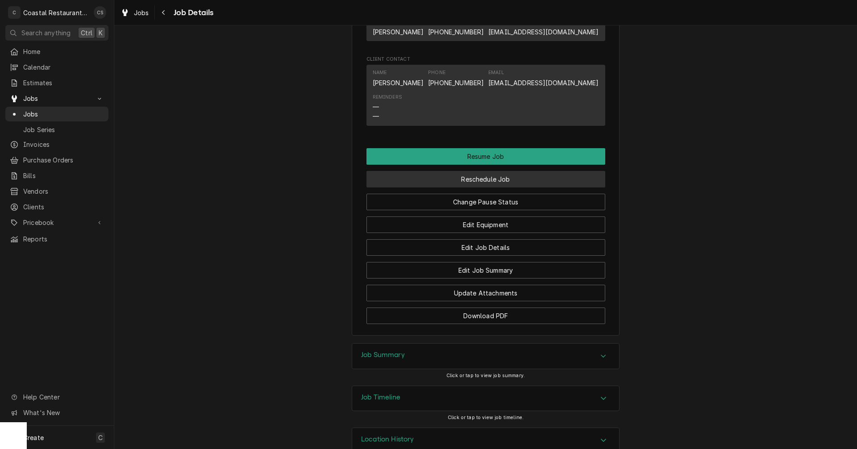
click at [450, 187] on button "Reschedule Job" at bounding box center [485, 179] width 239 height 17
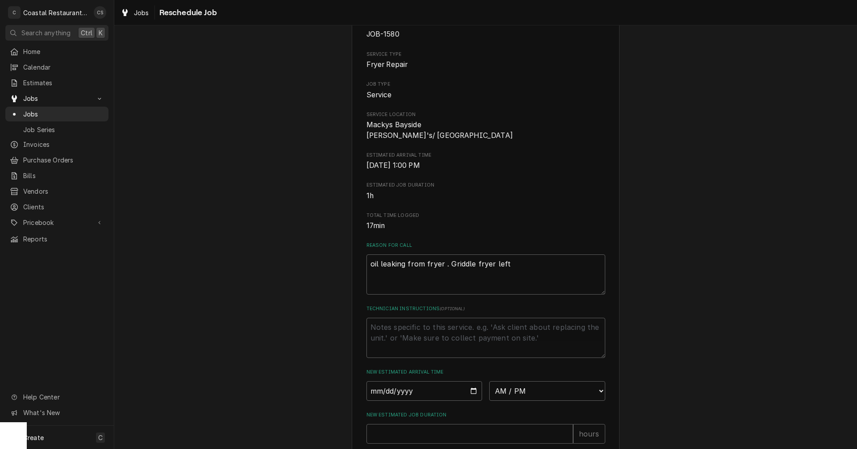
scroll to position [179, 0]
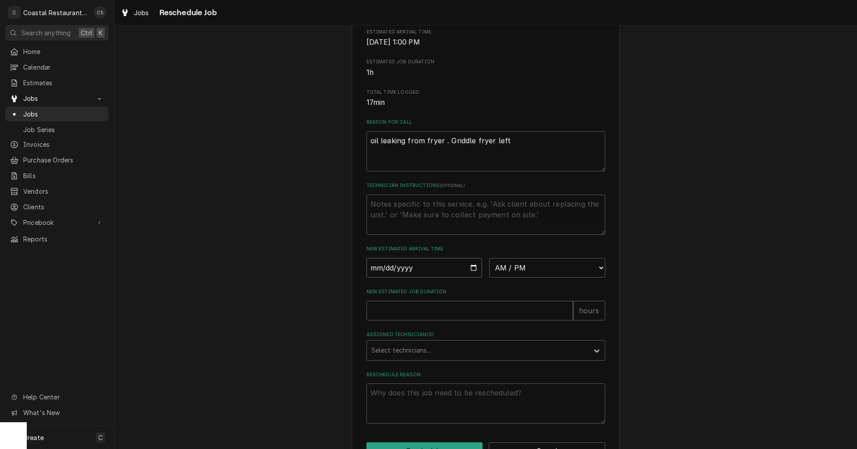
click at [470, 275] on input "Date" at bounding box center [424, 268] width 116 height 20
type textarea "x"
type input "[DATE]"
click at [510, 278] on select "AM / PM 6:00 AM 6:15 AM 6:30 AM 6:45 AM 7:00 AM 7:15 AM 7:30 AM 7:45 AM 8:00 AM…" at bounding box center [547, 268] width 116 height 20
select select "10:30:00"
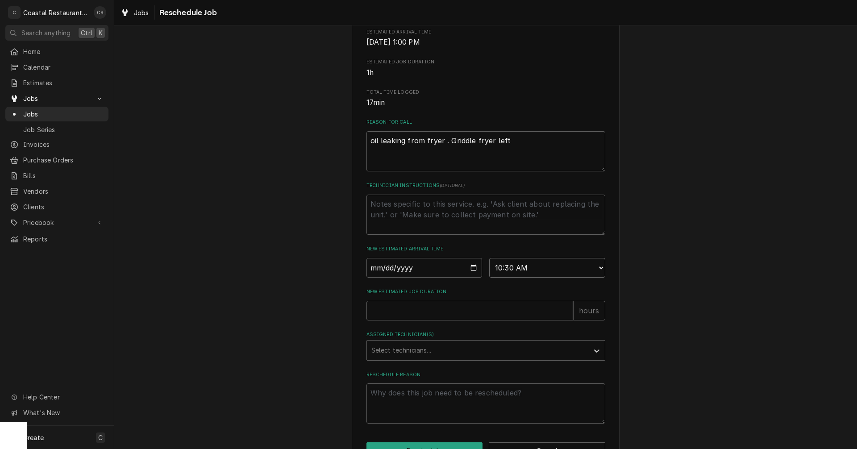
click at [489, 268] on select "AM / PM 6:00 AM 6:15 AM 6:30 AM 6:45 AM 7:00 AM 7:15 AM 7:30 AM 7:45 AM 8:00 AM…" at bounding box center [547, 268] width 116 height 20
click at [408, 320] on input "New Estimated Job Duration" at bounding box center [469, 311] width 207 height 20
type textarea "x"
type input "1"
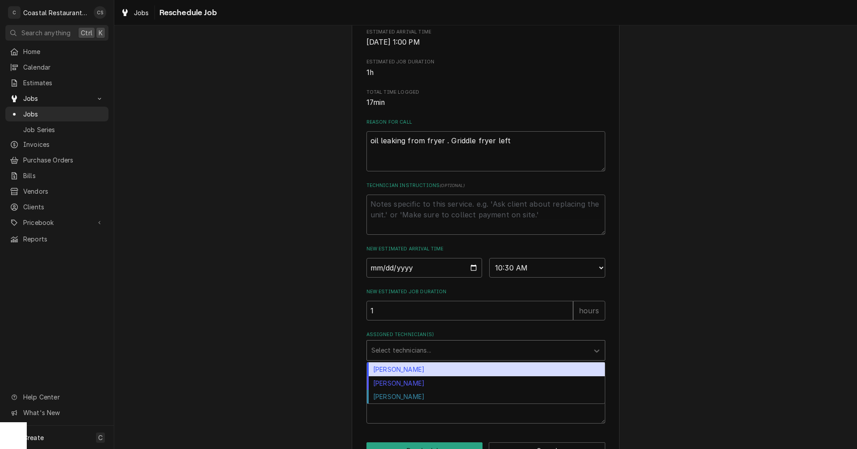
click at [400, 358] on div "Assigned Technician(s)" at bounding box center [477, 350] width 213 height 16
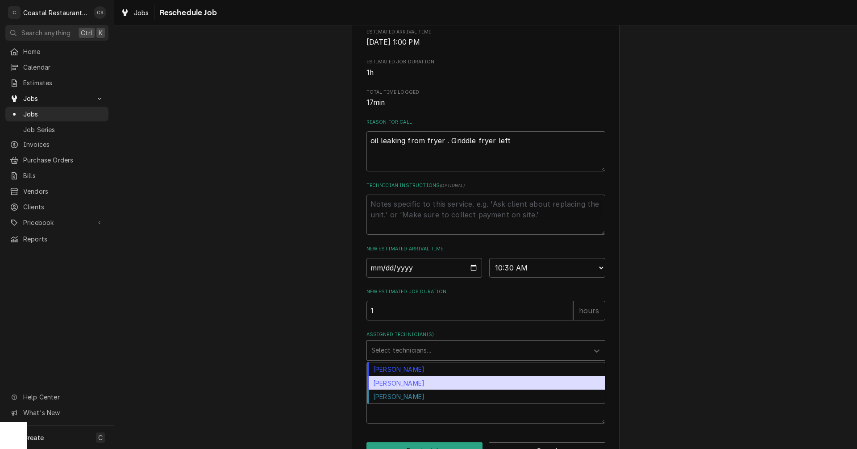
click at [401, 390] on div "James Gatton" at bounding box center [486, 383] width 238 height 14
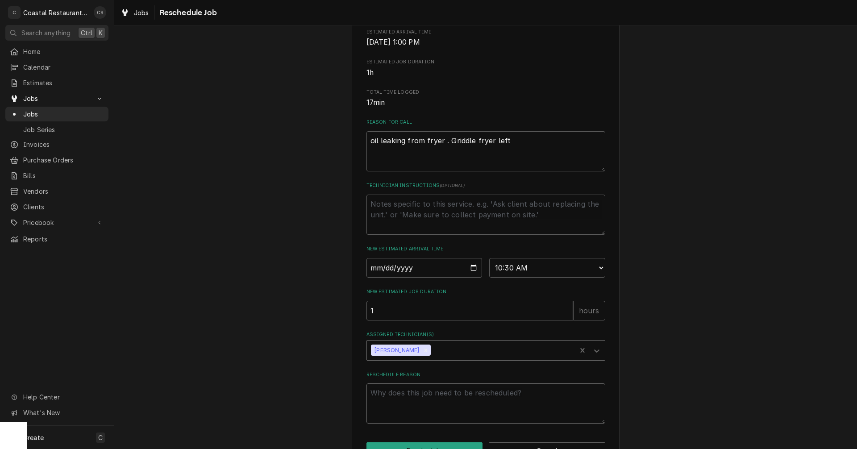
click at [402, 402] on textarea "Reschedule Reason" at bounding box center [485, 403] width 239 height 40
type textarea "x"
type textarea "P"
type textarea "x"
type textarea "Pa"
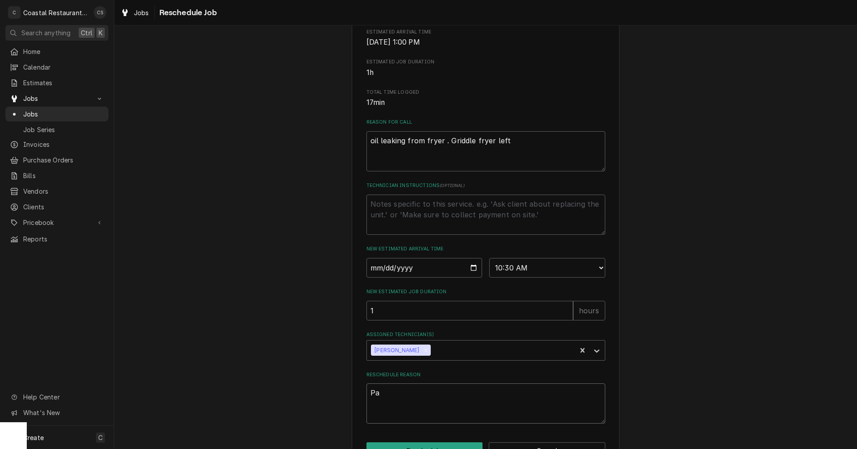
type textarea "x"
type textarea "Par"
type textarea "x"
type textarea "Part"
type textarea "x"
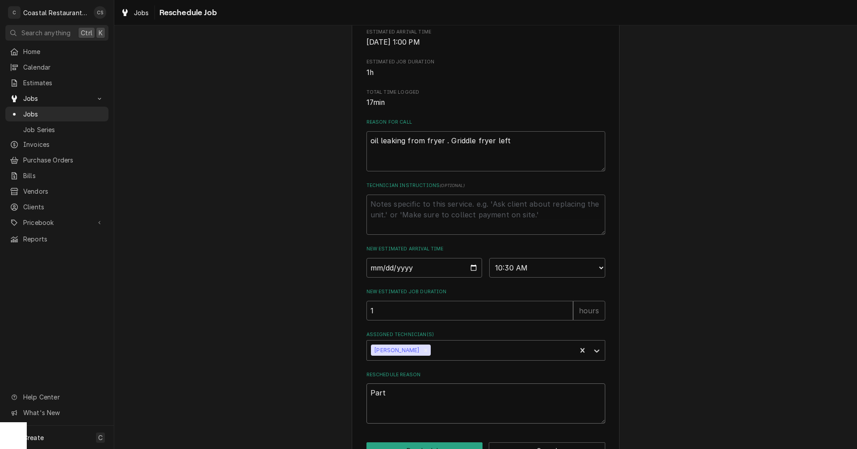
type textarea "Parts"
type textarea "x"
type textarea "Parts"
type textarea "x"
type textarea "Parts a"
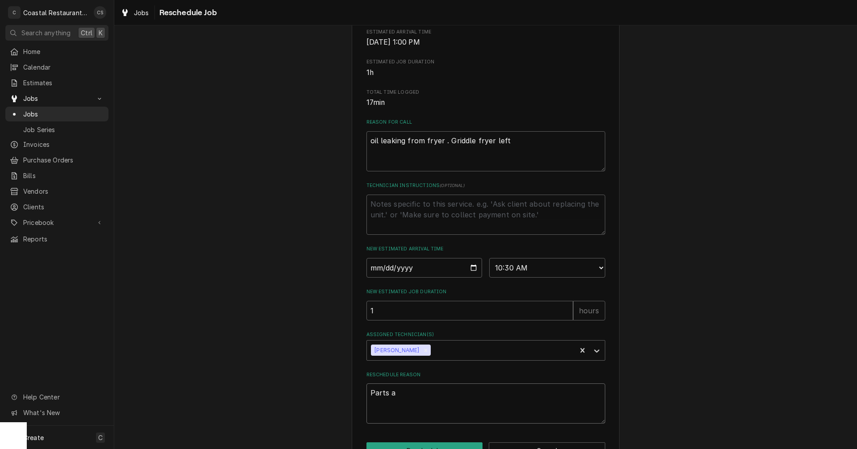
type textarea "x"
type textarea "Parts ar"
type textarea "x"
type textarea "Parts arr"
type textarea "x"
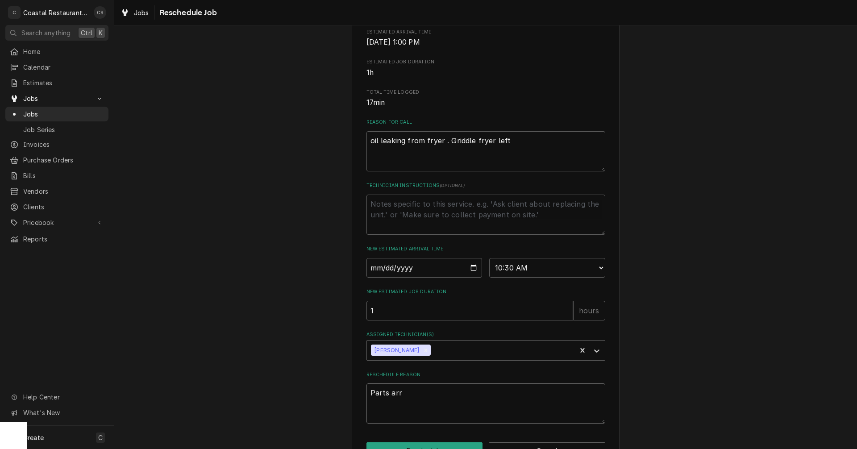
type textarea "Parts arri"
type textarea "x"
type textarea "Parts arriv"
type textarea "x"
type textarea "Parts arrive"
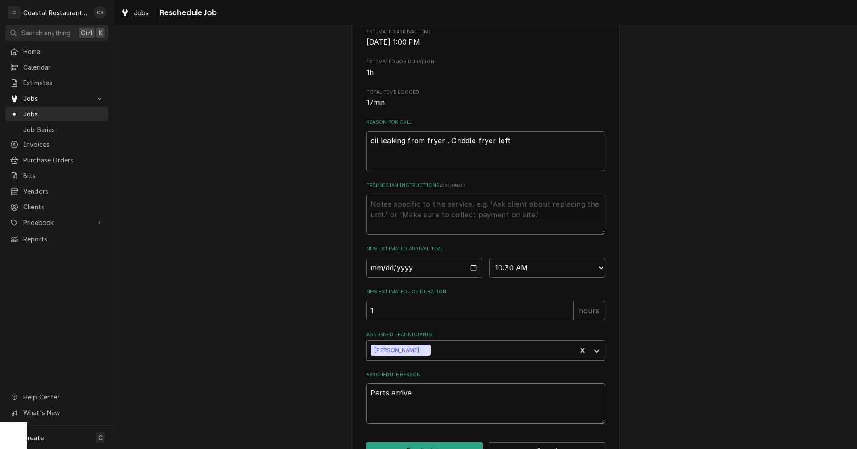
type textarea "x"
type textarea "Parts arrivee"
type textarea "x"
type textarea "Parts arriveed"
type textarea "x"
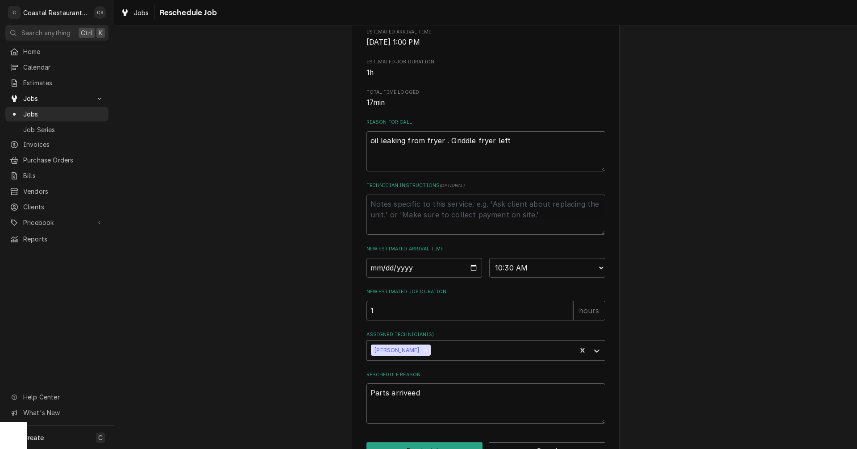
type textarea "Parts arrivee"
type textarea "x"
type textarea "Parts arrive"
type textarea "x"
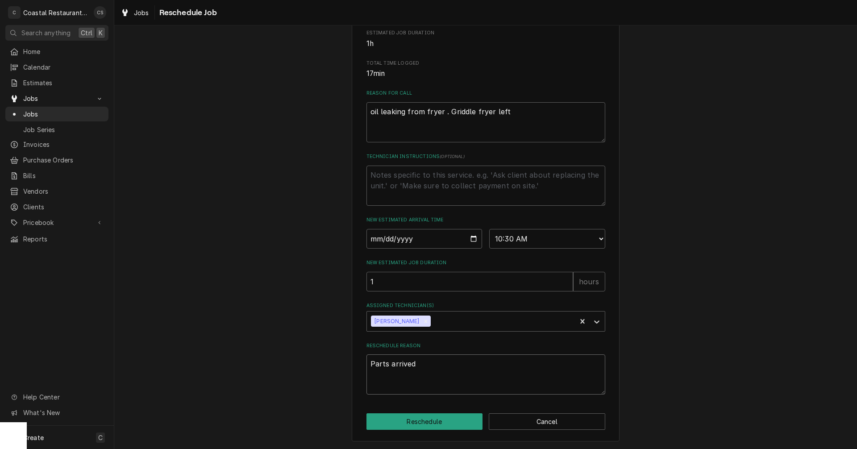
scroll to position [218, 0]
type textarea "Parts arrived"
click at [437, 421] on button "Reschedule" at bounding box center [424, 421] width 117 height 17
type textarea "x"
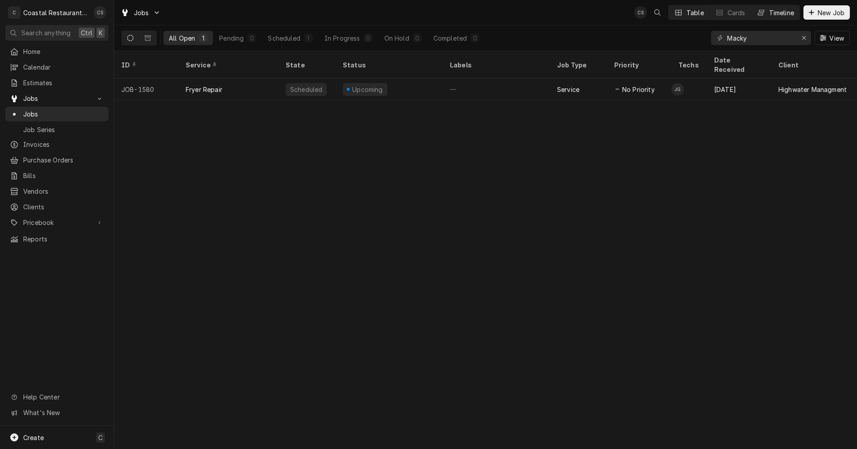
click at [787, 11] on div "Timeline" at bounding box center [781, 12] width 25 height 9
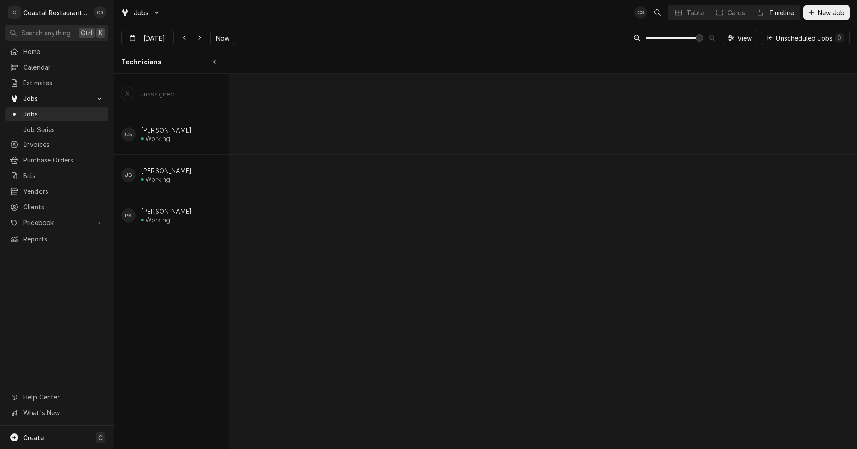
scroll to position [0, 12434]
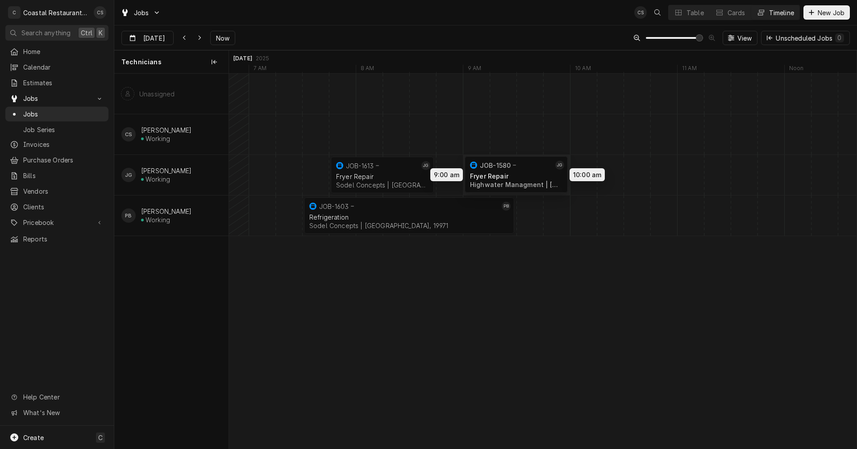
drag, startPoint x: 666, startPoint y: 172, endPoint x: 510, endPoint y: 172, distance: 155.3
click at [510, 172] on div "7:45 AM 8:45 AM JOB-1613 JG Fryer Repair Sodel Concepts | Fenwick Island, 19944…" at bounding box center [543, 261] width 628 height 375
click at [697, 14] on div "Table" at bounding box center [695, 12] width 17 height 9
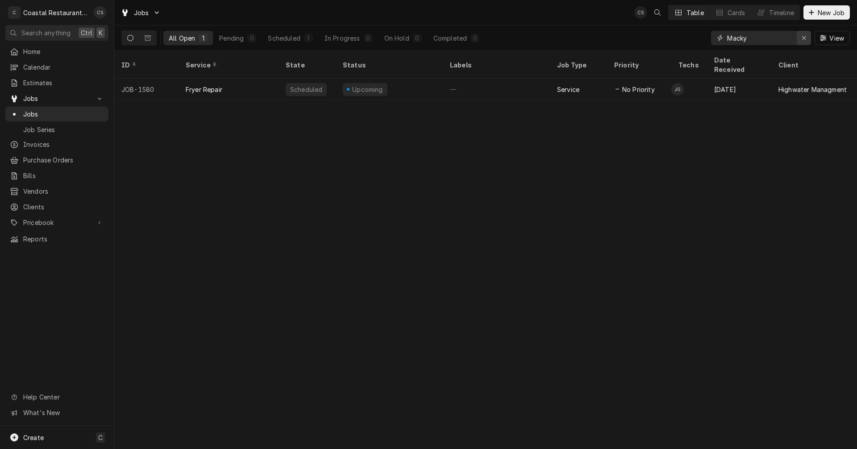
click at [805, 37] on icon "Erase input" at bounding box center [804, 38] width 5 height 6
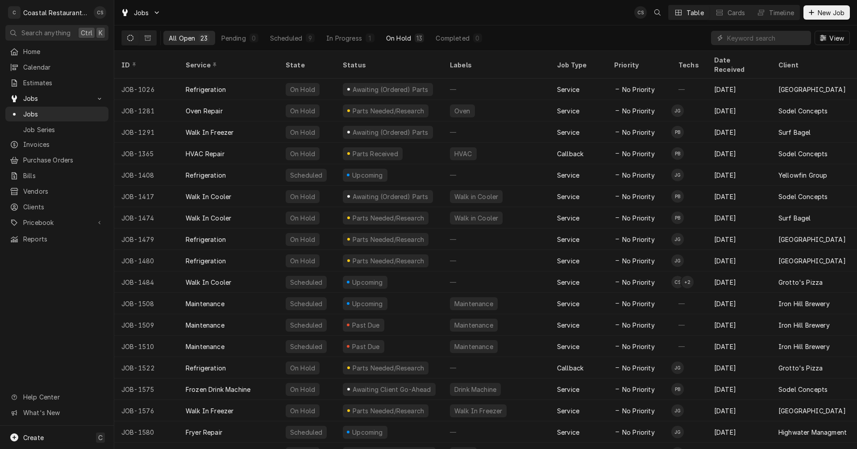
click at [402, 37] on div "On Hold" at bounding box center [398, 37] width 25 height 9
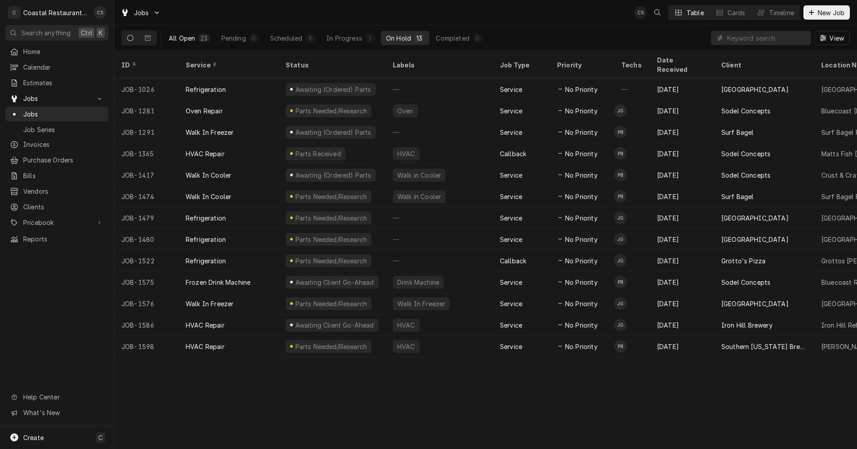
click at [188, 37] on div "All Open" at bounding box center [182, 37] width 26 height 9
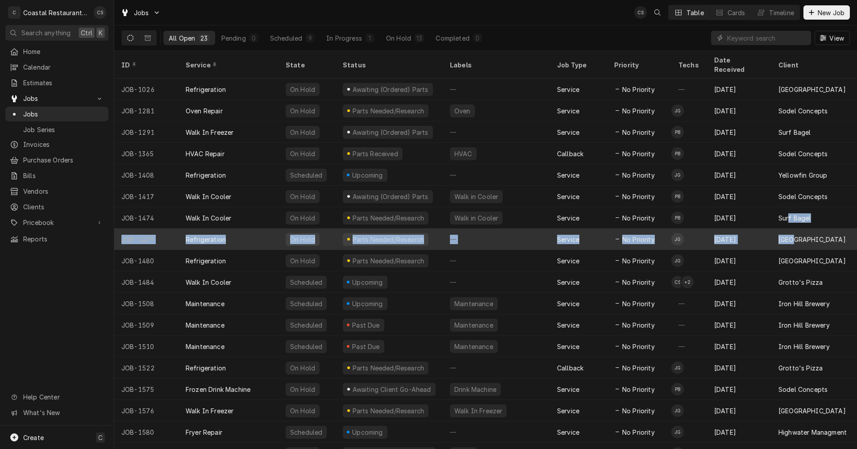
click at [791, 223] on tbody "JOB-1026 Refrigeration On Hold Awaiting (Ordered) Parts — Service No Priority —…" at bounding box center [485, 264] width 743 height 370
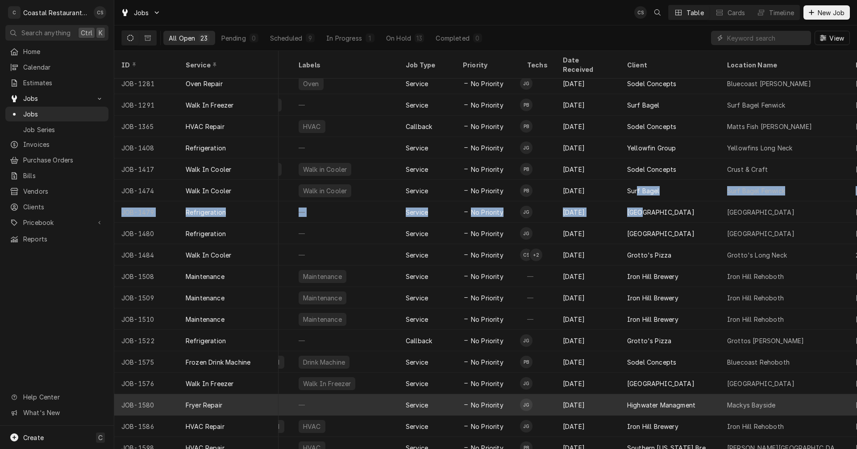
scroll to position [0, 151]
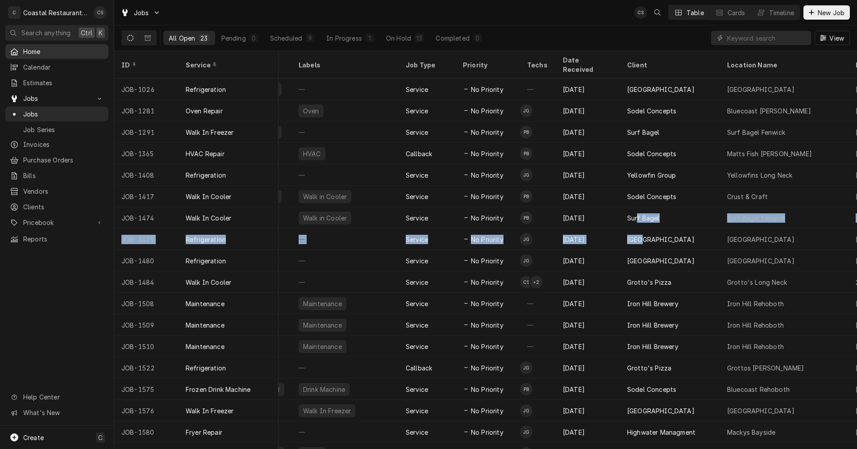
click at [50, 52] on span "Home" at bounding box center [63, 51] width 81 height 9
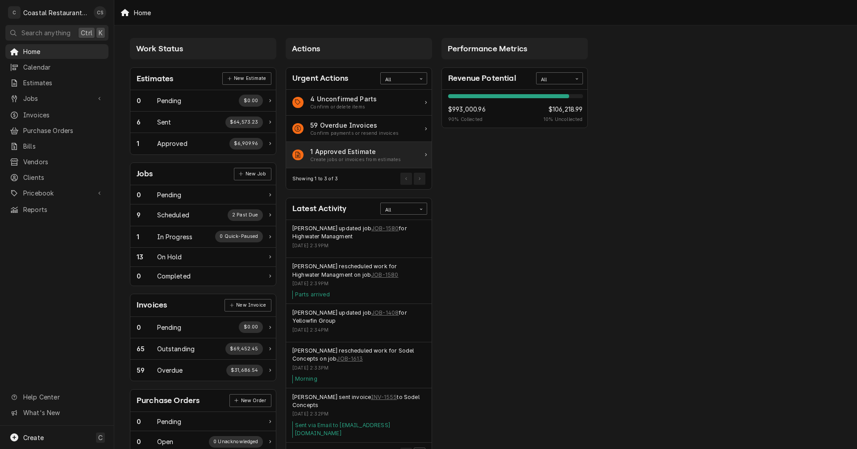
click at [379, 158] on div "Create jobs or invoices from estimates" at bounding box center [355, 159] width 91 height 7
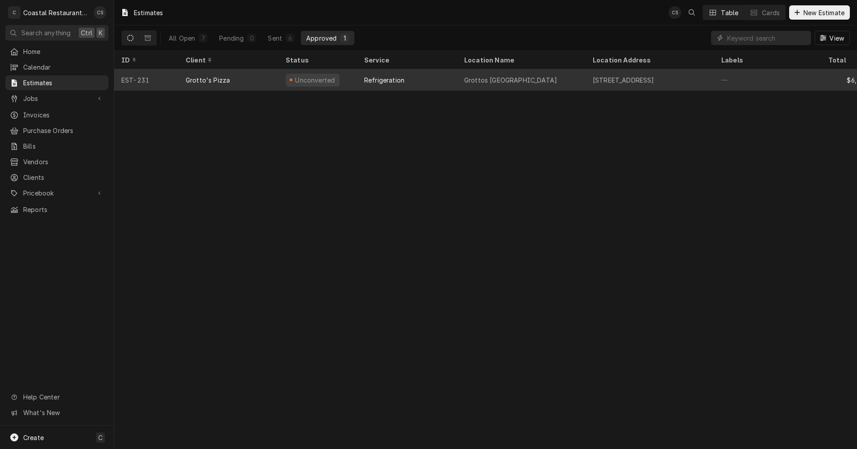
click at [237, 75] on div "Grotto's Pizza" at bounding box center [229, 79] width 100 height 21
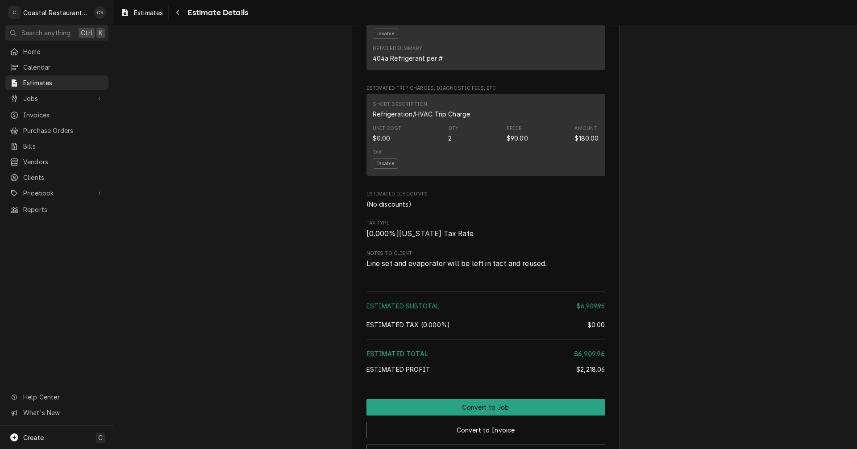
scroll to position [1107, 0]
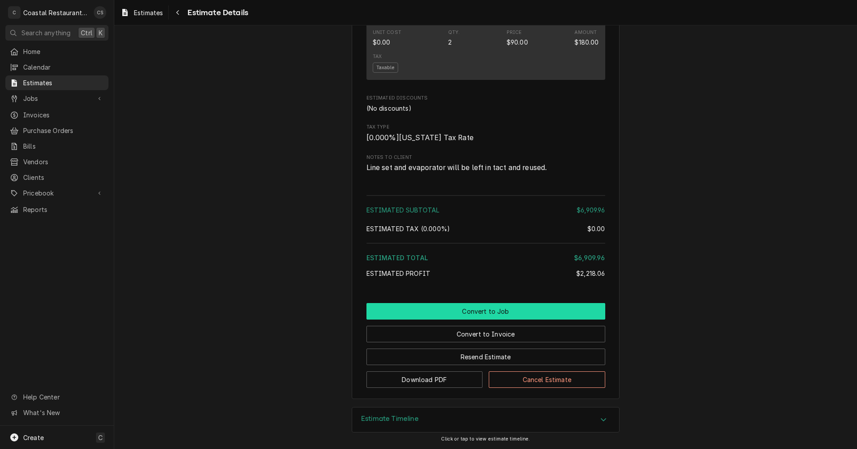
click at [488, 313] on button "Convert to Job" at bounding box center [485, 311] width 239 height 17
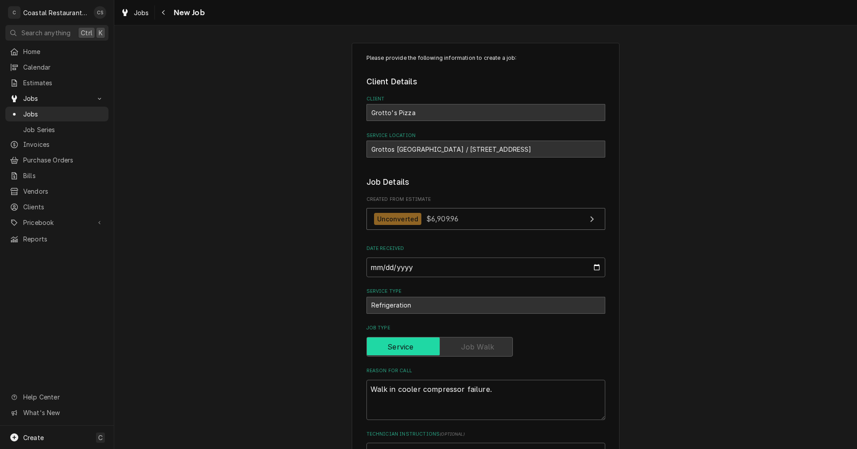
type textarea "x"
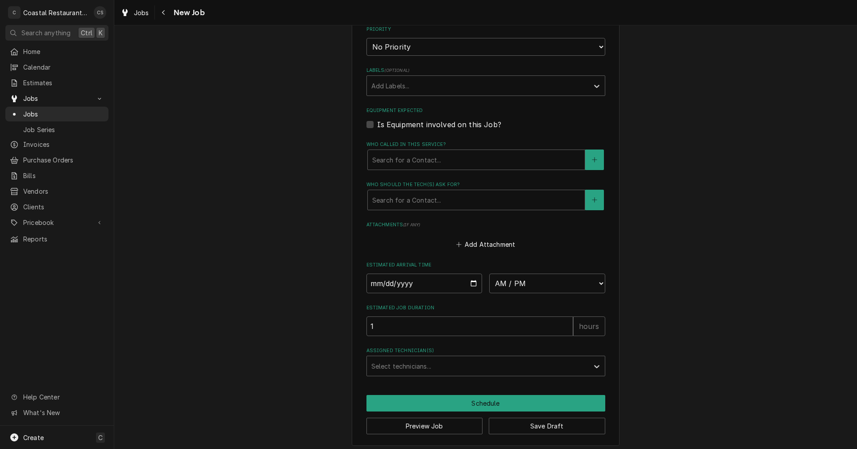
scroll to position [473, 0]
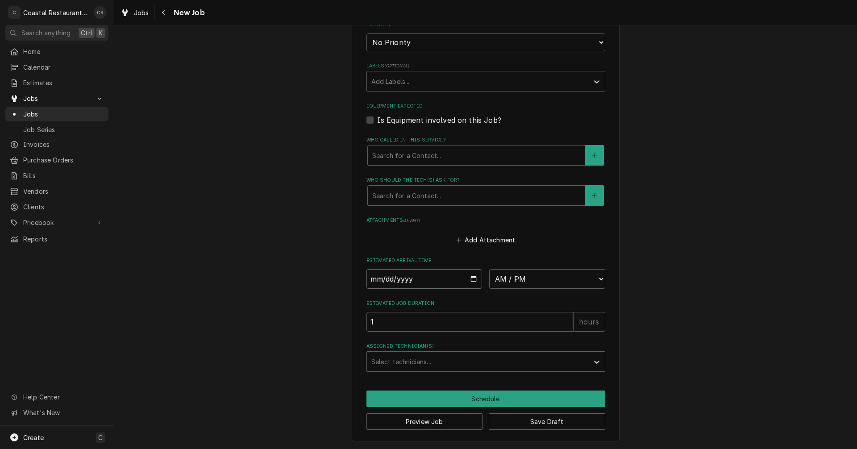
click at [472, 281] on input "Date" at bounding box center [424, 279] width 116 height 20
type input "2025-09-08"
type textarea "x"
click at [525, 270] on select "AM / PM 6:00 AM 6:15 AM 6:30 AM 6:45 AM 7:00 AM 7:15 AM 7:30 AM 7:45 AM 8:00 AM…" at bounding box center [547, 279] width 116 height 20
select select "08:00:00"
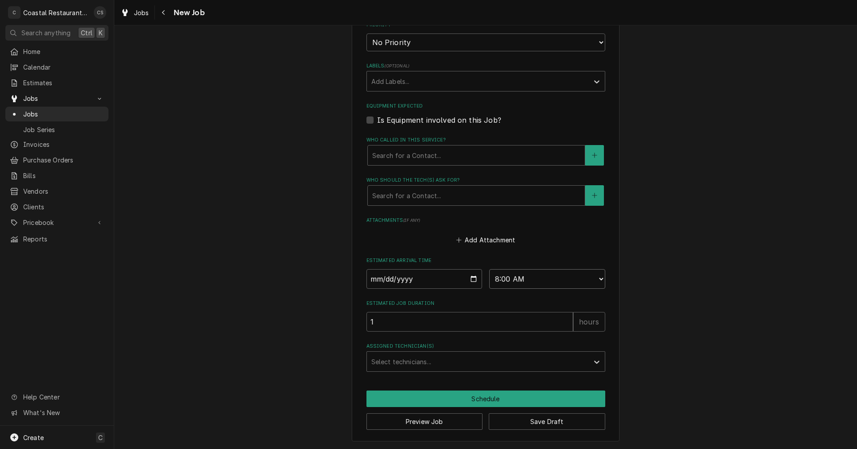
click at [489, 269] on select "AM / PM 6:00 AM 6:15 AM 6:30 AM 6:45 AM 7:00 AM 7:15 AM 7:30 AM 7:45 AM 8:00 AM…" at bounding box center [547, 279] width 116 height 20
click at [393, 328] on input "1" at bounding box center [469, 322] width 207 height 20
type textarea "x"
type input "4"
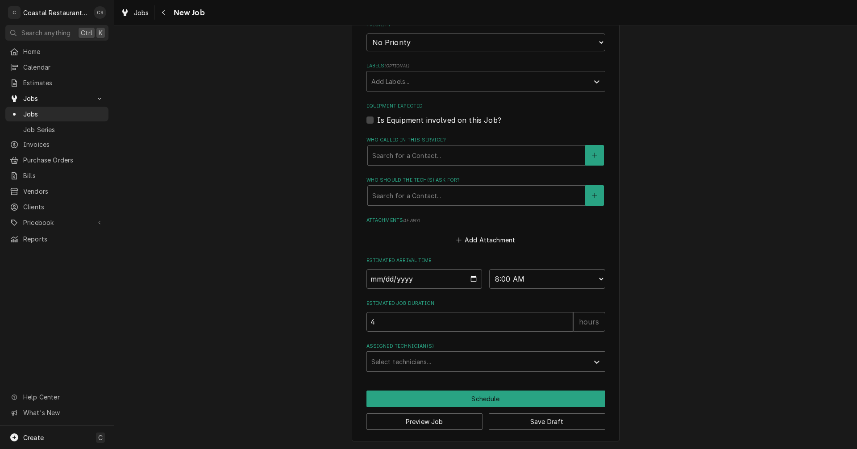
type textarea "x"
type input "4"
click at [400, 364] on div "Assigned Technician(s)" at bounding box center [477, 362] width 213 height 16
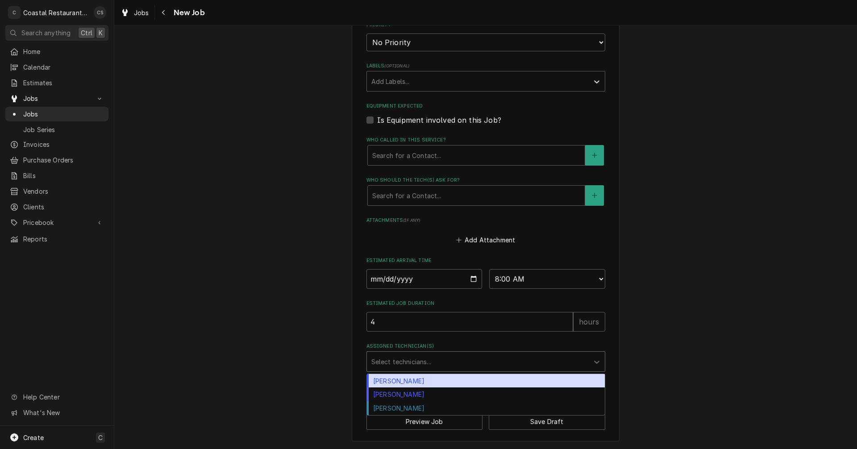
click at [404, 383] on div "[PERSON_NAME]" at bounding box center [486, 381] width 238 height 14
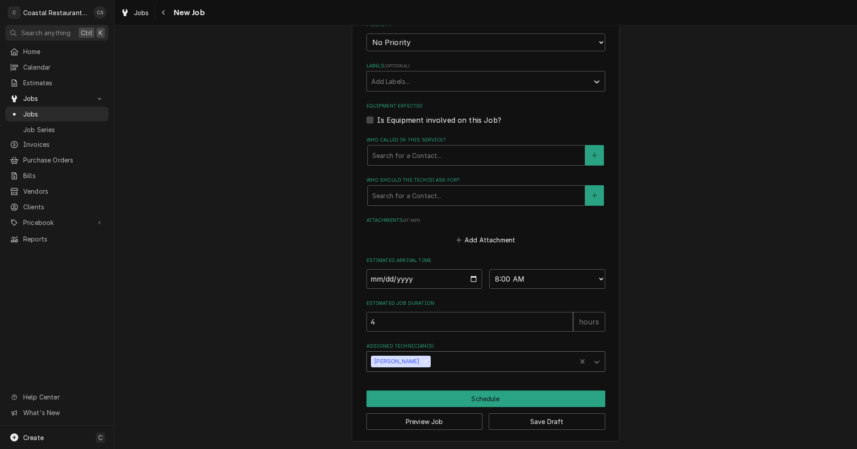
click at [447, 361] on div "Assigned Technician(s)" at bounding box center [502, 362] width 139 height 16
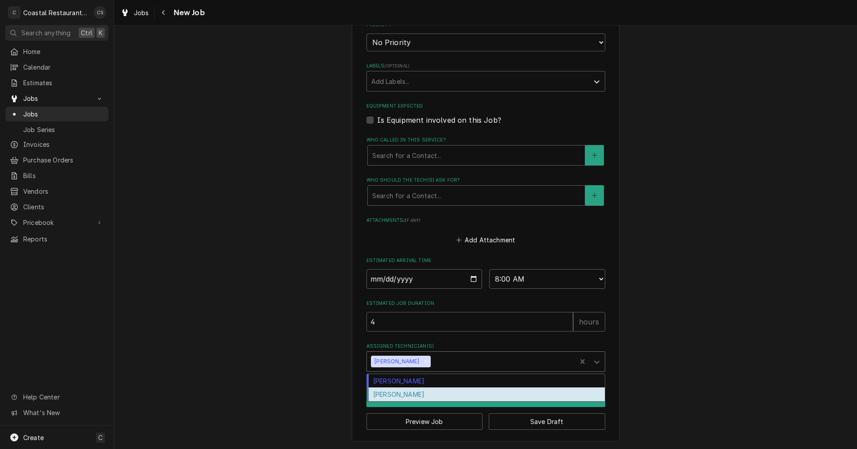
click at [420, 394] on div "[PERSON_NAME]" at bounding box center [486, 394] width 238 height 14
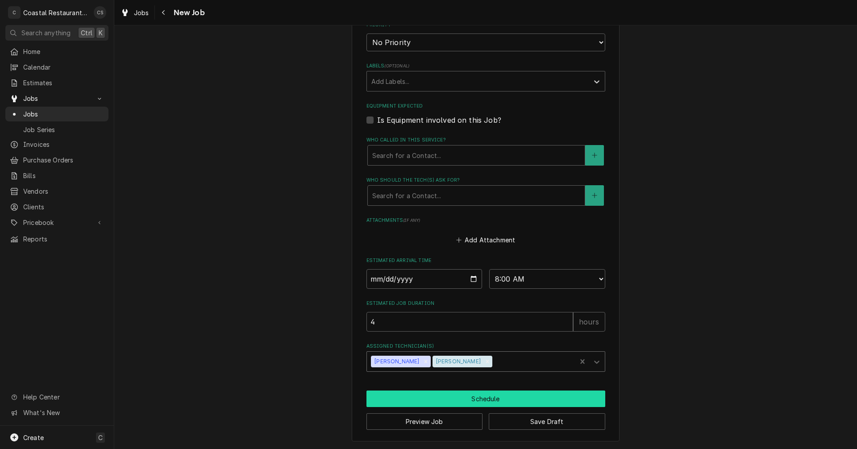
click at [442, 399] on button "Schedule" at bounding box center [485, 399] width 239 height 17
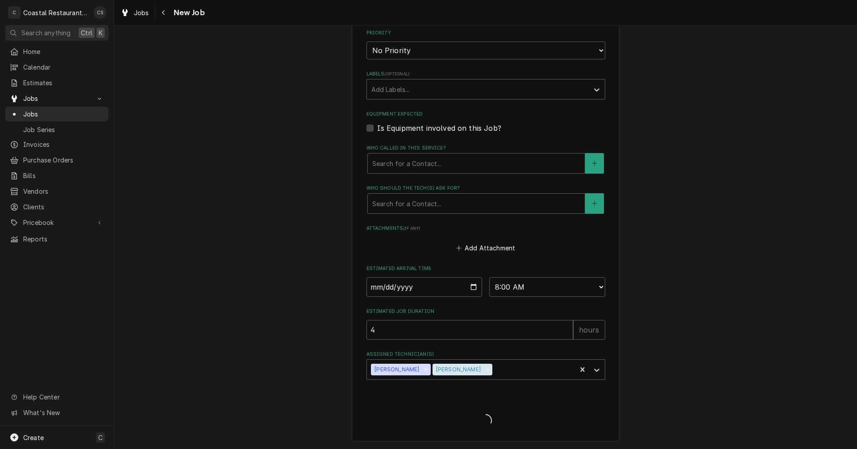
type textarea "x"
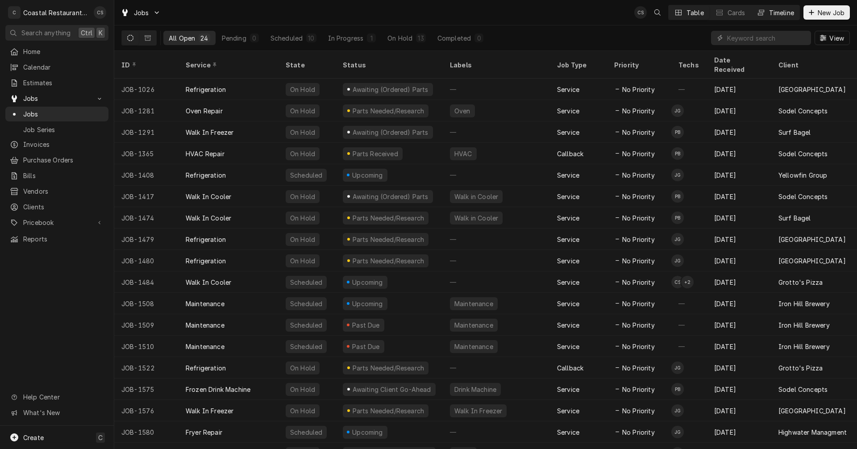
click at [772, 13] on div "Timeline" at bounding box center [781, 12] width 25 height 9
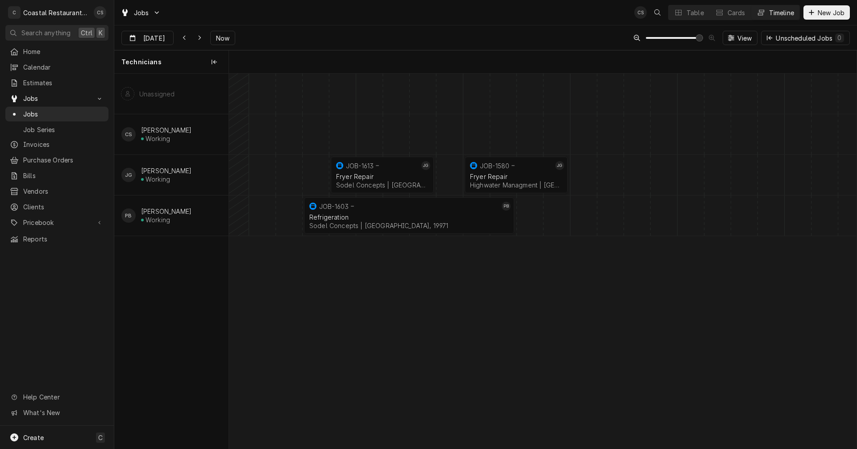
scroll to position [0, 12434]
click at [579, 175] on div "normal" at bounding box center [677, 175] width 25765 height 40
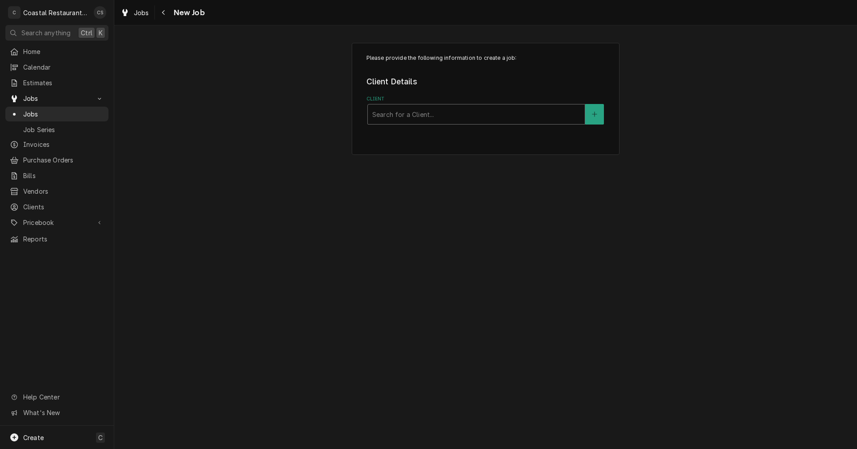
click at [393, 113] on div "Client" at bounding box center [476, 114] width 208 height 16
type input "[PERSON_NAME]"
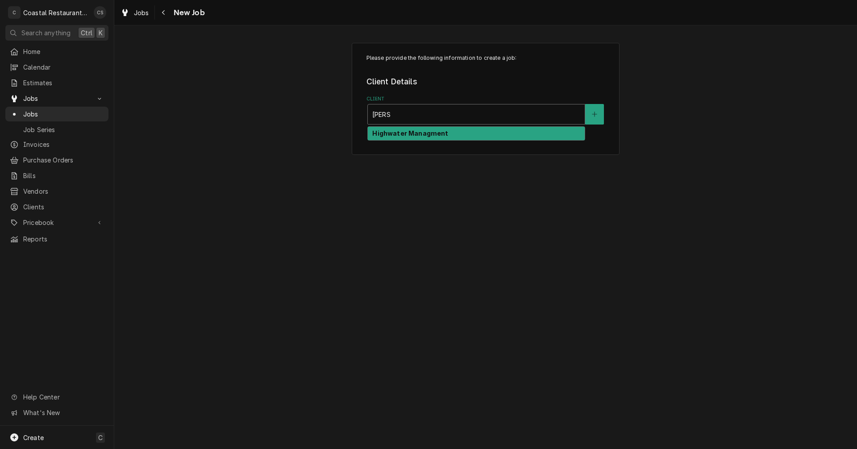
click at [403, 135] on strong "Highwater Managment" at bounding box center [410, 133] width 76 height 8
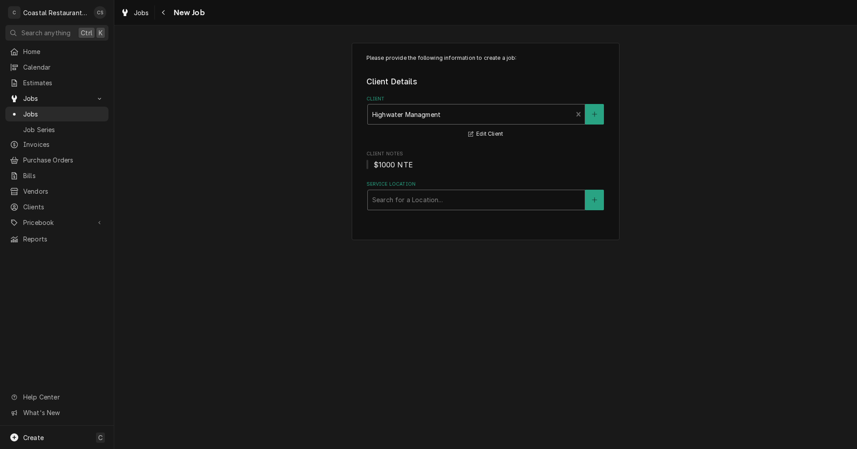
click at [393, 199] on div "Service Location" at bounding box center [476, 200] width 208 height 16
type input "Macky"
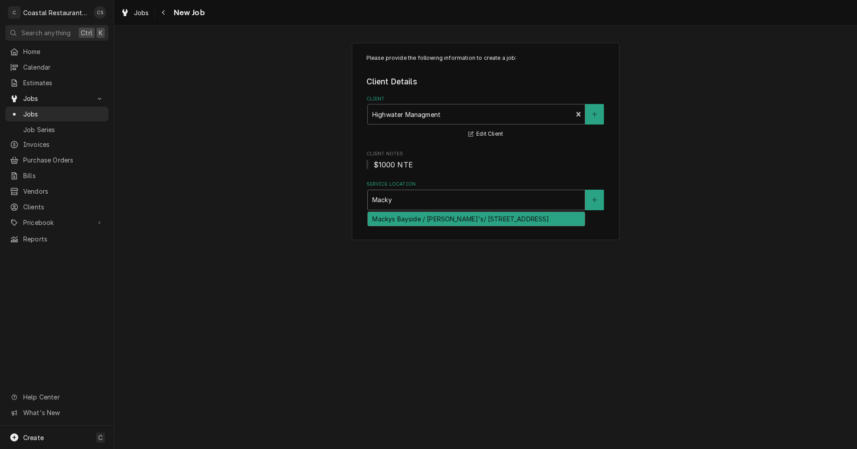
click at [391, 218] on div "Mackys Bayside / [PERSON_NAME]'s/ [STREET_ADDRESS]" at bounding box center [476, 219] width 217 height 14
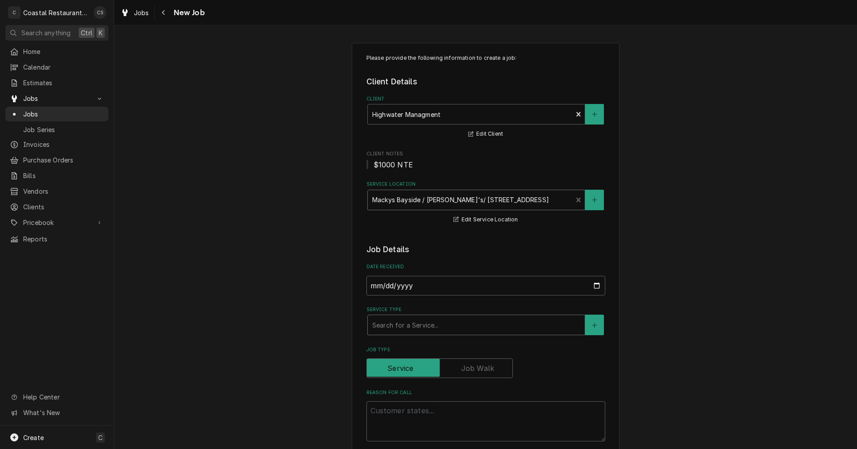
click at [392, 330] on div "Service Type" at bounding box center [476, 325] width 208 height 16
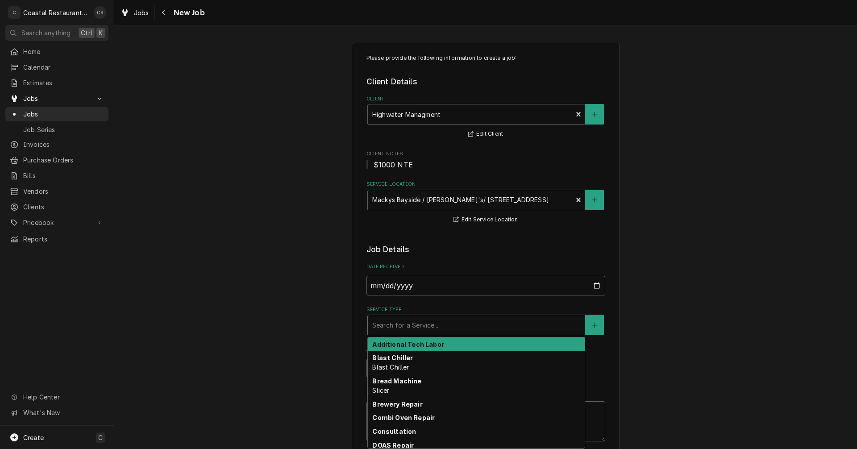
type textarea "x"
type input "w"
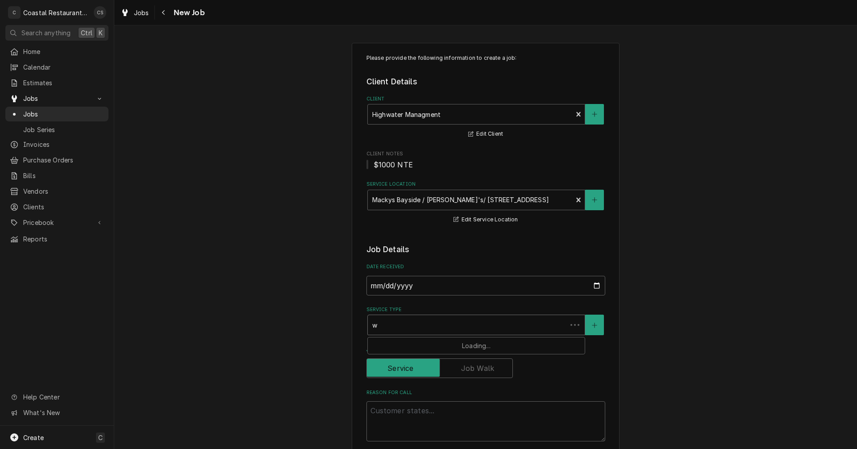
type textarea "x"
type input "wa"
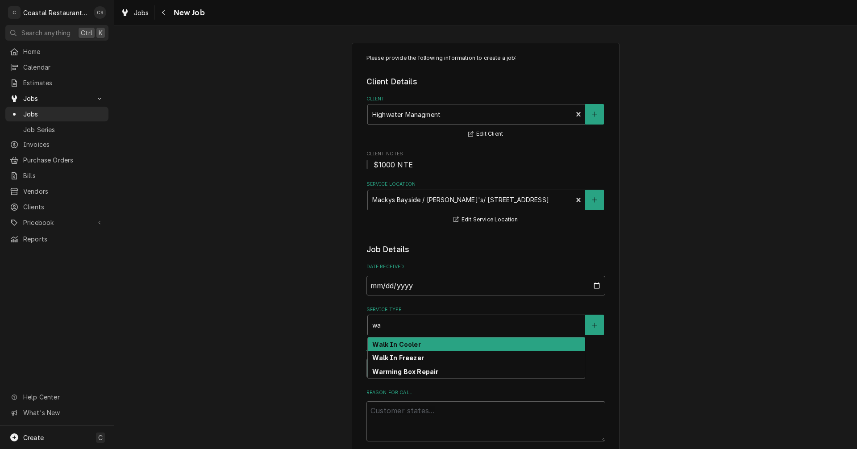
type textarea "x"
type input "wal"
type textarea "x"
type input "walk"
click at [391, 346] on strong "Walk In Cooler" at bounding box center [396, 345] width 48 height 8
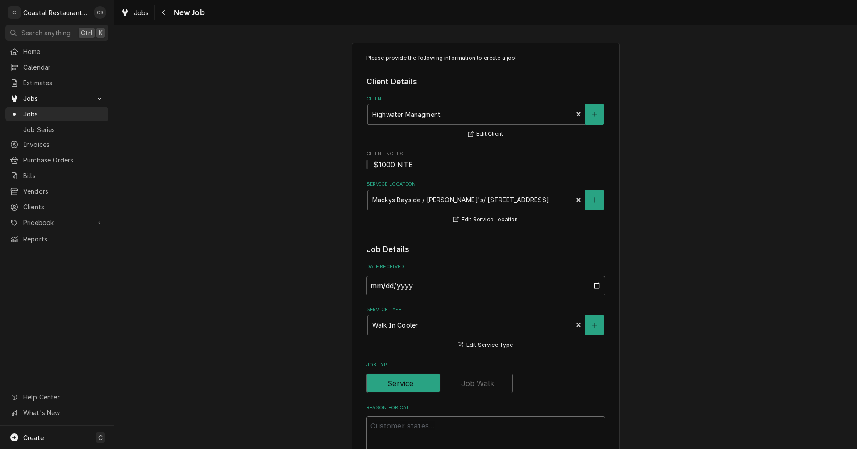
click at [393, 427] on textarea "Reason For Call" at bounding box center [485, 436] width 239 height 40
type textarea "x"
type textarea "R"
type textarea "x"
type textarea "Re"
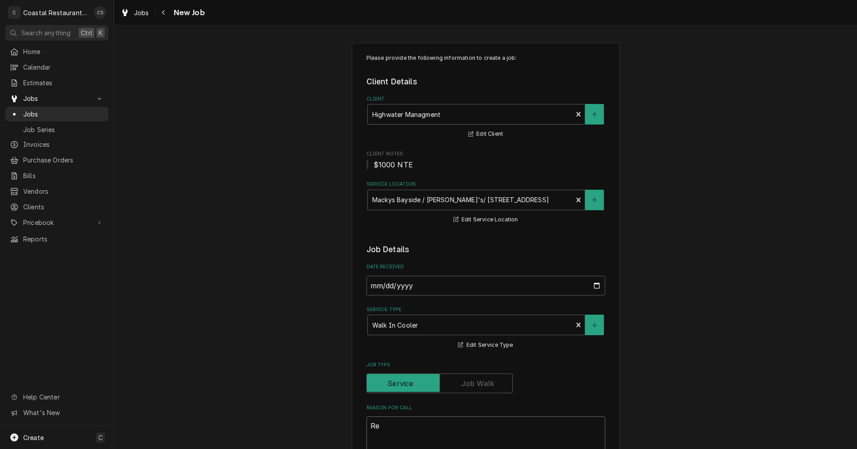
type textarea "x"
type textarea "Rep"
type textarea "x"
type textarea "Repl"
type textarea "x"
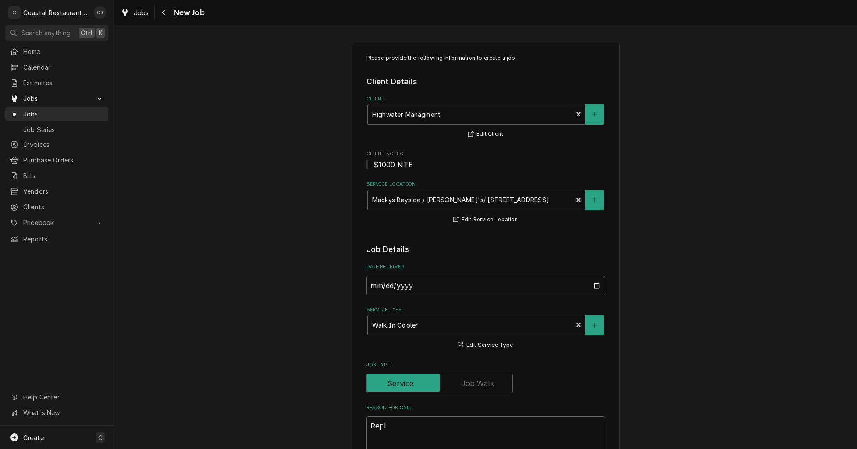
type textarea "Repla"
type textarea "x"
type textarea "Replac"
type textarea "x"
type textarea "Replace"
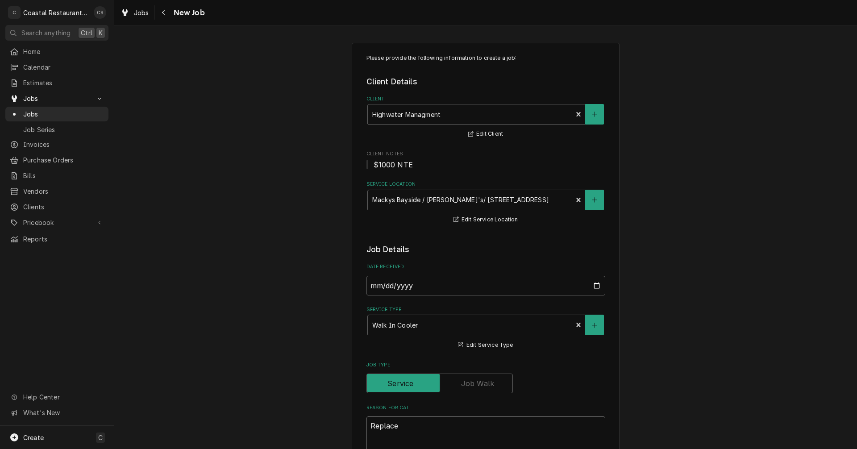
type textarea "x"
type textarea "Replace"
type textarea "x"
type textarea "Replace w"
type textarea "x"
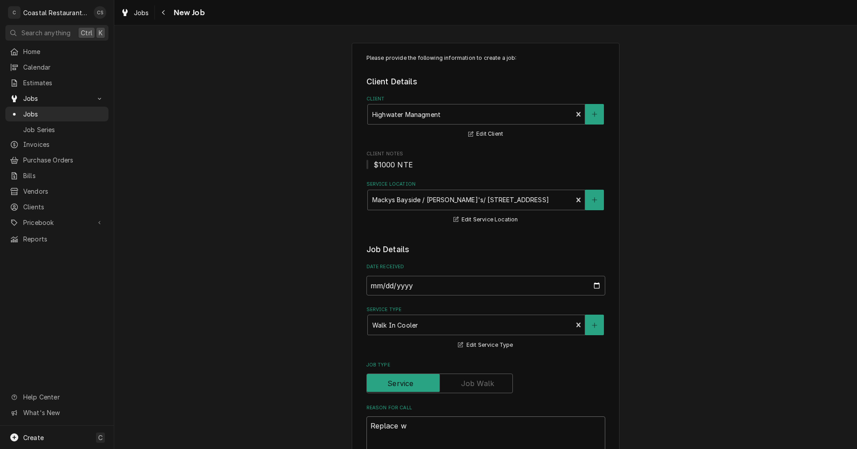
type textarea "Replace wa"
type textarea "x"
type textarea "Replace walk"
type textarea "x"
type textarea "Replace walk"
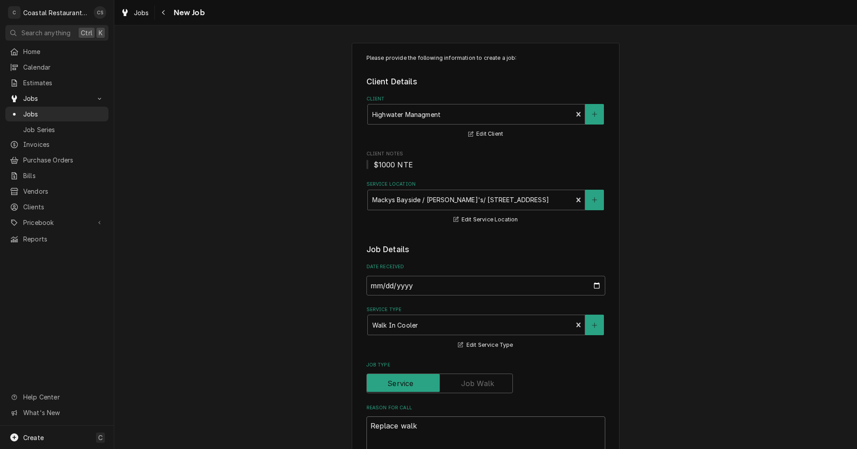
type textarea "x"
type textarea "Replace walk i"
type textarea "x"
type textarea "Replace walk in"
type textarea "x"
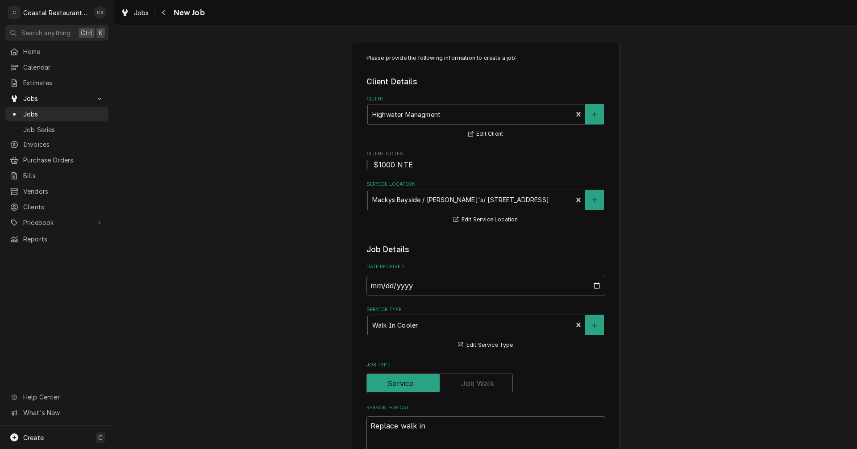
type textarea "Replace walk in"
type textarea "x"
type textarea "Replace walk in c"
type textarea "x"
type textarea "Replace walk in co"
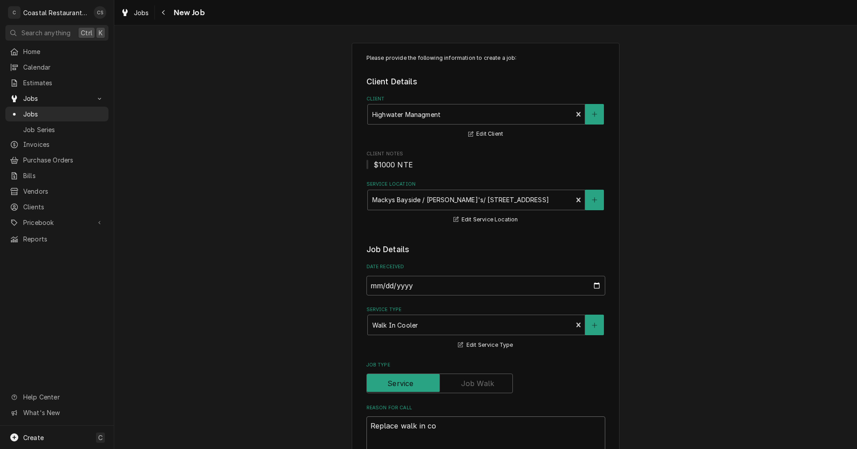
type textarea "x"
type textarea "Replace walk in coo"
type textarea "x"
type textarea "Replace walk in cool"
type textarea "x"
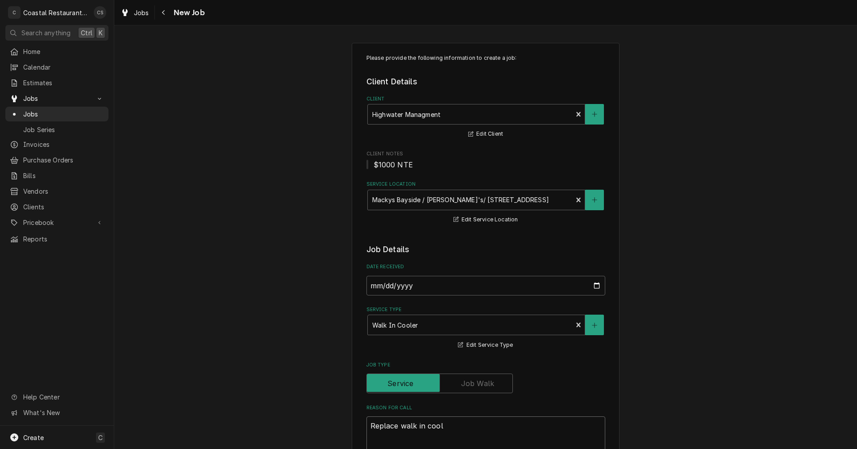
type textarea "Replace walk in coole"
type textarea "x"
type textarea "Replace walk in cooler"
type textarea "x"
type textarea "Replace walk in cooler"
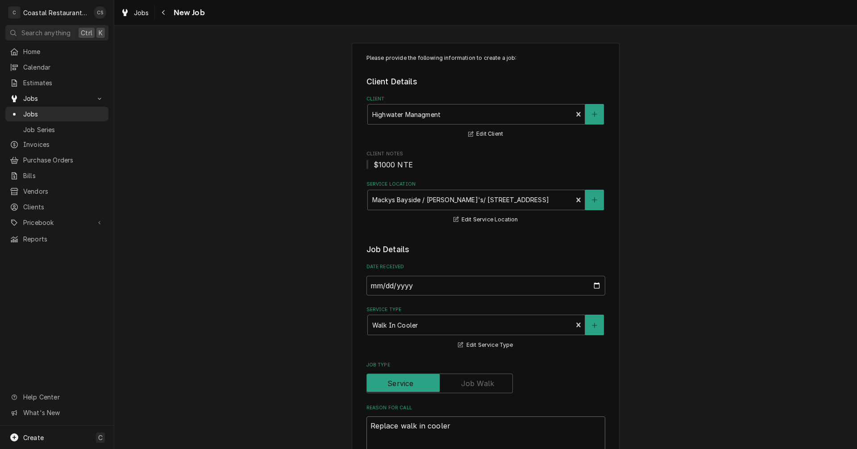
type textarea "x"
type textarea "Replace walk in cooler h"
type textarea "x"
type textarea "Replace walk in cooler hi"
type textarea "x"
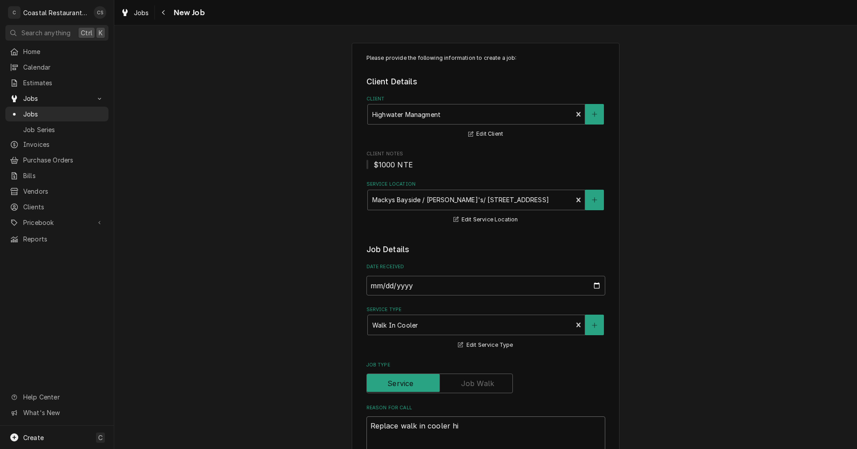
type textarea "Replace walk in cooler hin"
type textarea "x"
type textarea "Replace walk in cooler hing"
type textarea "x"
type textarea "Replace walk in cooler hinge"
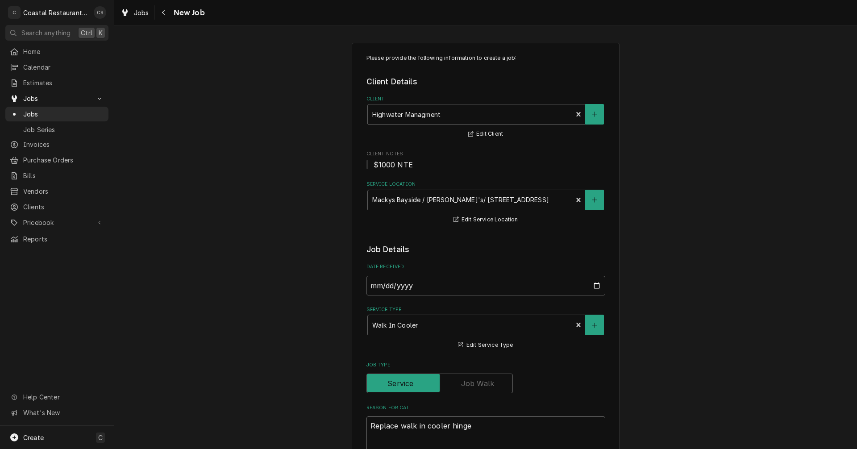
type textarea "x"
type textarea "Replace walk in cooler hinges"
type textarea "x"
type textarea "Replace walk in cooler hinges"
type textarea "x"
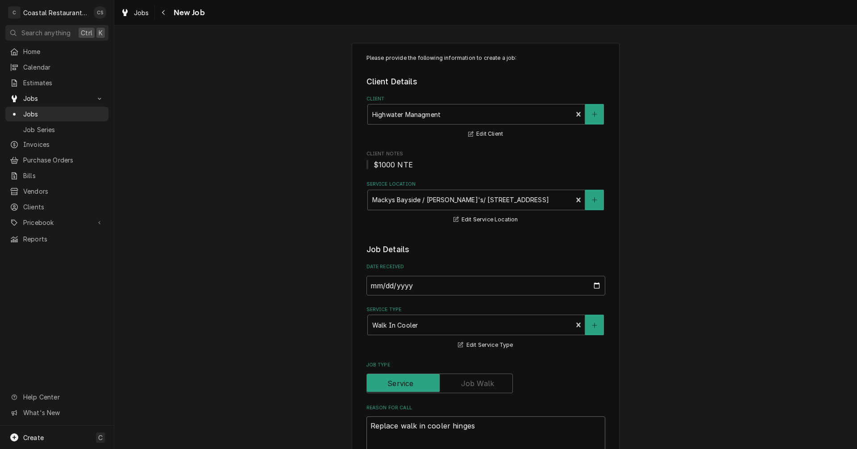
type textarea "Replace walk in cooler hinges"
type textarea "x"
type textarea "Replace walk in cooler hinges."
type textarea "x"
type textarea "Replace walk in cooler hinges."
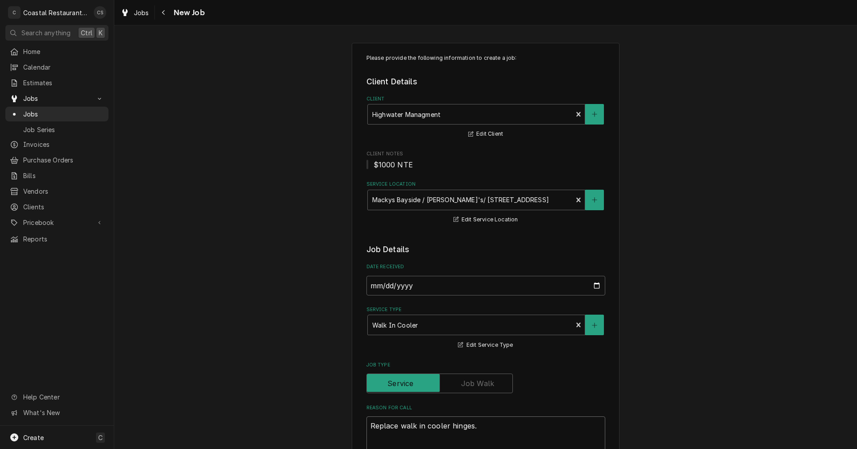
type textarea "x"
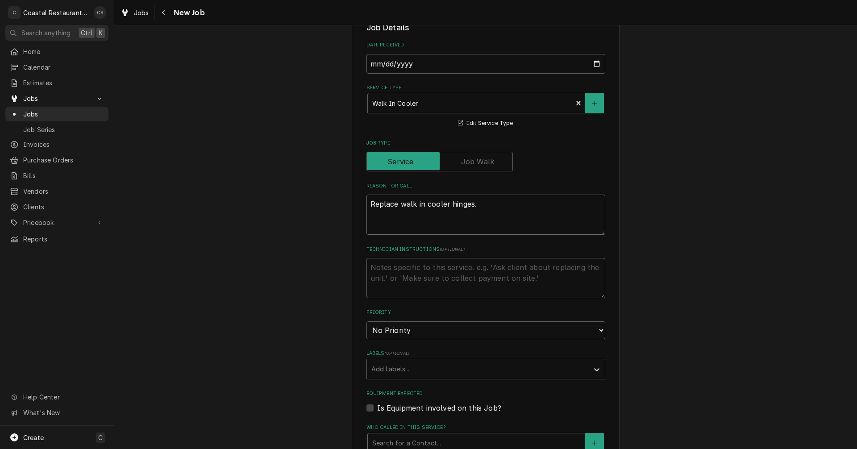
scroll to position [268, 0]
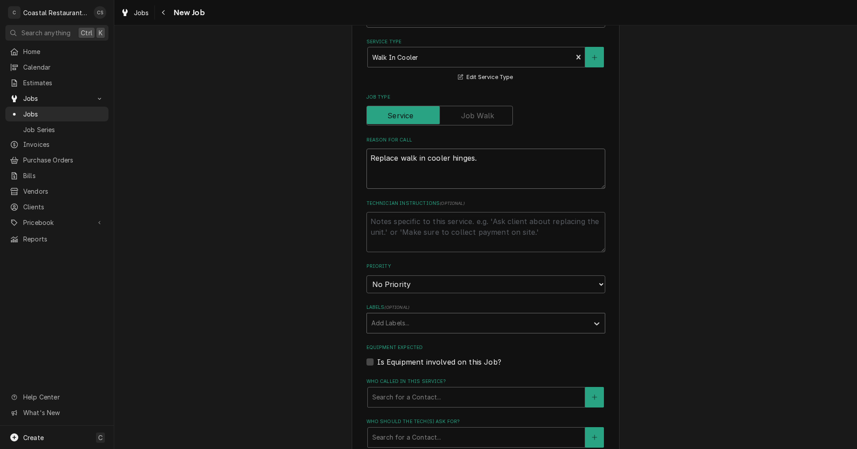
type textarea "Replace walk in cooler hinges."
click at [395, 329] on div "Labels" at bounding box center [477, 323] width 213 height 16
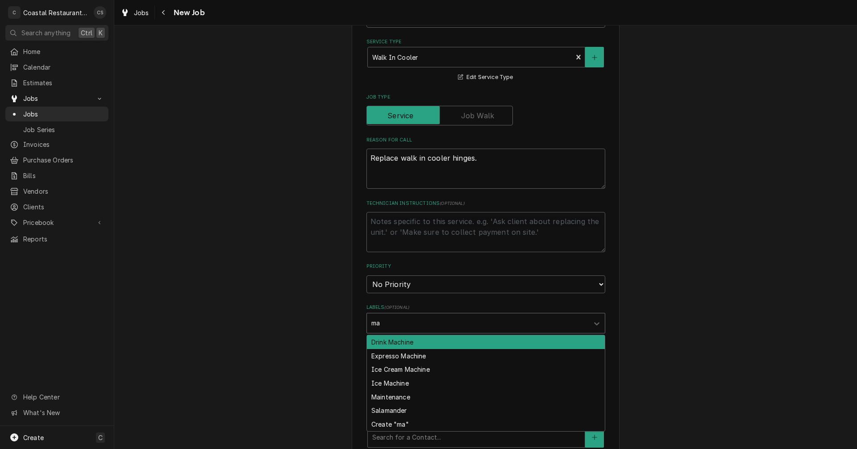
type input "m"
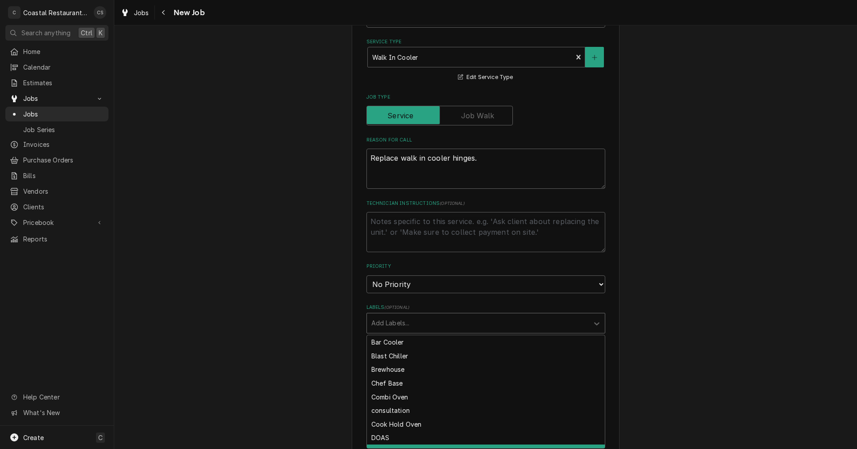
type textarea "x"
type input "W"
type textarea "x"
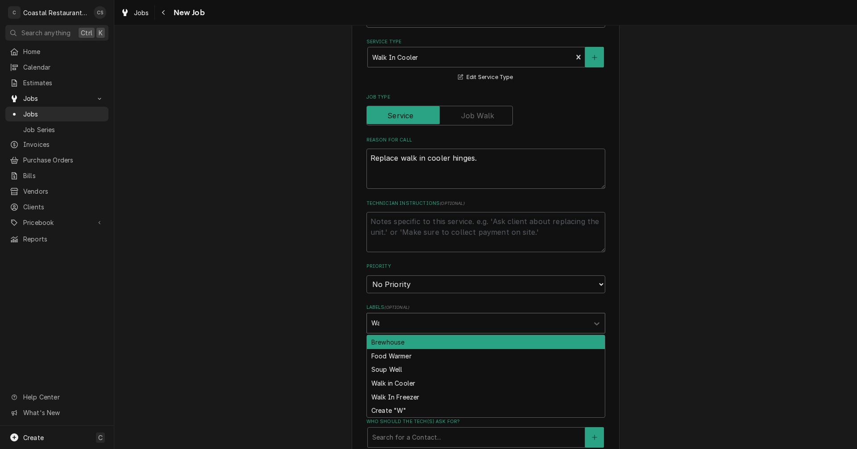
type input "Walk"
click at [395, 343] on div "Walk in Cooler" at bounding box center [486, 342] width 238 height 14
type textarea "x"
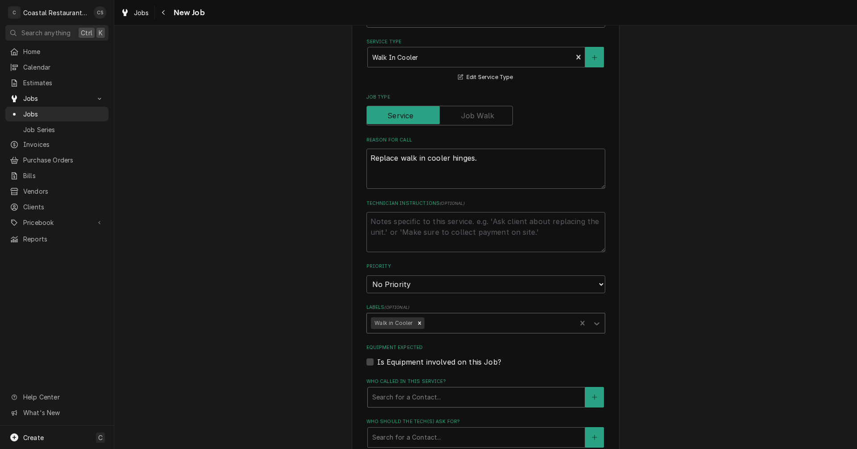
click at [404, 400] on div "Who called in this service?" at bounding box center [476, 397] width 208 height 16
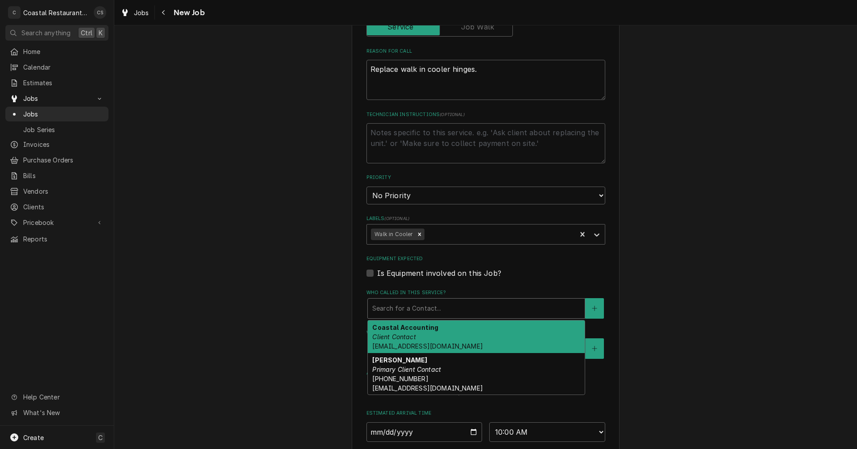
scroll to position [357, 0]
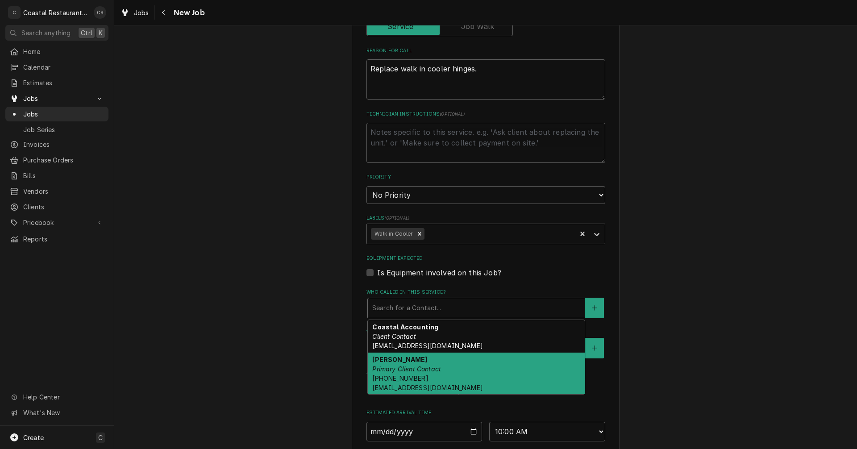
click at [402, 364] on div "Dan Wheeler Primary Client Contact (302) 245-7570 DanW@highwatermanagment.com" at bounding box center [476, 374] width 217 height 42
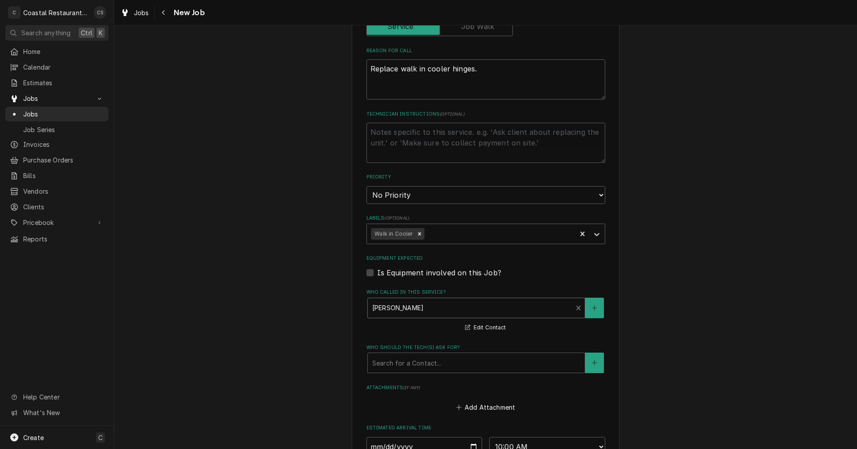
click at [402, 364] on div "Who should the tech(s) ask for?" at bounding box center [476, 363] width 208 height 16
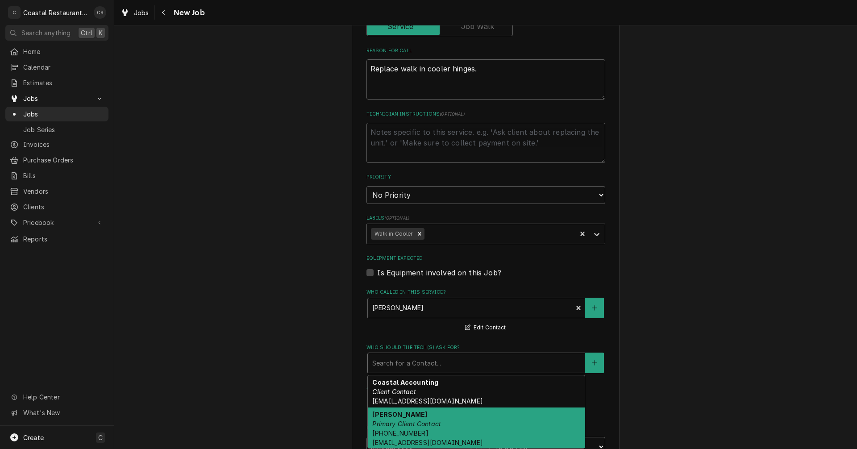
click at [417, 419] on div "Dan Wheeler Primary Client Contact (302) 245-7570 DanW@highwatermanagment.com" at bounding box center [476, 429] width 217 height 42
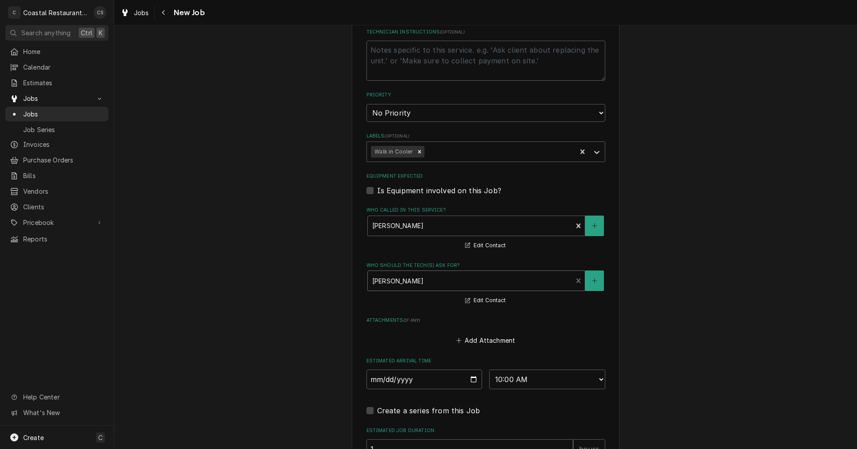
scroll to position [536, 0]
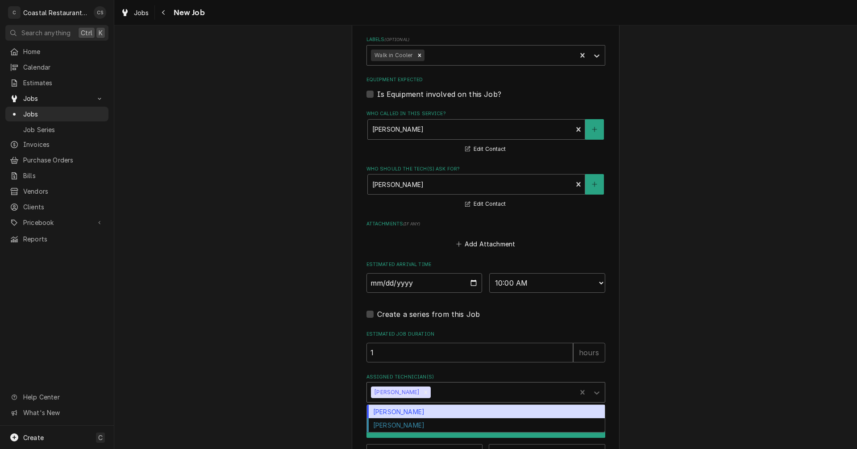
click at [433, 395] on div "Assigned Technician(s)" at bounding box center [502, 392] width 139 height 16
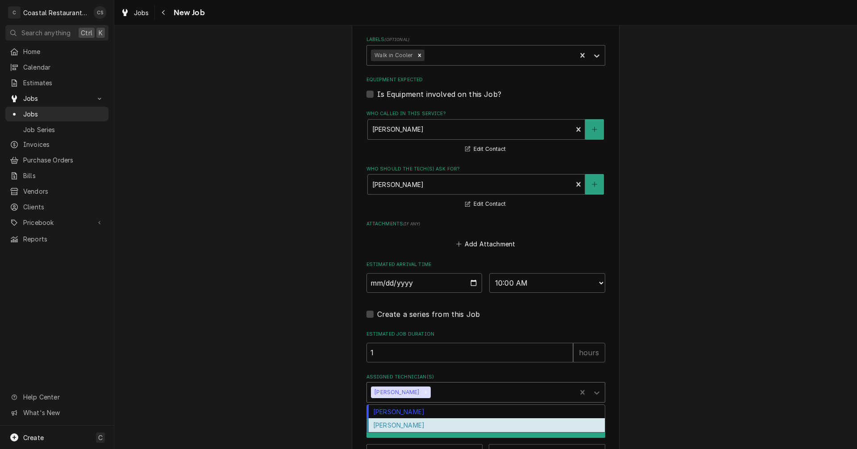
click at [417, 425] on div "Phill Blush" at bounding box center [486, 425] width 238 height 14
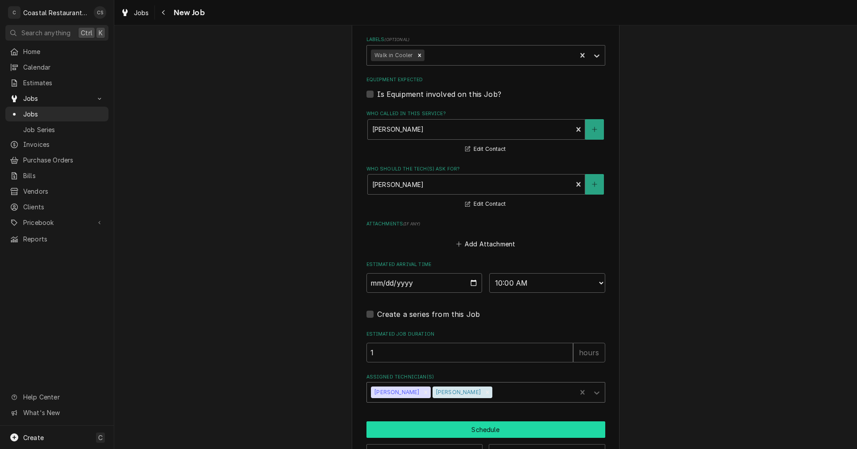
click at [458, 430] on button "Schedule" at bounding box center [485, 429] width 239 height 17
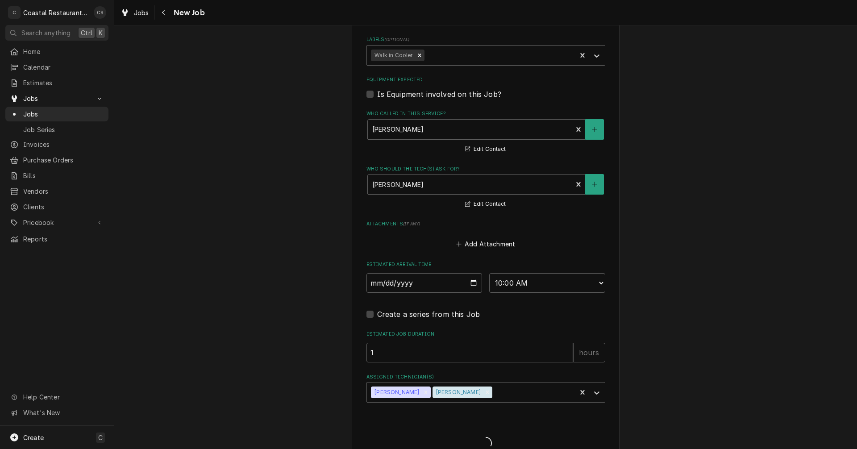
type textarea "x"
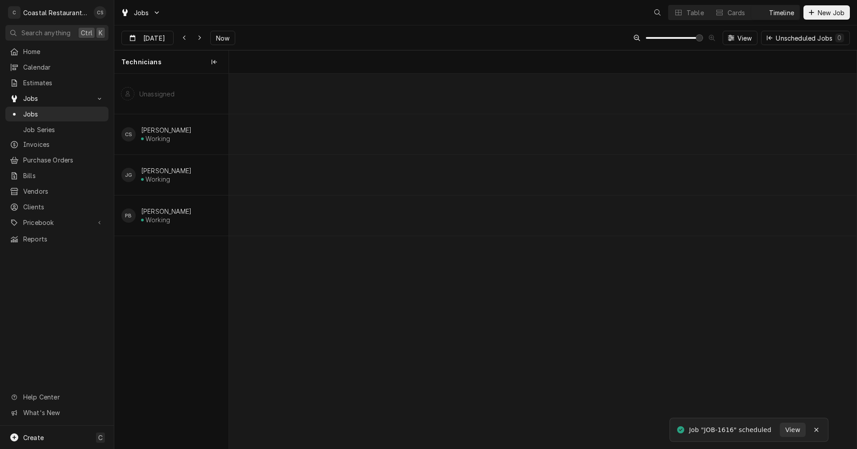
scroll to position [0, 12434]
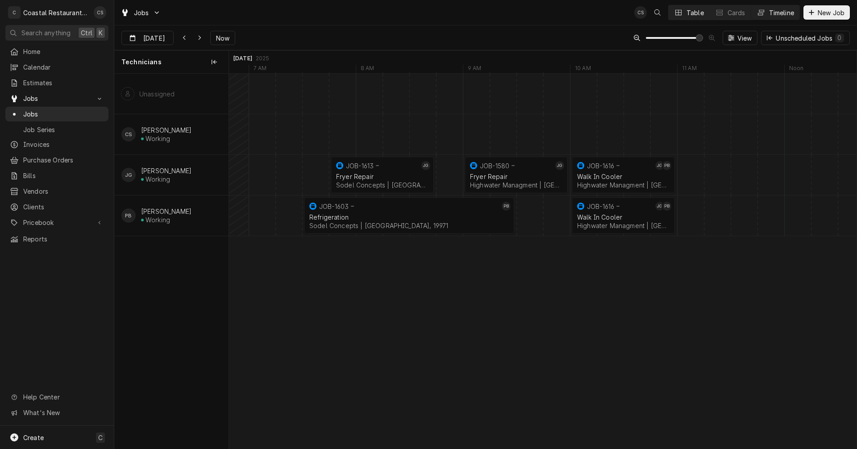
click at [692, 14] on div "Table" at bounding box center [695, 12] width 17 height 9
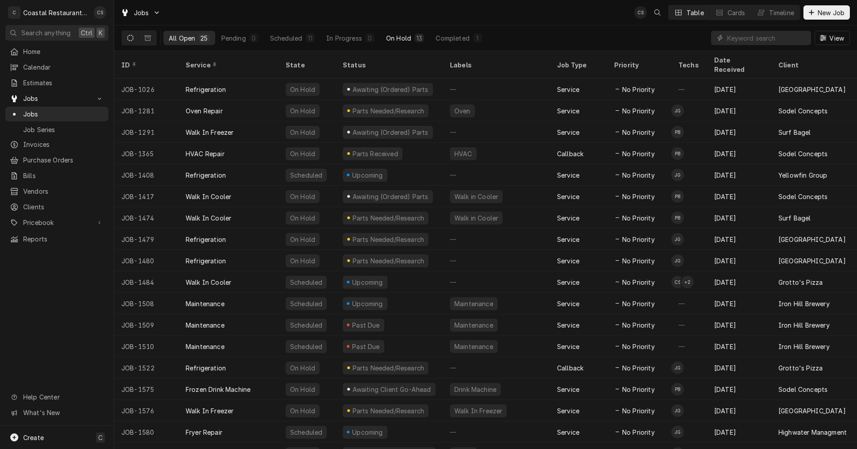
click at [421, 35] on div "13" at bounding box center [419, 37] width 6 height 9
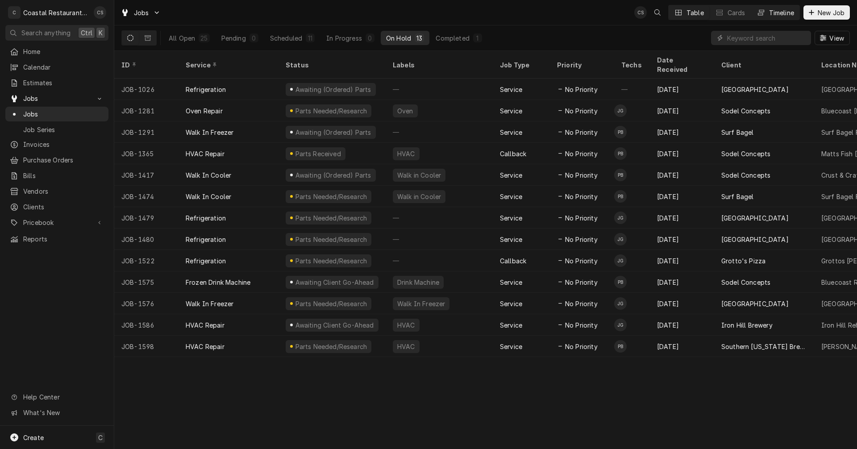
click at [766, 11] on button "Timeline" at bounding box center [775, 12] width 48 height 14
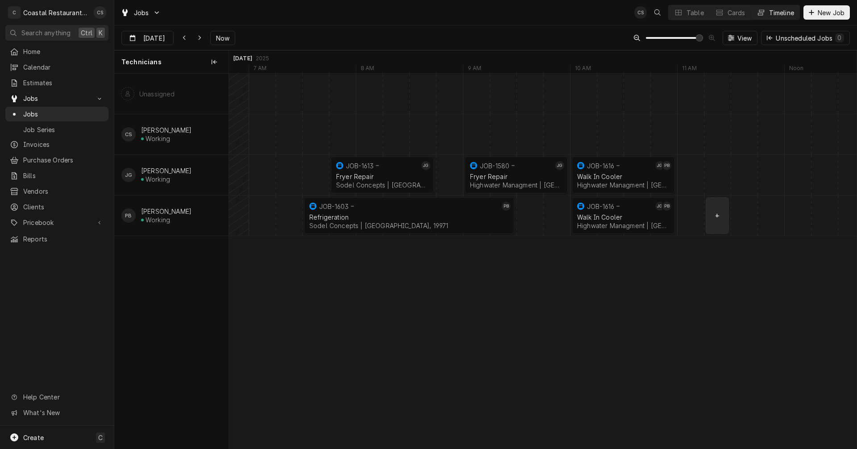
click at [725, 215] on div "normal" at bounding box center [677, 216] width 25765 height 40
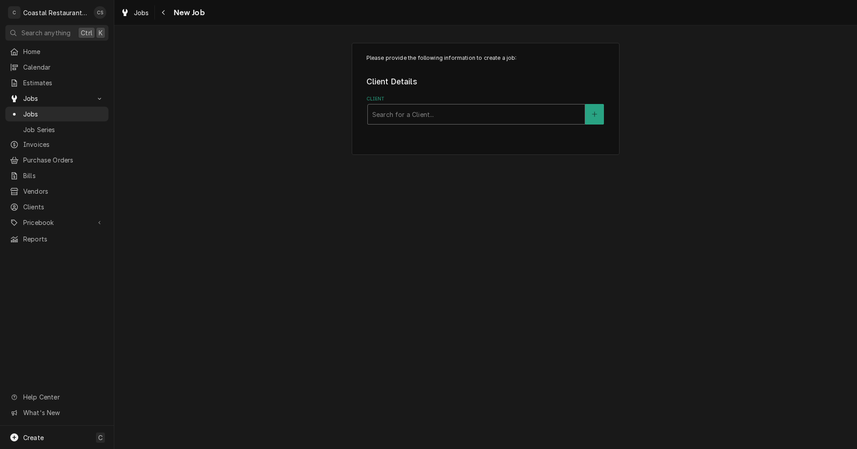
click at [399, 114] on div "Client" at bounding box center [476, 114] width 208 height 16
type input "Matts"
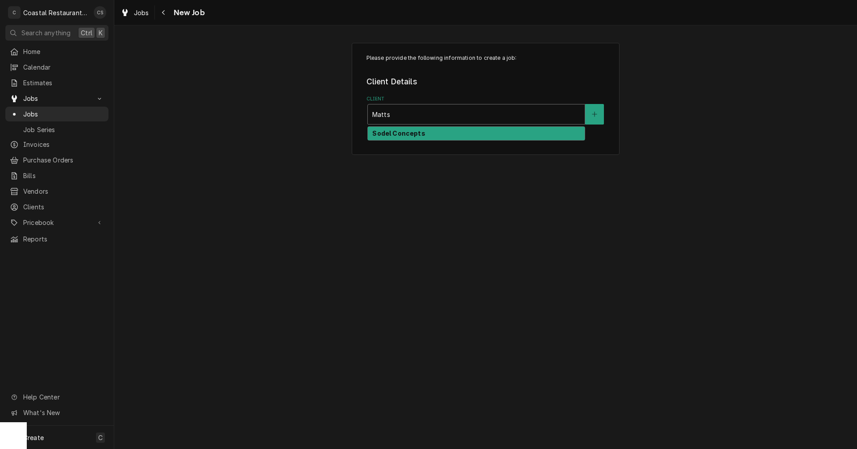
click at [411, 134] on strong "Sodel Concepts" at bounding box center [398, 133] width 53 height 8
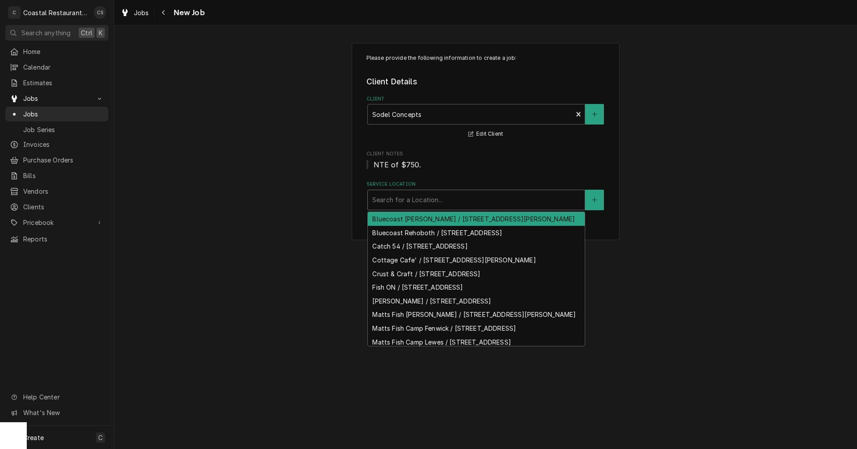
click at [408, 199] on div "Service Location" at bounding box center [476, 200] width 208 height 16
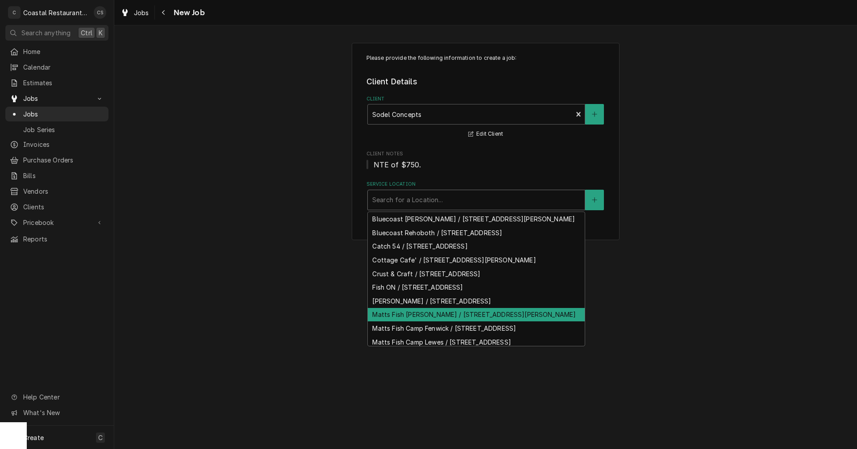
click at [419, 322] on div "Matts Fish Camp Bethany / 28635 Coastal Hwy, Bethany Beach, DE 19930" at bounding box center [476, 315] width 217 height 14
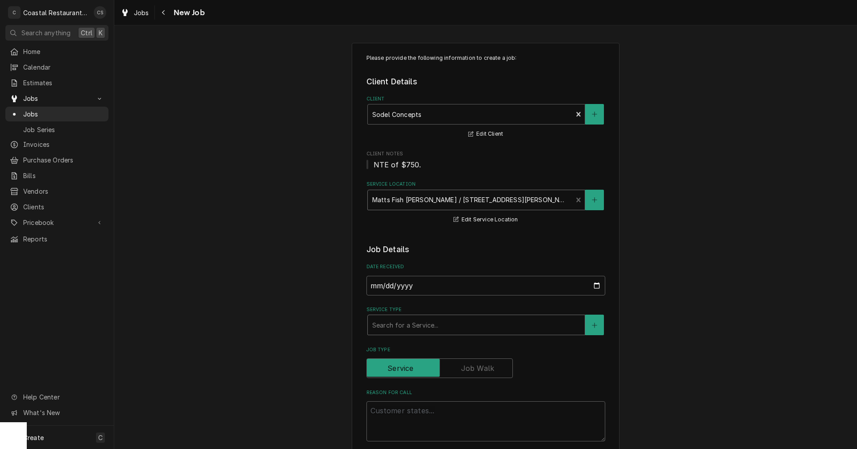
click at [405, 327] on div "Service Type" at bounding box center [476, 325] width 208 height 16
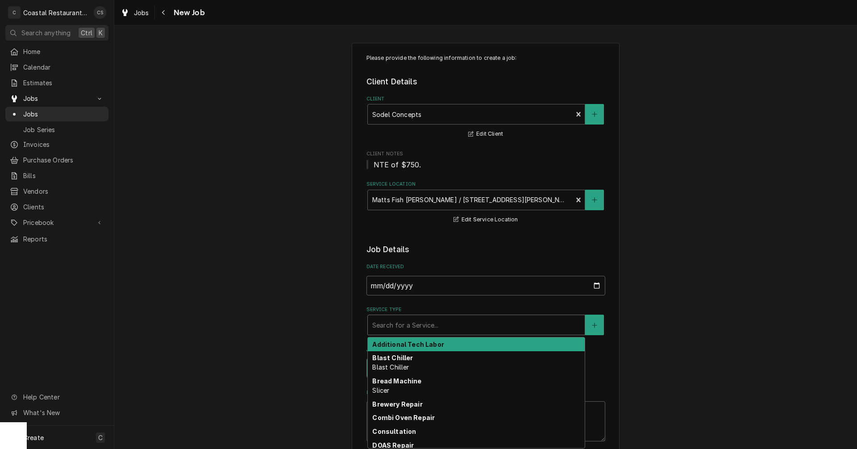
type textarea "x"
type input "w"
type textarea "x"
type input "wa"
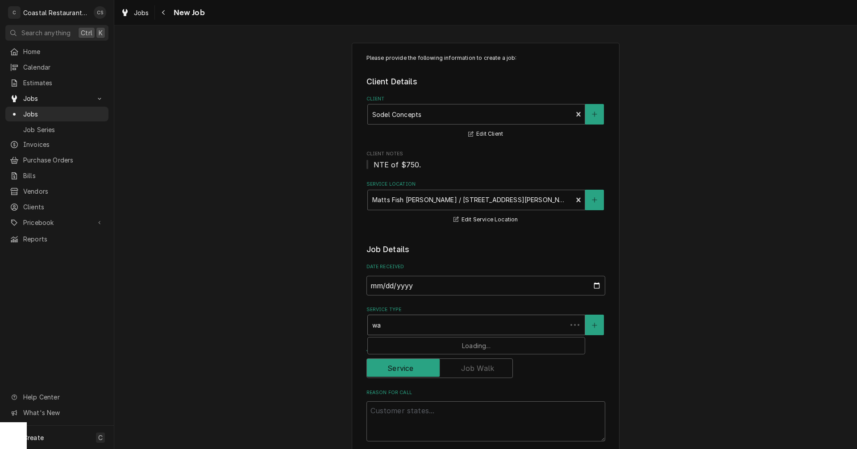
type textarea "x"
type input "wal"
type textarea "x"
type input "walk"
type textarea "x"
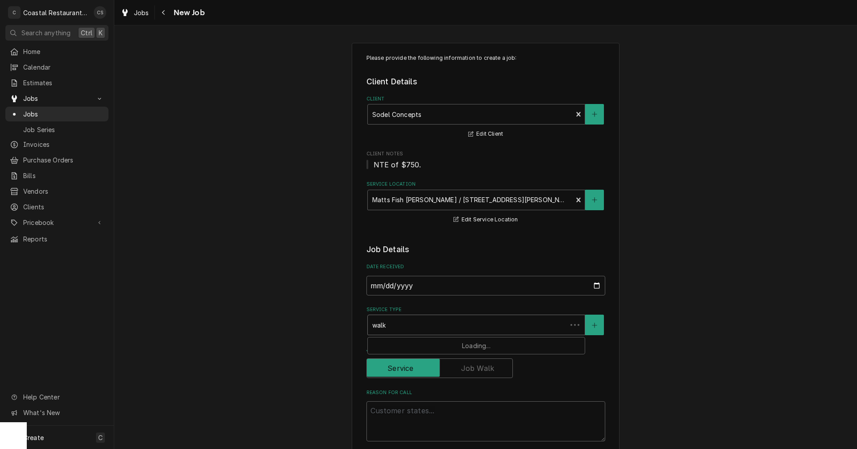
type input "walk"
click at [392, 356] on strong "Walk In Freezer" at bounding box center [397, 358] width 51 height 8
click at [401, 425] on textarea "Reason For Call" at bounding box center [485, 436] width 239 height 40
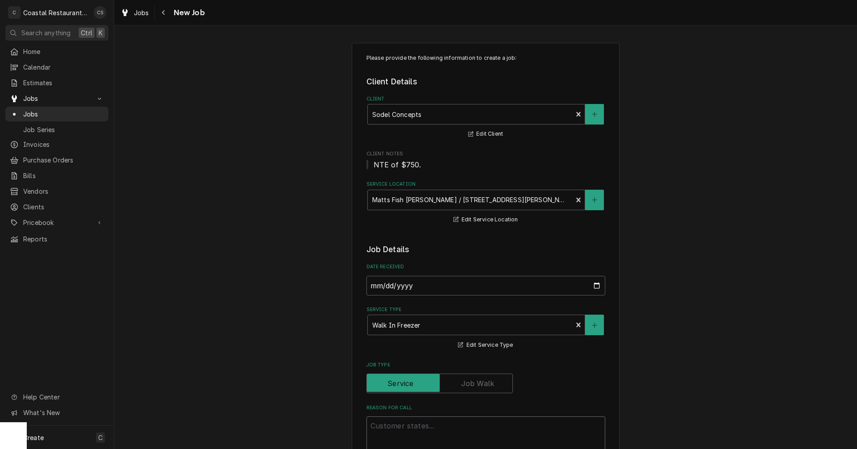
type textarea "x"
type textarea "I"
type textarea "x"
type textarea "In"
type textarea "x"
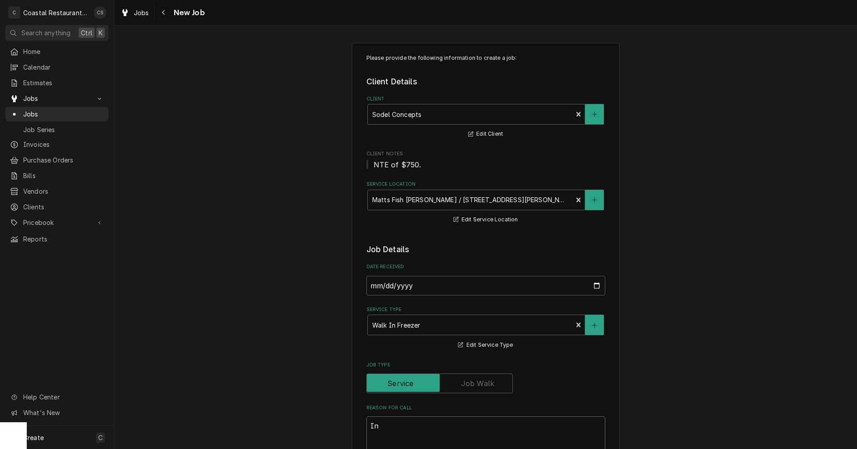
type textarea "Ins"
type textarea "x"
type textarea "Inst"
type textarea "x"
type textarea "Insta"
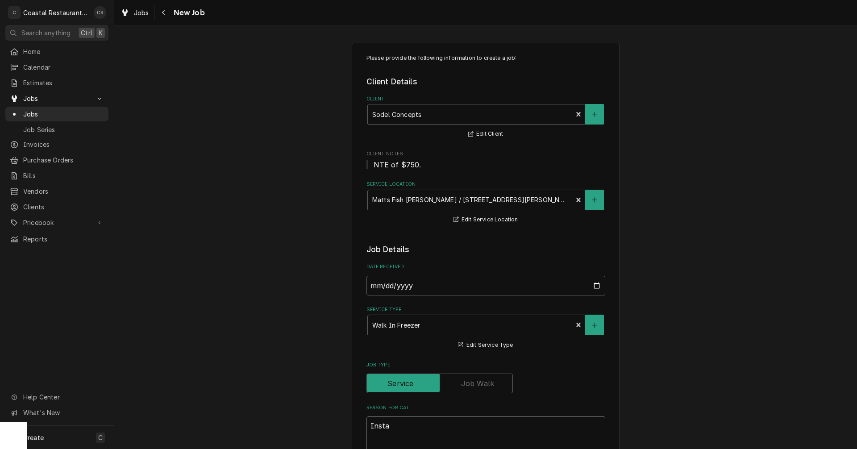
type textarea "x"
type textarea "Instal"
type textarea "x"
type textarea "Install"
type textarea "x"
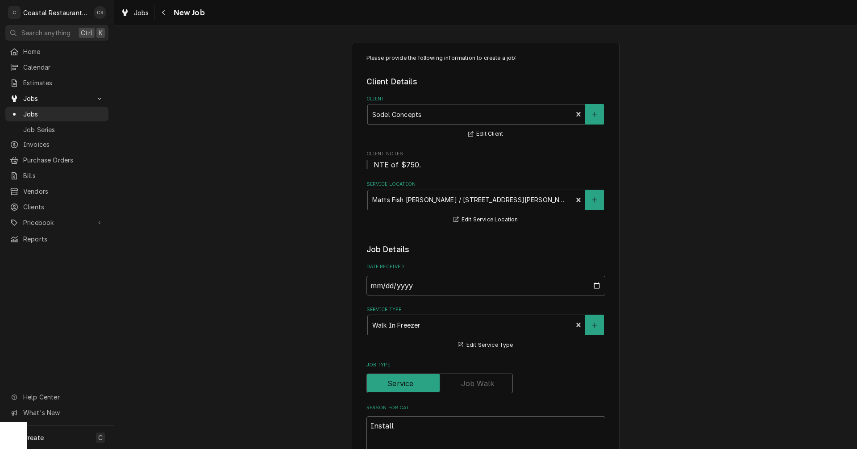
type textarea "Install"
type textarea "x"
type textarea "Install w"
type textarea "x"
type textarea "Install wa"
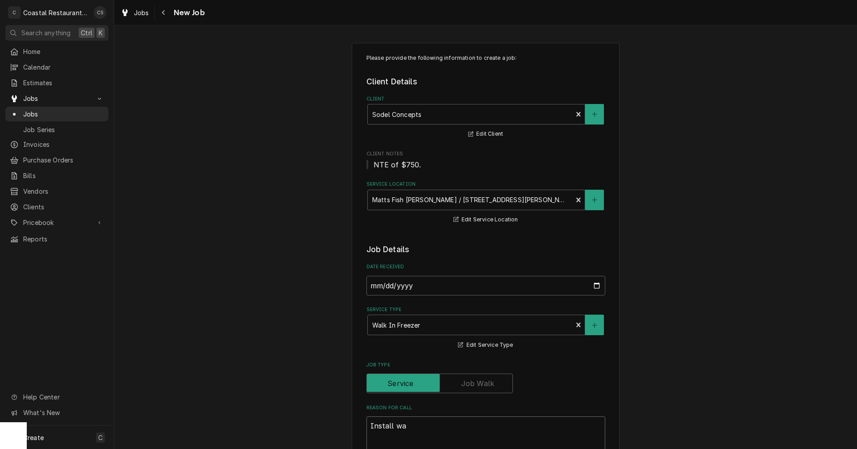
type textarea "x"
type textarea "Install war"
type textarea "x"
type textarea "Install warr"
type textarea "x"
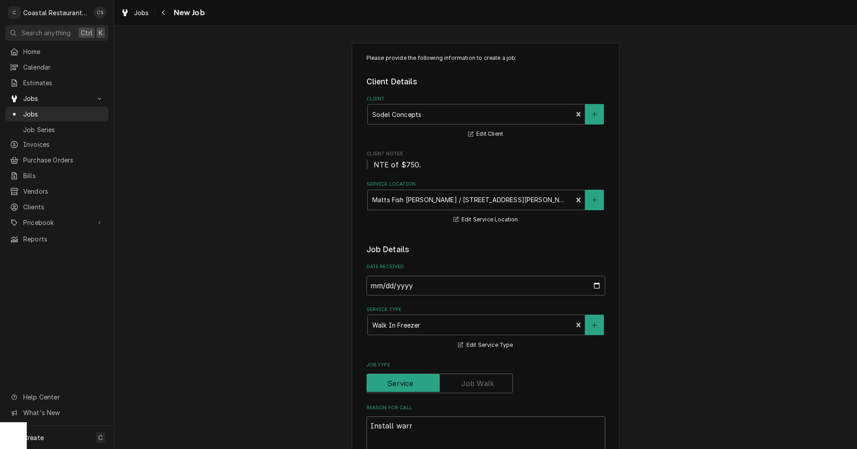
type textarea "Install warra"
type textarea "x"
type textarea "Install warran"
type textarea "x"
type textarea "Install warranrt"
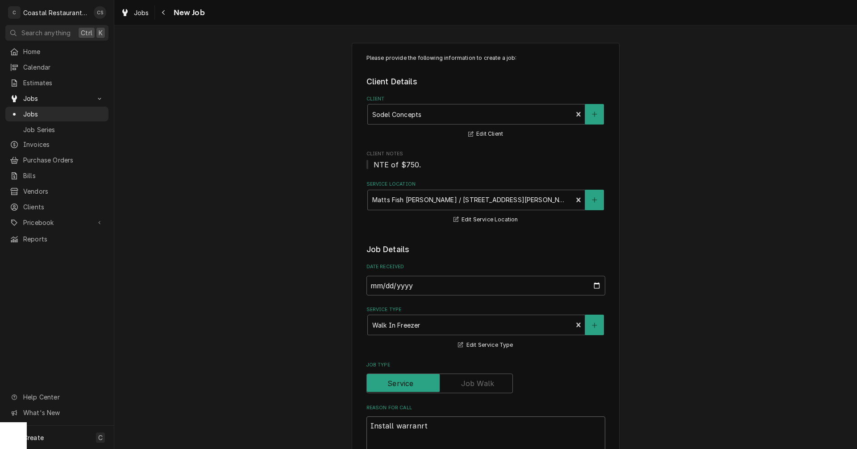
type textarea "x"
type textarea "Install warranrty"
type textarea "x"
type textarea "Install warranrt"
type textarea "x"
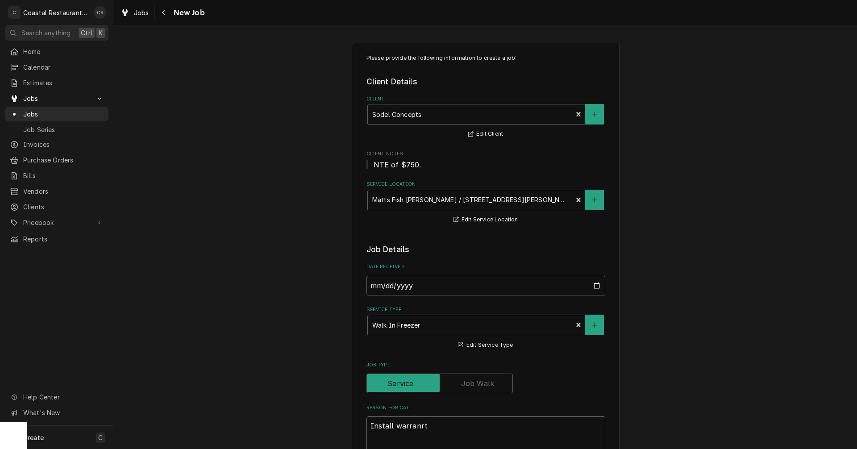
type textarea "Install warranr"
type textarea "x"
type textarea "Install warran"
type textarea "x"
type textarea "Install warrant"
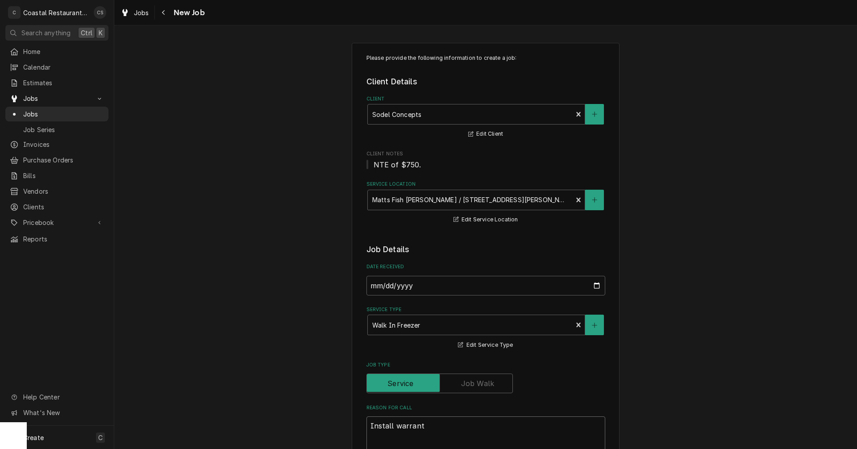
type textarea "x"
type textarea "Install warranty"
type textarea "x"
type textarea "Install warranty"
type textarea "x"
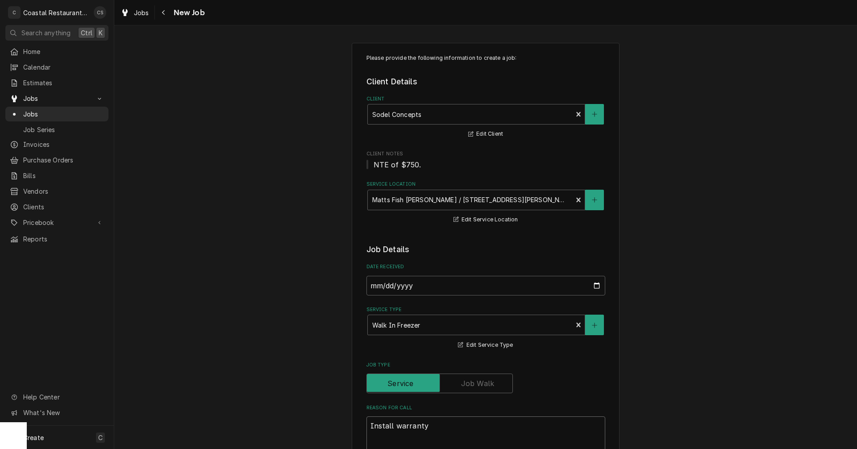
type textarea "Install warranty c"
type textarea "x"
type textarea "Install warranty co"
type textarea "x"
type textarea "Install warranty con"
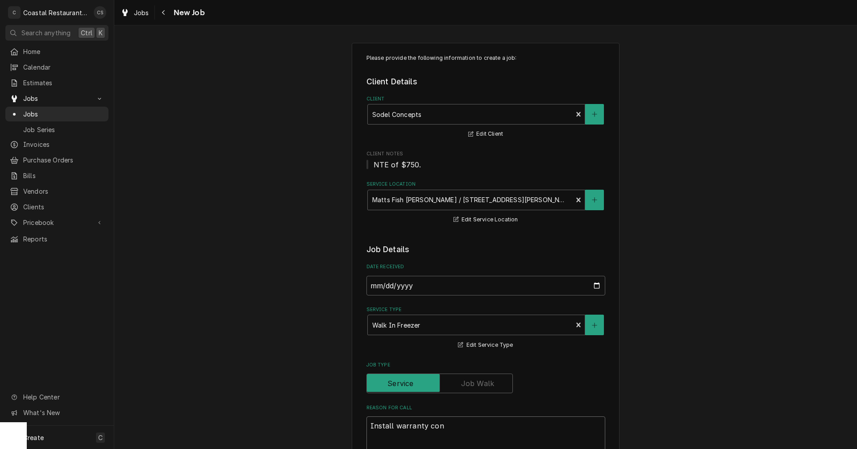
type textarea "x"
type textarea "Install warranty cond"
type textarea "x"
type textarea "Install warranty conde"
type textarea "x"
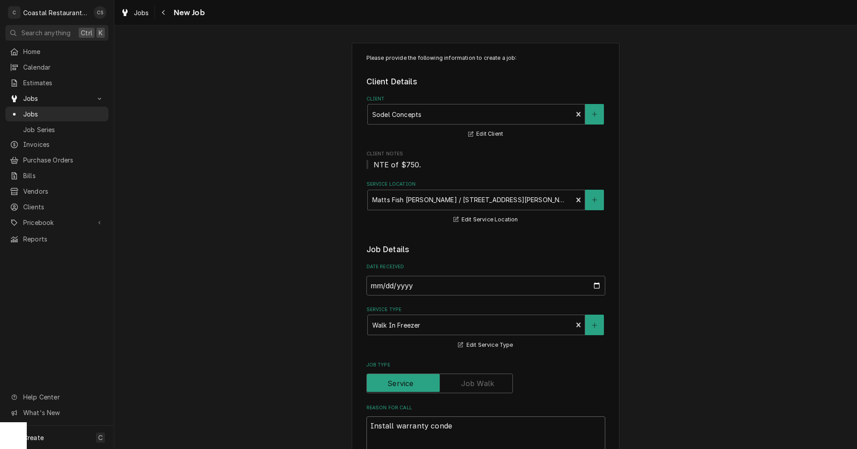
type textarea "Install warranty conden"
type textarea "x"
type textarea "Install warranty condens"
type textarea "x"
type textarea "Install warranty condense"
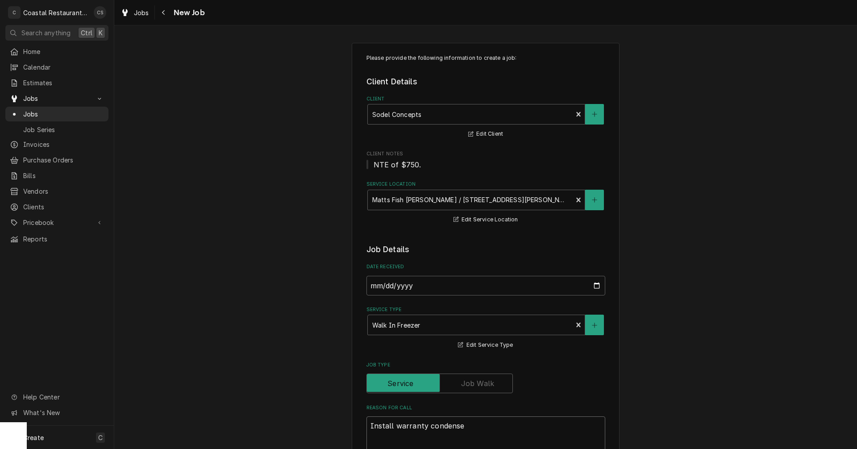
type textarea "x"
type textarea "Install warranty condenser"
type textarea "x"
type textarea "Install warranty condenser"
type textarea "x"
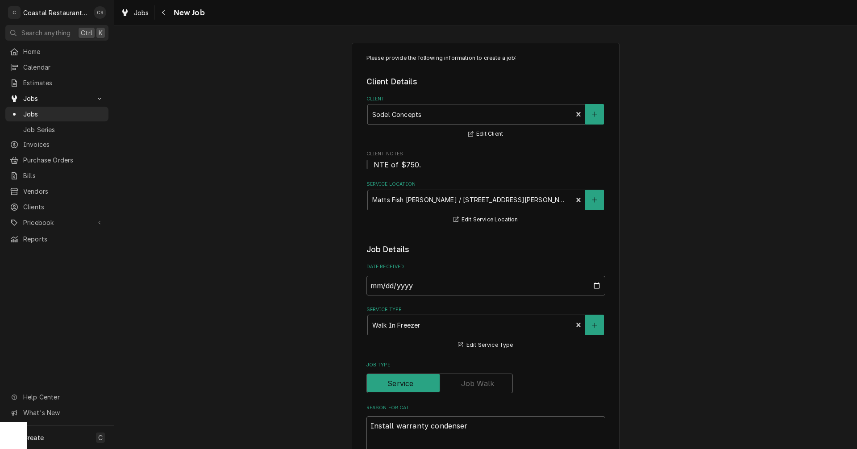
type textarea "Install warranty condenser f"
type textarea "x"
type textarea "Install warranty condenser fa"
type textarea "x"
type textarea "Install warranty condenser fan"
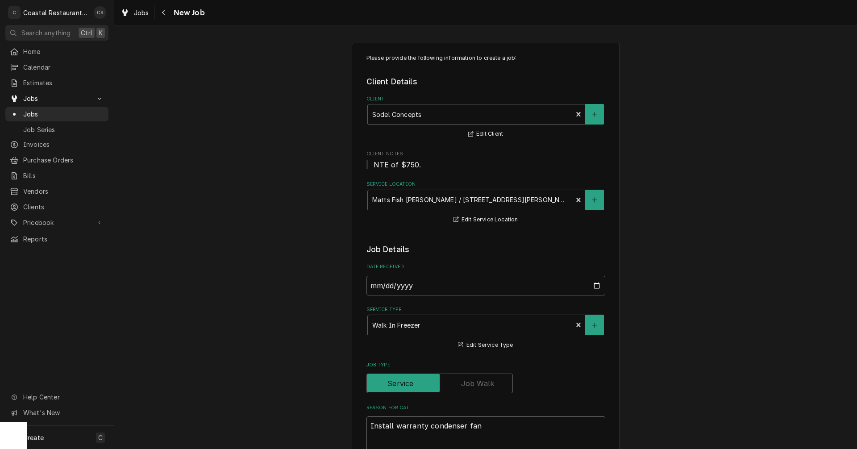
type textarea "x"
type textarea "Install warranty condenser fan"
type textarea "x"
type textarea "Install warranty condenser fan m"
type textarea "x"
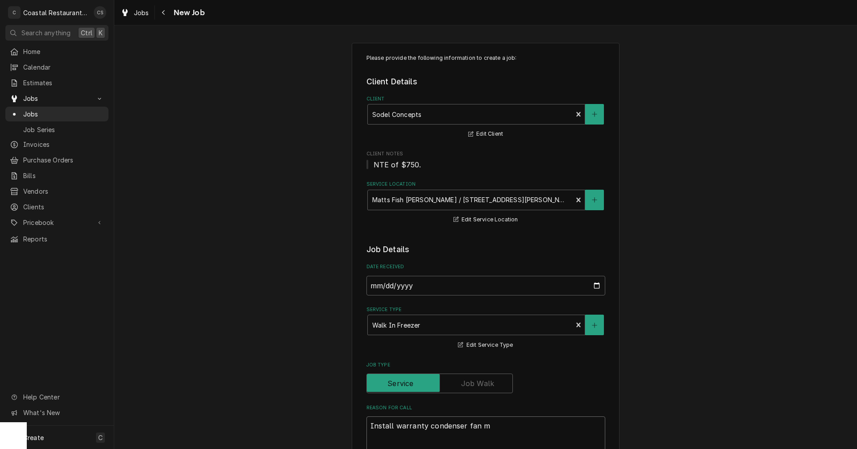
type textarea "Install warranty condenser fan mo"
type textarea "x"
type textarea "Install warranty condenser fan mot"
type textarea "x"
type textarea "Install warranty condenser fan motr"
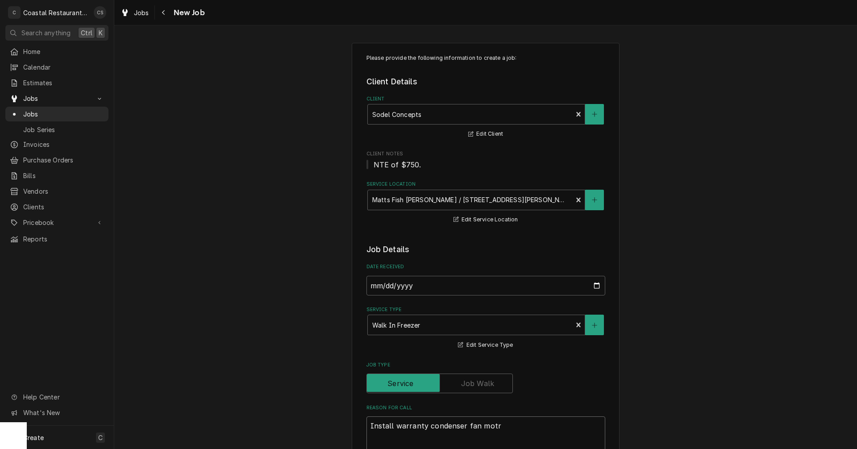
type textarea "x"
type textarea "Install warranty condenser fan mot"
type textarea "x"
type textarea "Install warranty condenser fan moto"
type textarea "x"
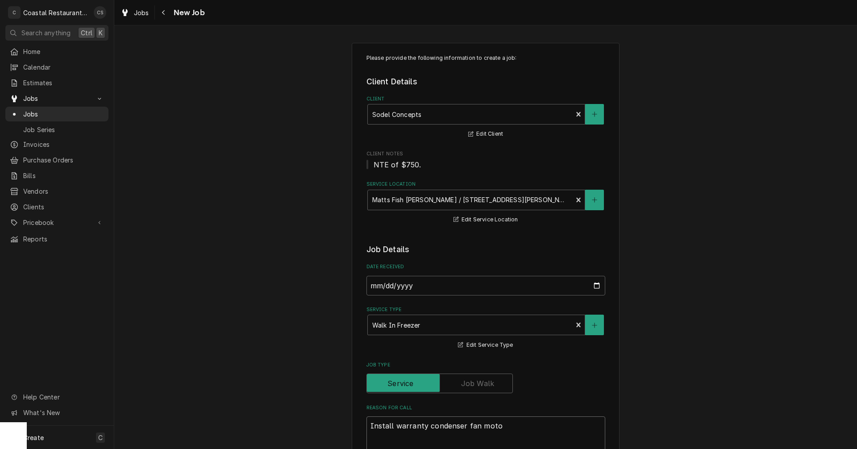
type textarea "Install warranty condenser fan motor"
type textarea "x"
type textarea "Install warranty condenser fan motor"
type textarea "x"
type textarea "Install warranty condenser fan motor"
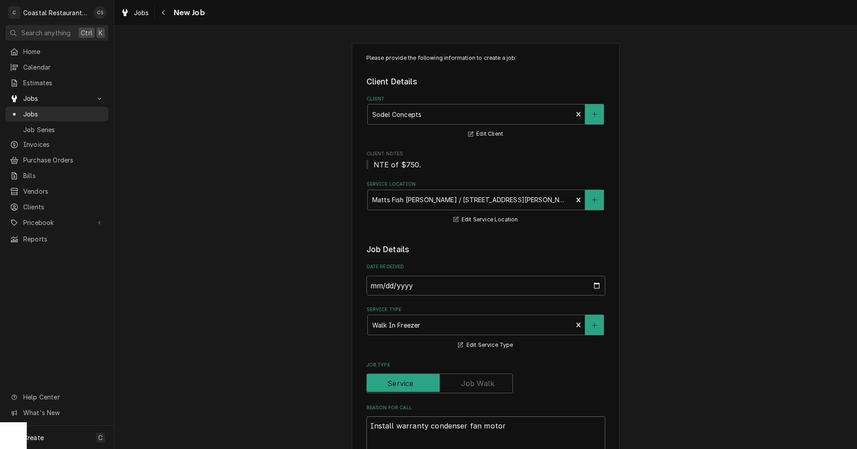
type textarea "x"
type textarea "Install warranty condenser fan motor."
type textarea "x"
type textarea "Install warranty condenser fan motor."
type textarea "x"
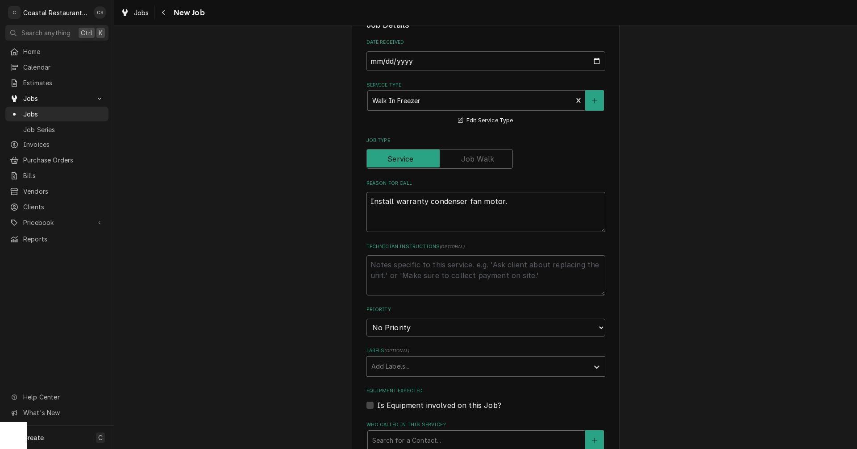
scroll to position [268, 0]
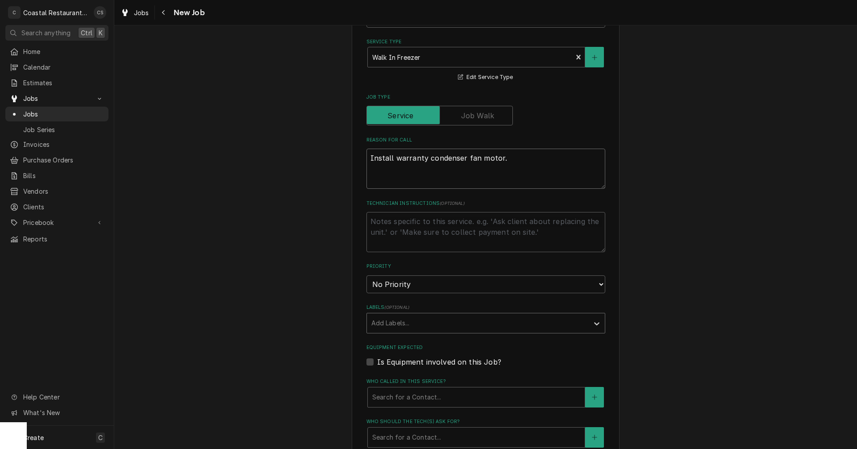
type textarea "Install warranty condenser fan motor."
click at [398, 329] on div "Labels" at bounding box center [477, 323] width 213 height 16
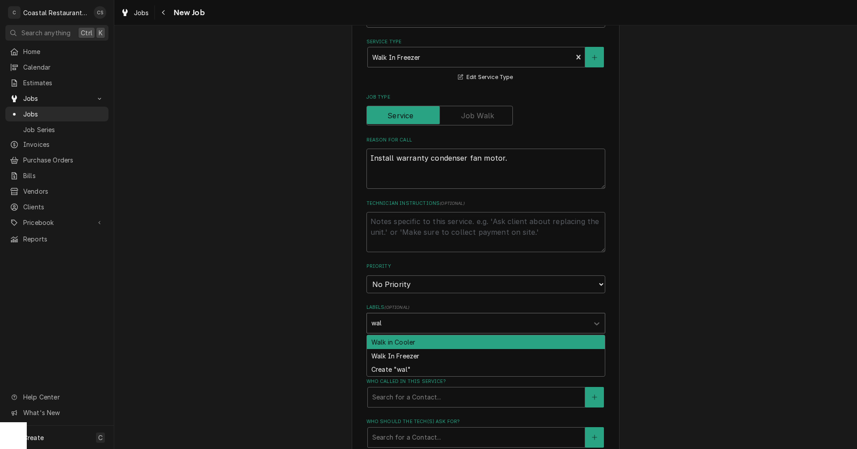
type input "walk"
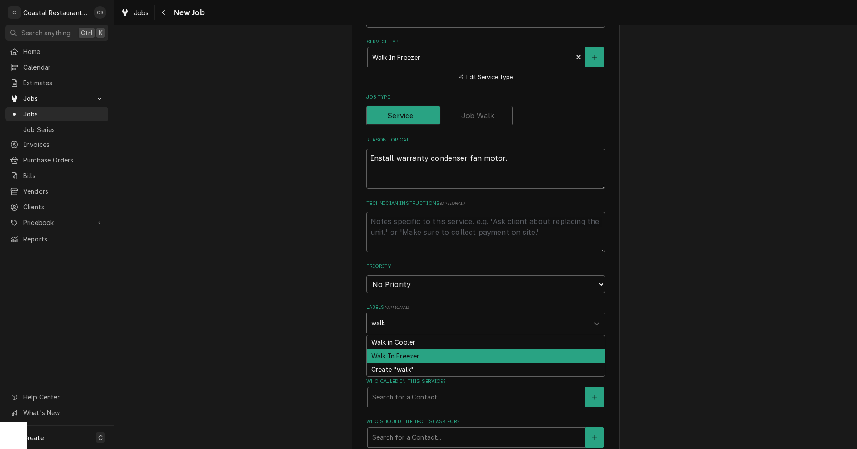
click at [396, 353] on div "Walk In Freezer" at bounding box center [486, 356] width 238 height 14
type textarea "x"
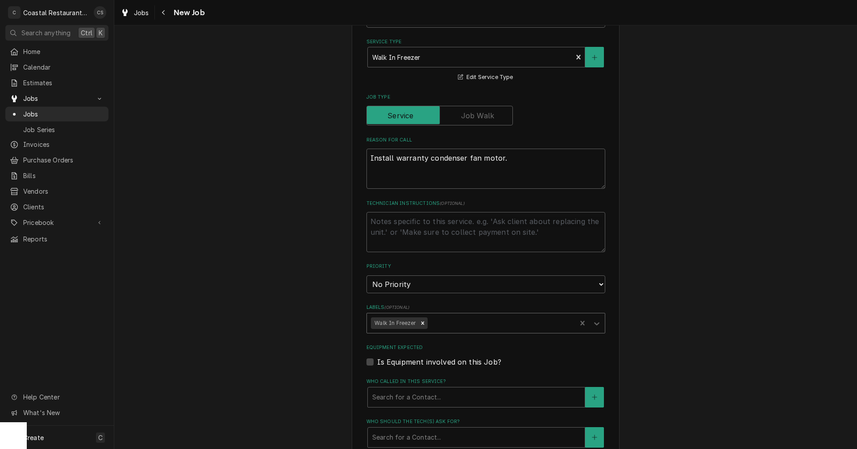
scroll to position [312, 0]
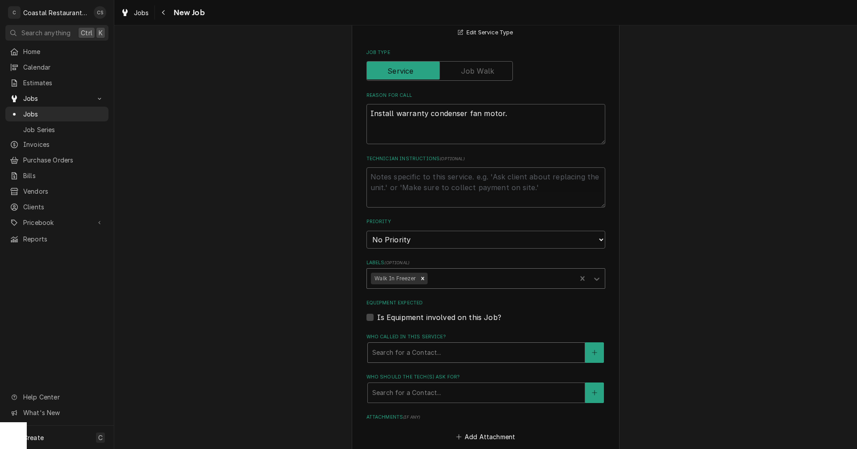
click at [402, 350] on div "Who called in this service?" at bounding box center [476, 353] width 208 height 16
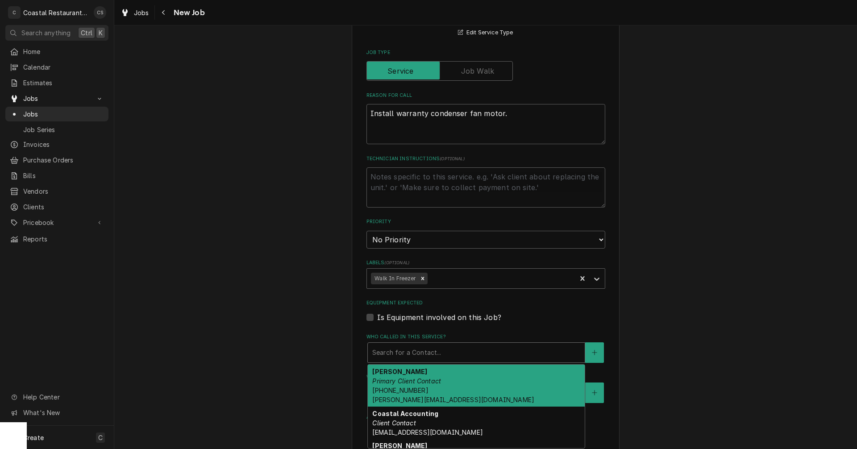
click at [401, 384] on em "Primary Client Contact" at bounding box center [406, 381] width 69 height 8
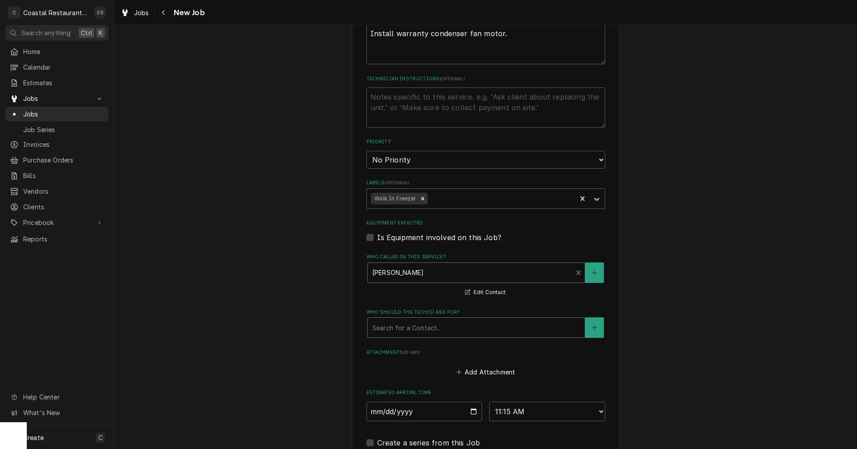
scroll to position [402, 0]
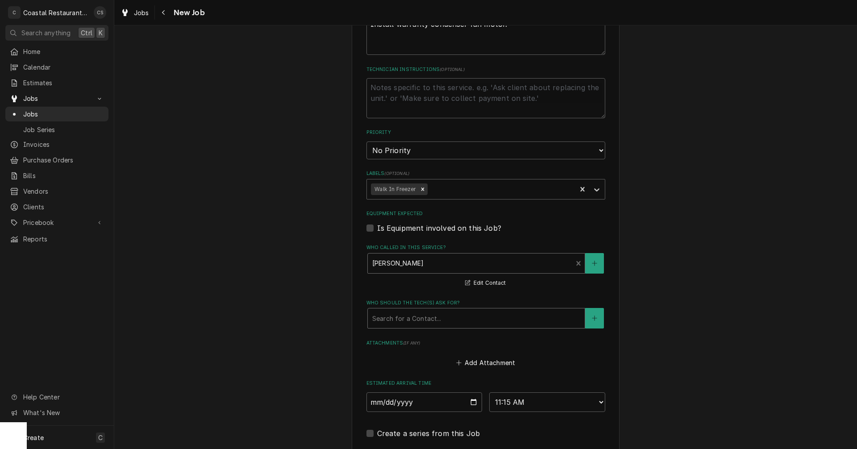
click at [406, 322] on div "Who should the tech(s) ask for?" at bounding box center [476, 318] width 208 height 16
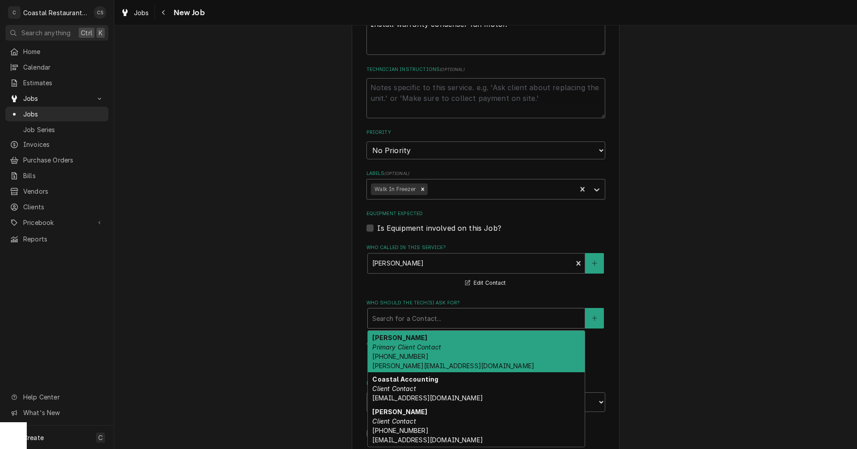
click at [411, 345] on em "Primary Client Contact" at bounding box center [406, 347] width 69 height 8
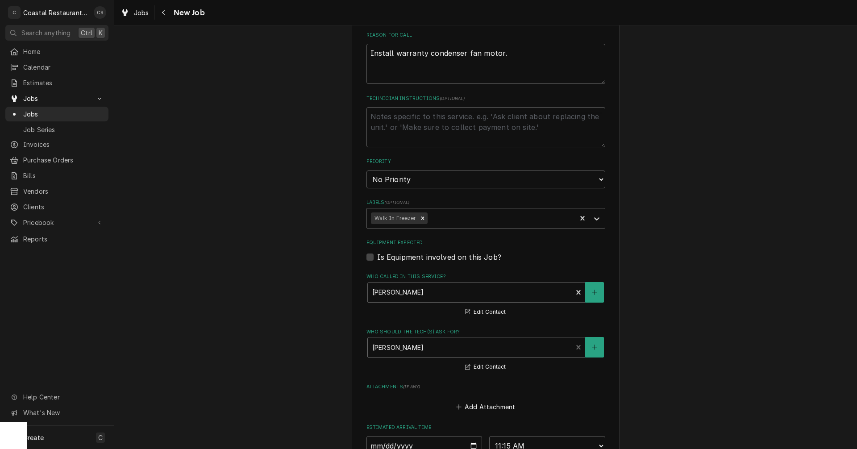
scroll to position [357, 0]
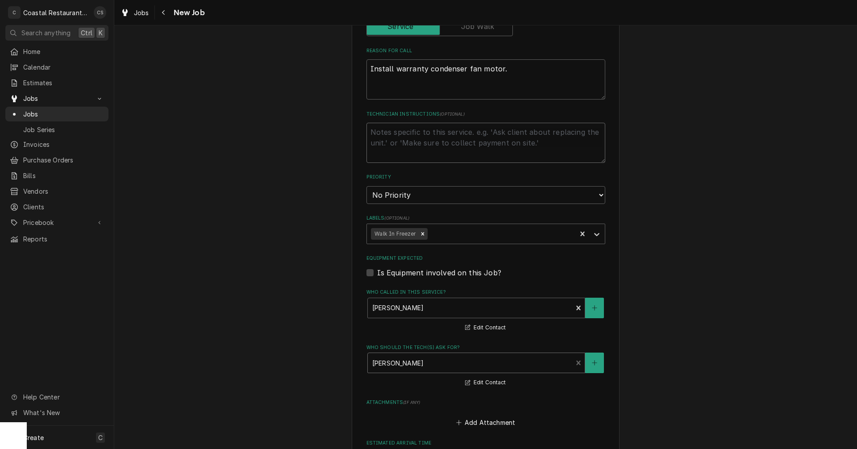
click at [405, 145] on textarea "Technician Instructions ( optional )" at bounding box center [485, 143] width 239 height 40
type textarea "x"
type textarea "N"
type textarea "x"
type textarea "NO"
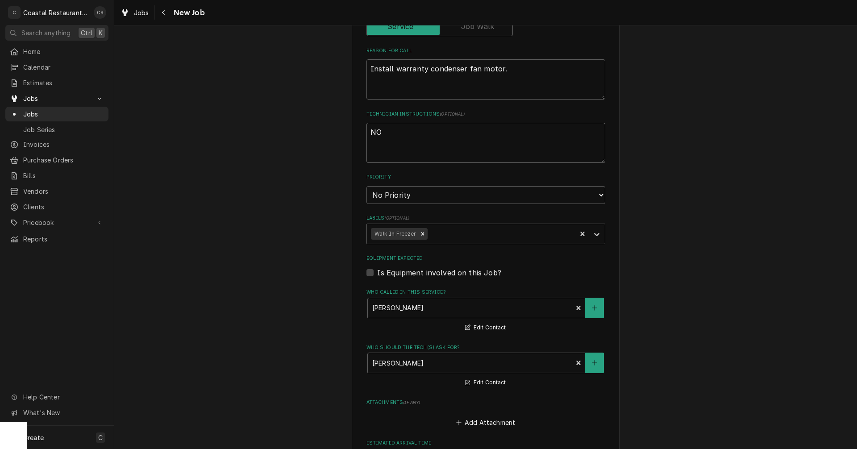
type textarea "x"
type textarea "NO"
type textarea "x"
type textarea "NO B"
type textarea "x"
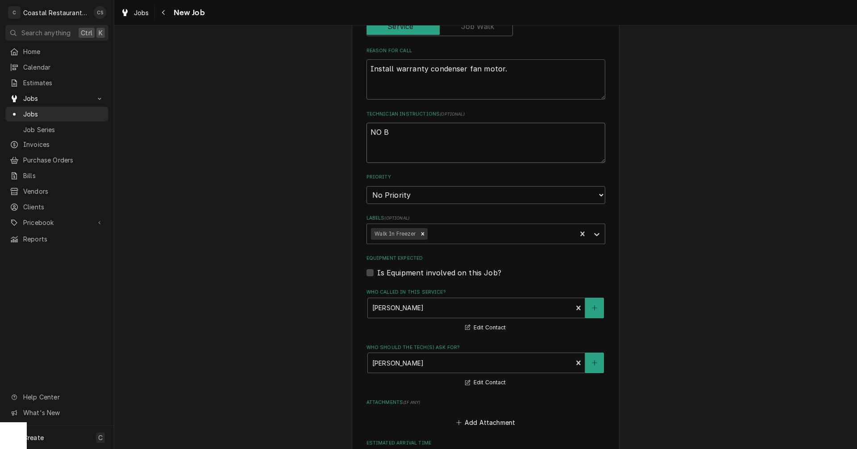
type textarea "NO BI"
type textarea "x"
type textarea "NO BIL"
type textarea "x"
type textarea "NO BILL"
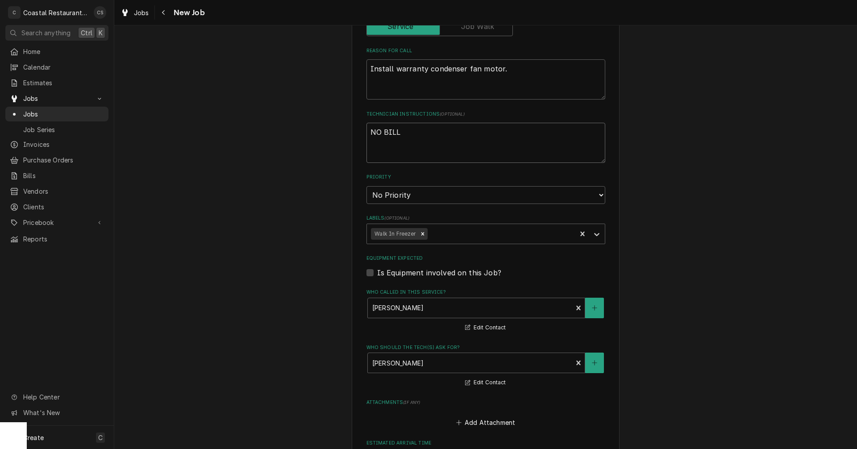
type textarea "x"
type textarea "NO BILLI"
type textarea "x"
type textarea "NO BILLIN"
type textarea "x"
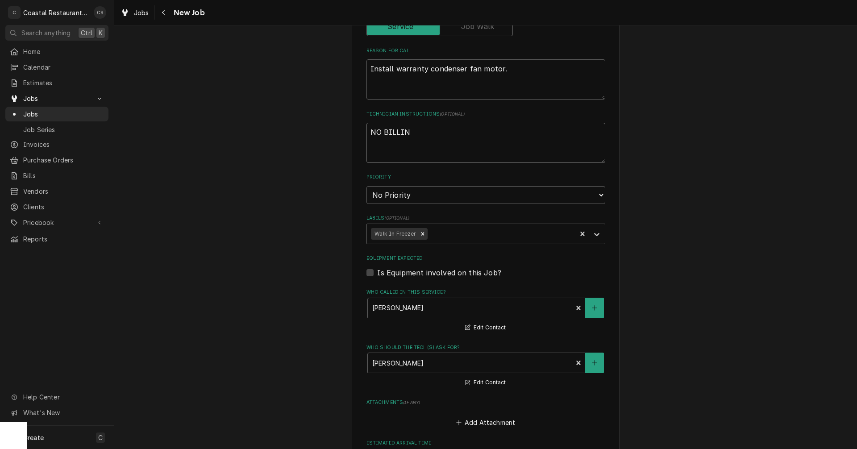
type textarea "NO BILLING"
type textarea "x"
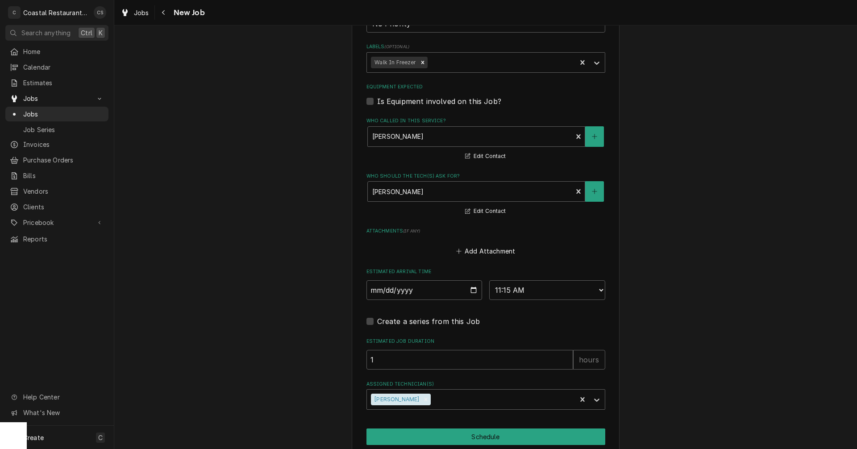
scroll to position [566, 0]
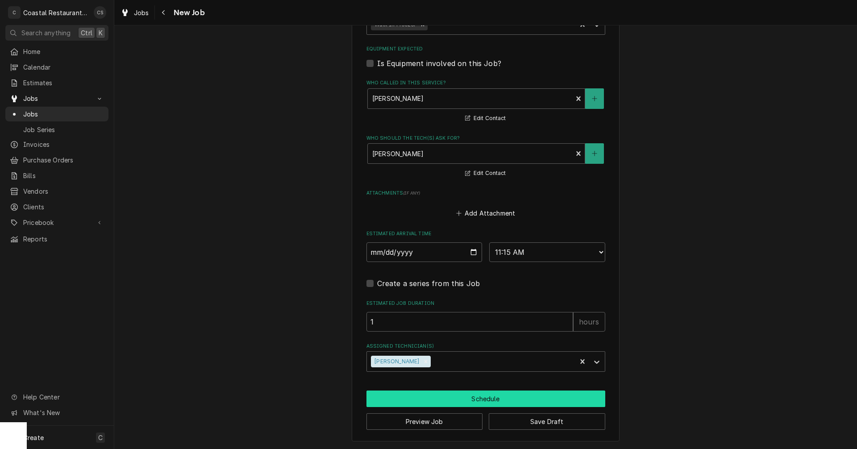
type textarea "NO BILLING"
click at [462, 398] on button "Schedule" at bounding box center [485, 399] width 239 height 17
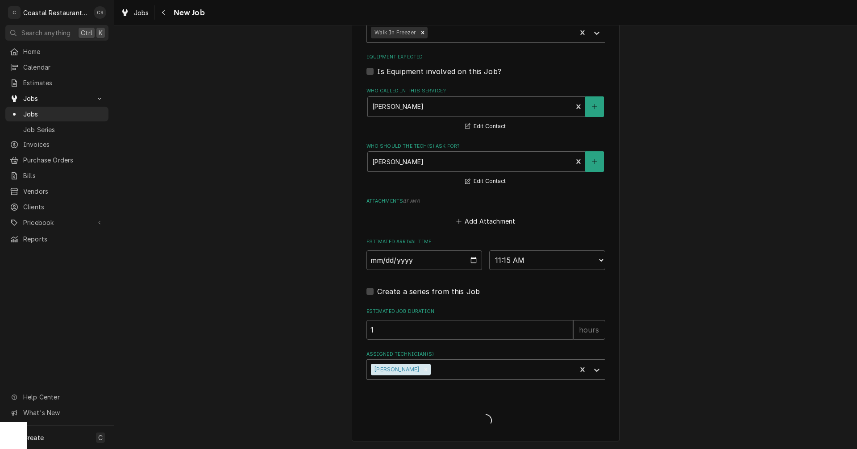
scroll to position [558, 0]
type textarea "x"
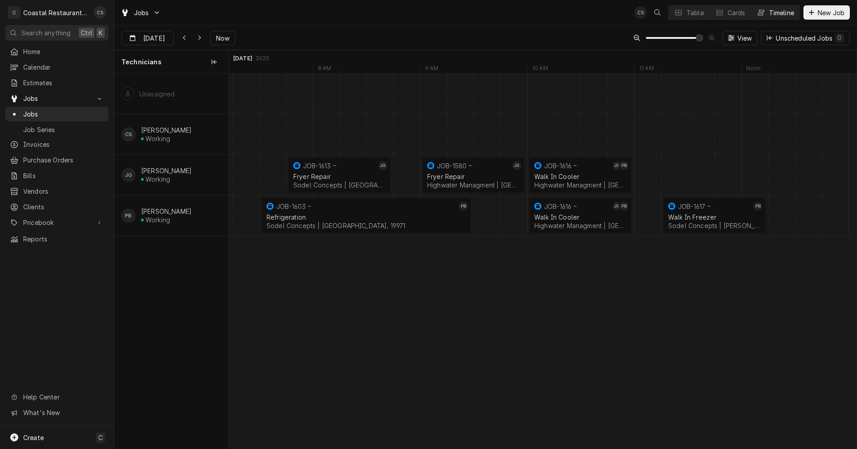
scroll to position [0, 12495]
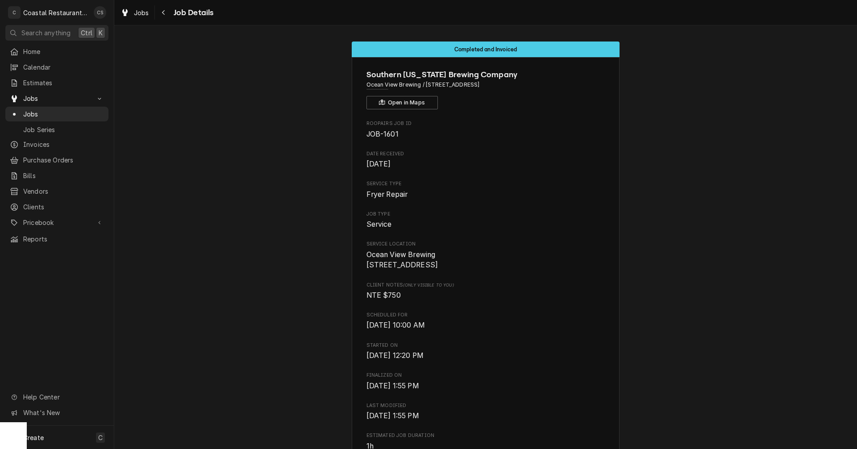
scroll to position [446, 0]
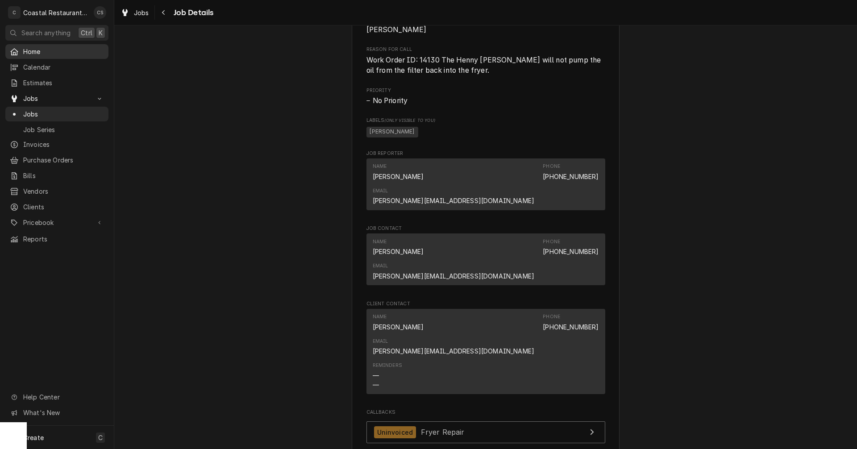
click at [46, 52] on span "Home" at bounding box center [63, 51] width 81 height 9
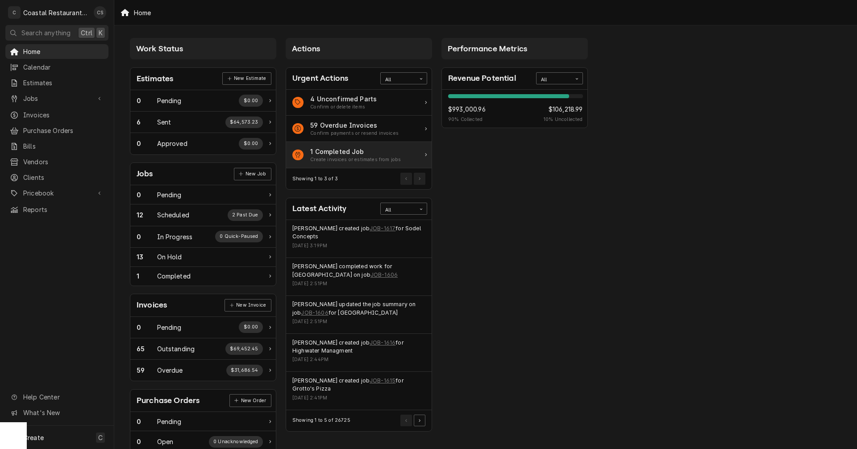
click at [334, 155] on div "1 Completed Job" at bounding box center [355, 151] width 91 height 9
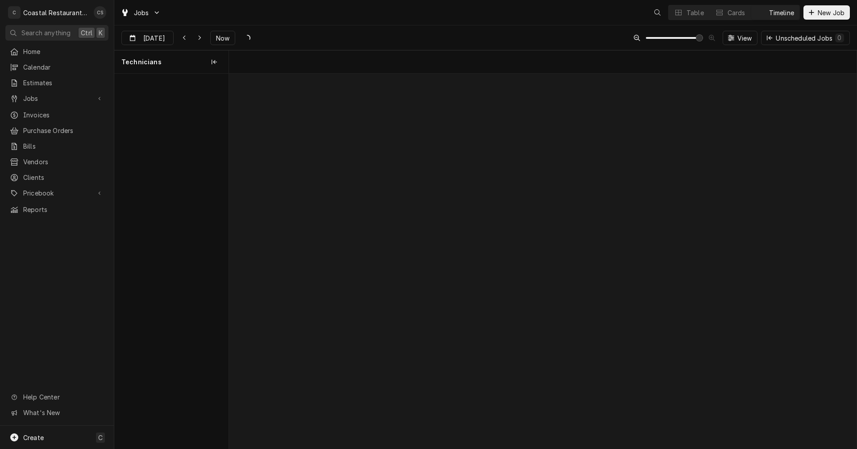
scroll to position [0, 12442]
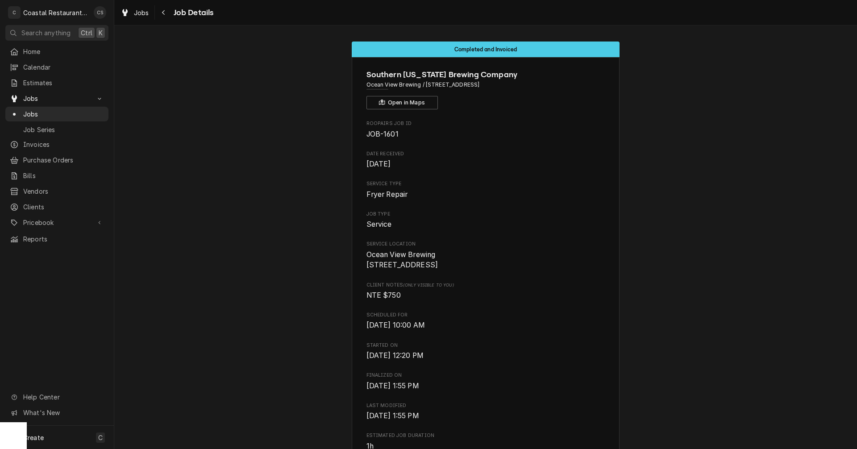
scroll to position [446, 0]
